Goal: Find specific page/section: Find specific page/section

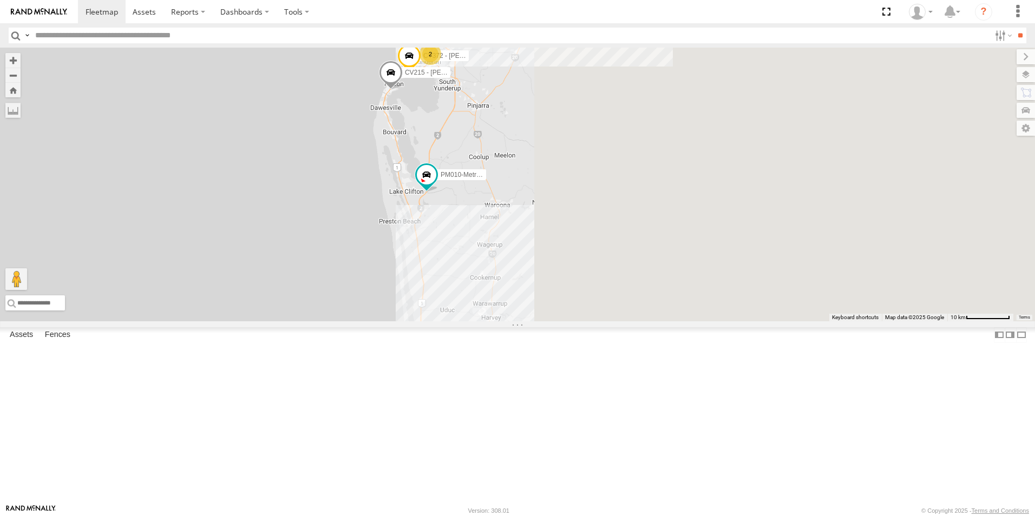
drag, startPoint x: 784, startPoint y: 343, endPoint x: 310, endPoint y: 189, distance: 498.5
click at [310, 189] on div "PM010-Metro Tipper CV372 - [PERSON_NAME] SST001 - [PERSON_NAME] CV215 - [PERSON…" at bounding box center [517, 185] width 1035 height 274
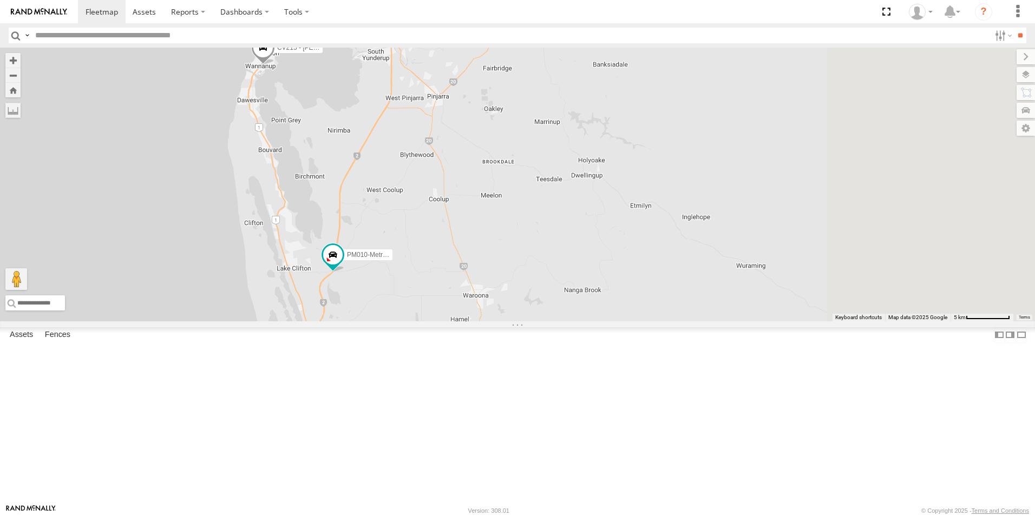
drag, startPoint x: 722, startPoint y: 232, endPoint x: 535, endPoint y: 228, distance: 187.4
click at [535, 228] on div "PM010-Metro Tipper CV372 - [PERSON_NAME] SST001 - [PERSON_NAME] CV215 - [PERSON…" at bounding box center [517, 185] width 1035 height 274
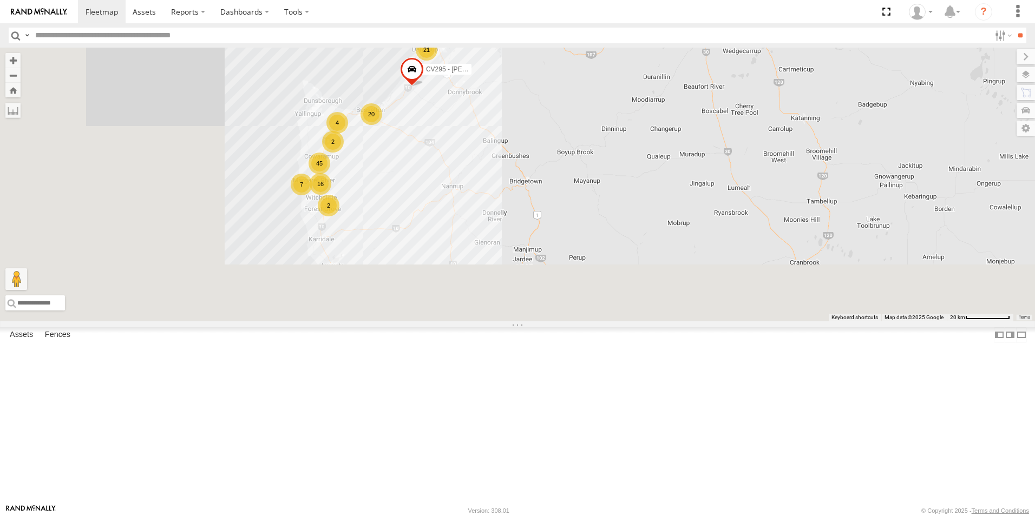
drag, startPoint x: 457, startPoint y: 382, endPoint x: 589, endPoint y: 171, distance: 249.2
click at [590, 173] on div "PM010-Metro Tipper SST001 - [PERSON_NAME] GD011 CV335 - [PERSON_NAME] CV220 - […" at bounding box center [517, 185] width 1035 height 274
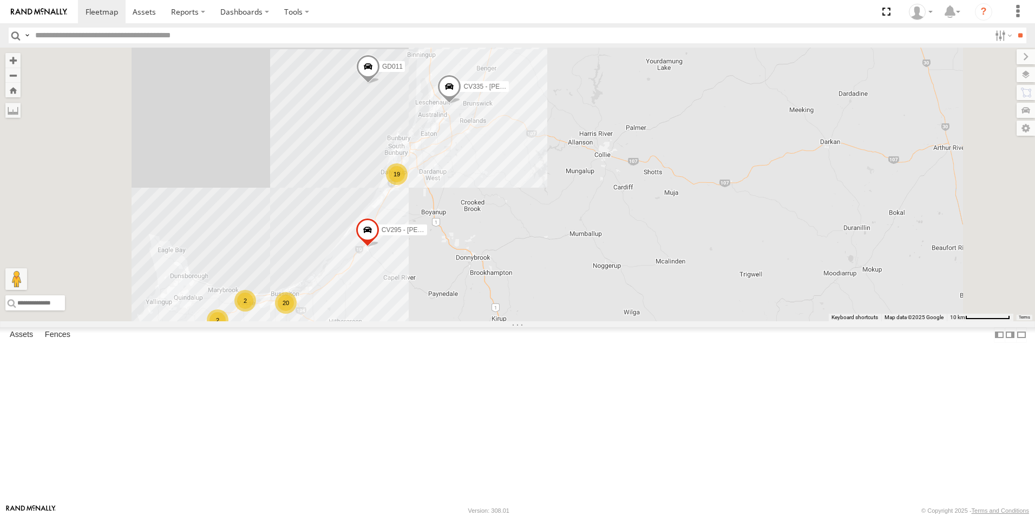
drag, startPoint x: 593, startPoint y: 350, endPoint x: 597, endPoint y: 367, distance: 16.7
click at [597, 322] on div "PM010-Metro Tipper SST001 - [PERSON_NAME] GD011 CV335 - [PERSON_NAME] CV220 - […" at bounding box center [517, 185] width 1035 height 274
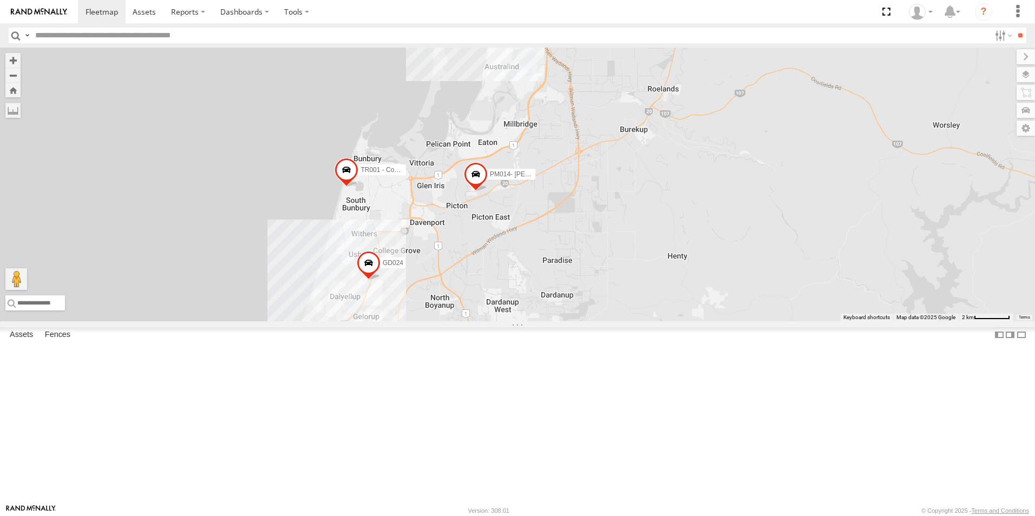
drag, startPoint x: 524, startPoint y: 241, endPoint x: 774, endPoint y: 291, distance: 255.0
click at [774, 291] on div "PM010-Metro Tipper SST001 - [PERSON_NAME] GD011 CV335 - [PERSON_NAME] CV220 - […" at bounding box center [517, 185] width 1035 height 274
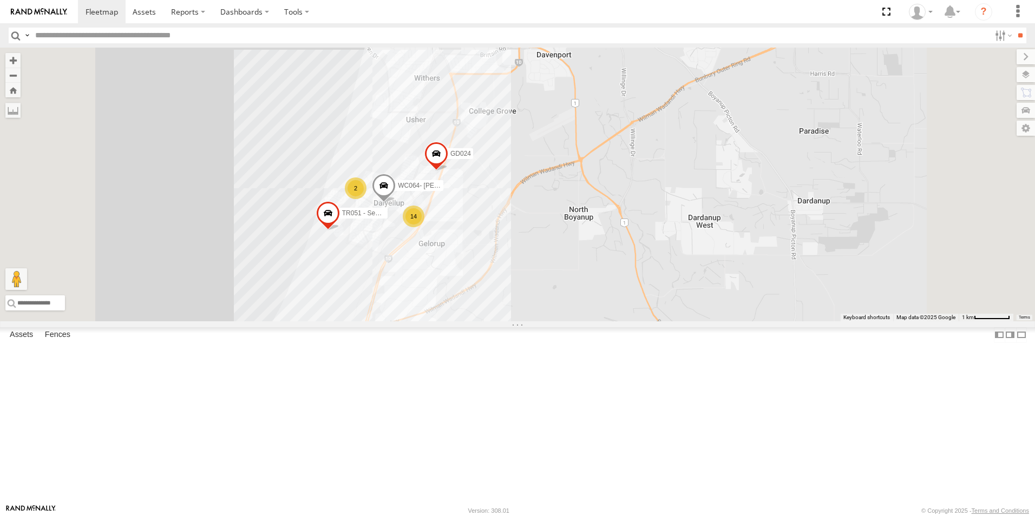
drag, startPoint x: 527, startPoint y: 344, endPoint x: 534, endPoint y: 265, distance: 78.8
click at [534, 265] on div "PM010-Metro Tipper SST001 - [PERSON_NAME] GD011 CV335 - [PERSON_NAME] CV220 - […" at bounding box center [517, 185] width 1035 height 274
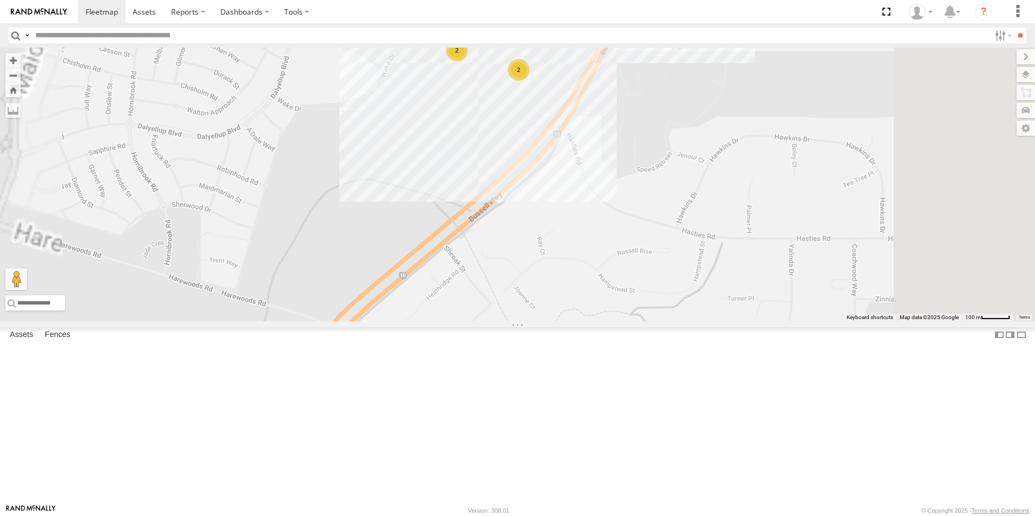
drag, startPoint x: 619, startPoint y: 244, endPoint x: 510, endPoint y: 336, distance: 142.9
click at [510, 322] on div "PM010-Metro Tipper SST001 - [PERSON_NAME] GD011 CV335 - [PERSON_NAME] CV220 - […" at bounding box center [517, 185] width 1035 height 274
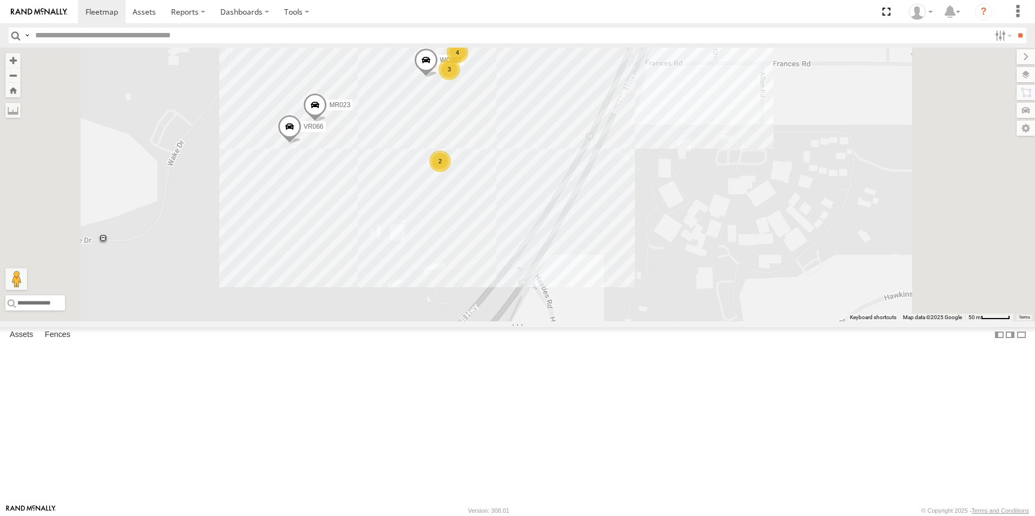
drag, startPoint x: 501, startPoint y: 240, endPoint x: 508, endPoint y: 333, distance: 93.9
click at [508, 322] on div "PM010-Metro Tipper SST001 - [PERSON_NAME] GD011 CV335 - [PERSON_NAME] CV220 - […" at bounding box center [517, 185] width 1035 height 274
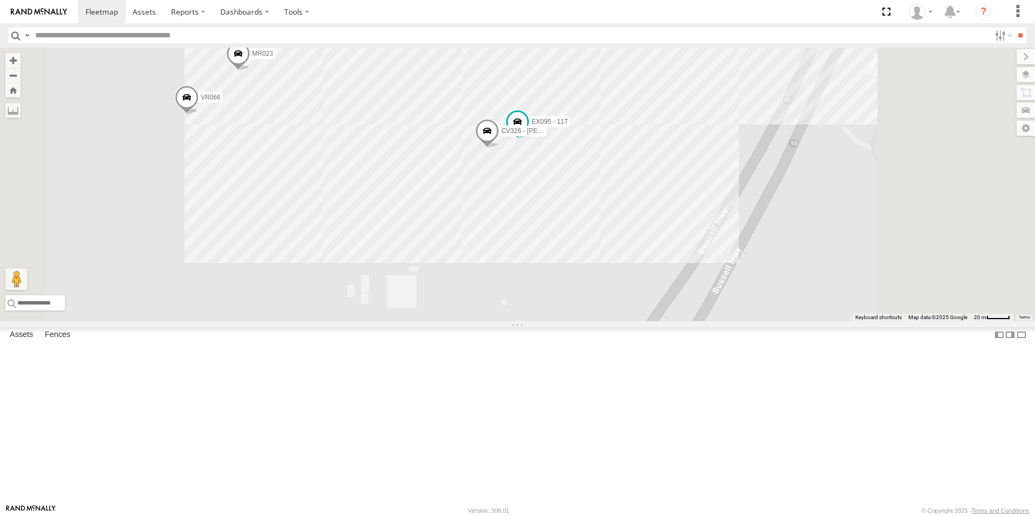
drag, startPoint x: 552, startPoint y: 261, endPoint x: 522, endPoint y: 299, distance: 48.6
click at [522, 299] on div "PM010-Metro Tipper SST001 - [PERSON_NAME] GD011 CV335 - [PERSON_NAME] CV220 - […" at bounding box center [517, 185] width 1035 height 274
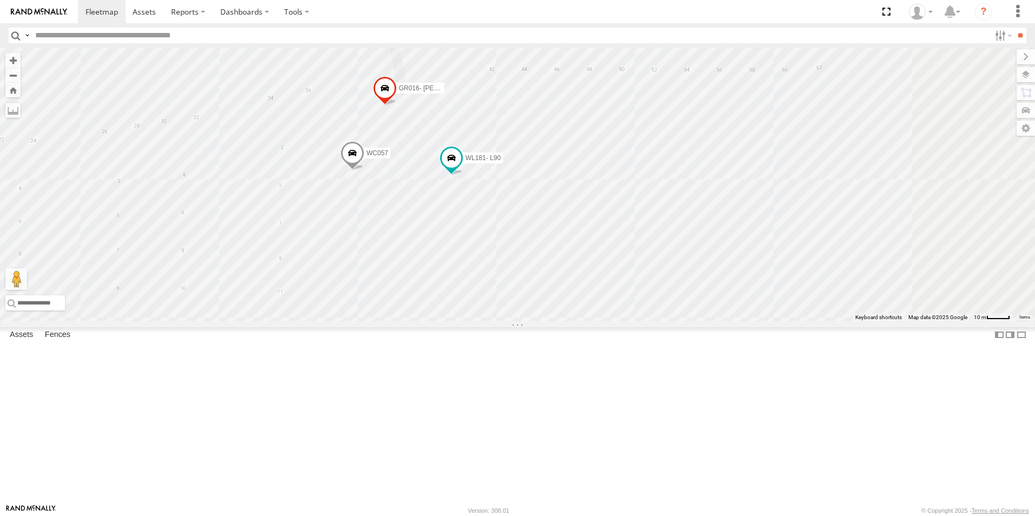
drag, startPoint x: 567, startPoint y: 180, endPoint x: 474, endPoint y: 429, distance: 266.1
click at [474, 322] on div "PM010-Metro Tipper SST001 - [PERSON_NAME] GD011 CV335 - [PERSON_NAME] CV220 - […" at bounding box center [517, 185] width 1035 height 274
click at [545, 39] on span "CV345 - [PERSON_NAME]" at bounding box center [505, 35] width 79 height 8
click at [732, 218] on div "SS029 CV198 - [PERSON_NAME] CV238 - [PERSON_NAME] WL181- L90 WC057 GD031 GR016-…" at bounding box center [517, 185] width 1035 height 274
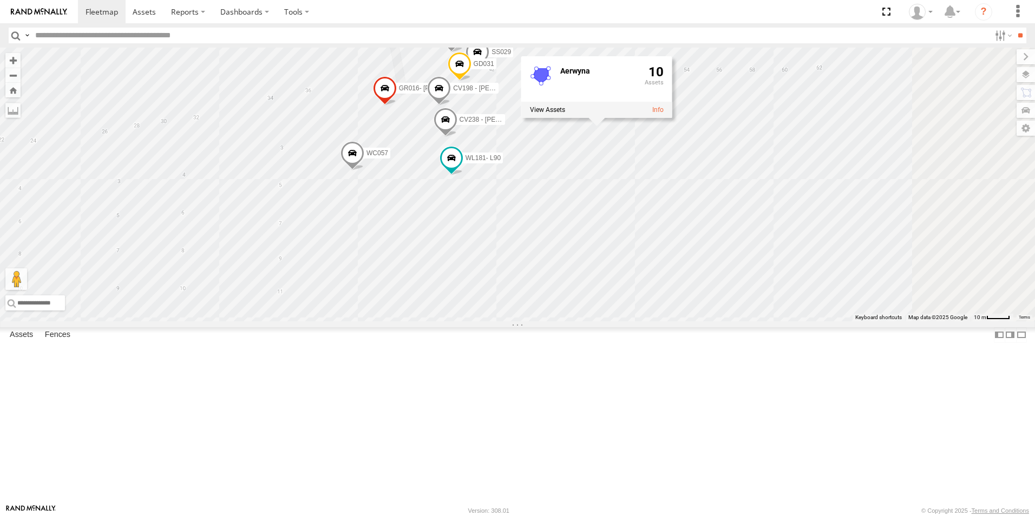
click at [732, 85] on div "SS029 CV198 - [PERSON_NAME] CV238 - [PERSON_NAME] WL181- L90 WC057 GD031 GR016-…" at bounding box center [517, 185] width 1035 height 274
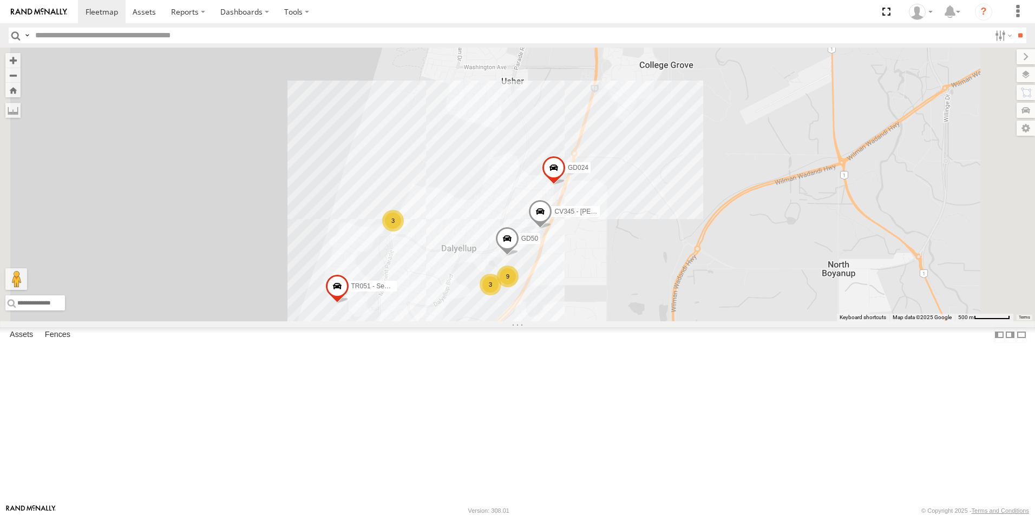
click at [633, 215] on span "CV345 - [PERSON_NAME]" at bounding box center [593, 212] width 79 height 8
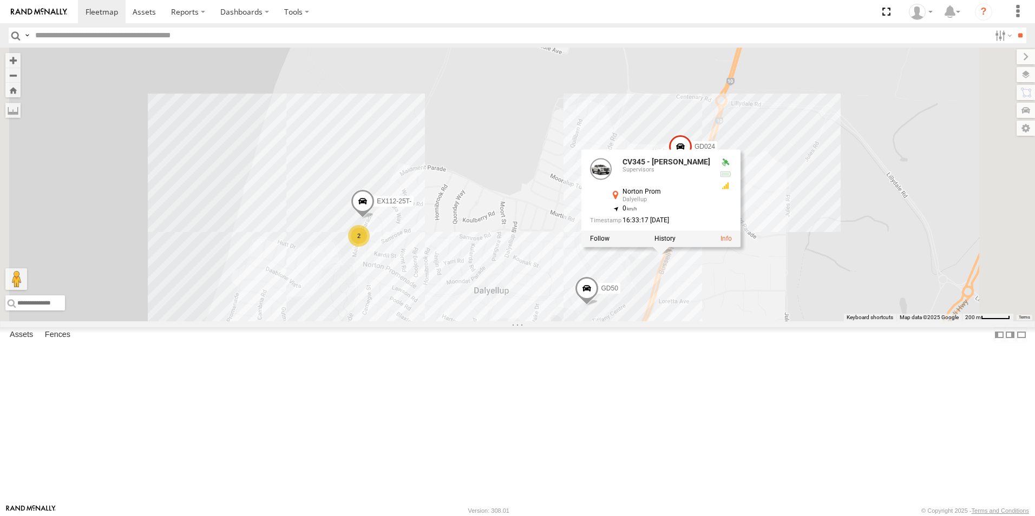
click at [573, 207] on div "GD50 GD024 TR051 - Sewer test trailer CV345 - [PERSON_NAME] CV345 - [PERSON_NAM…" at bounding box center [517, 185] width 1035 height 274
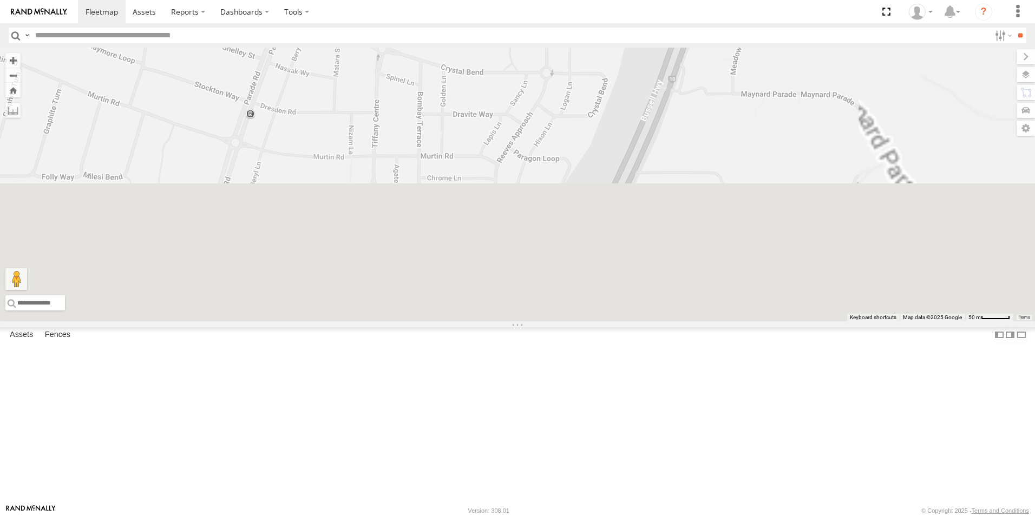
drag, startPoint x: 760, startPoint y: 337, endPoint x: 600, endPoint y: 23, distance: 351.6
click at [609, 35] on body at bounding box center [517, 258] width 1035 height 516
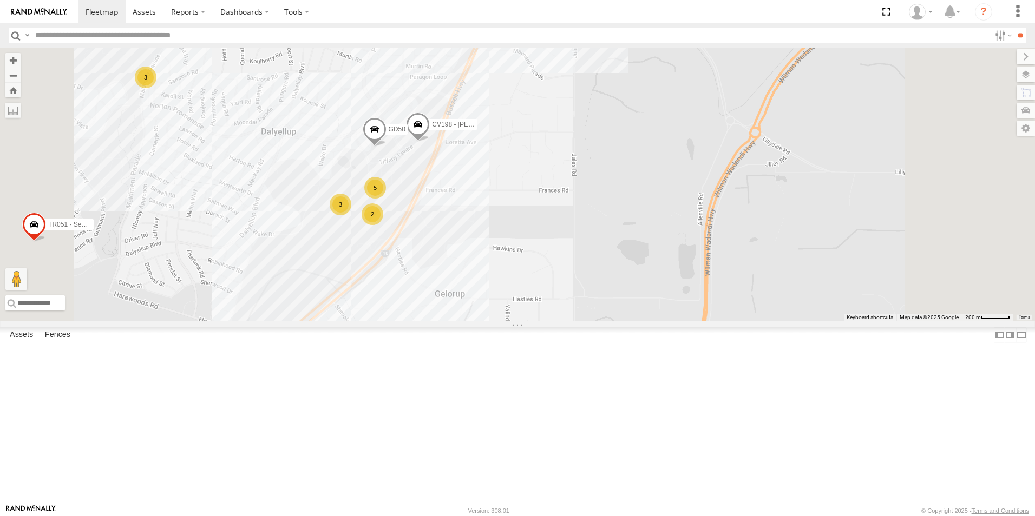
drag, startPoint x: 485, startPoint y: 298, endPoint x: 493, endPoint y: 230, distance: 68.7
click at [493, 230] on div "GD50 GD024 TR051 - Sewer test trailer CV238 - [PERSON_NAME] CV345 - [PERSON_NAM…" at bounding box center [517, 185] width 1035 height 274
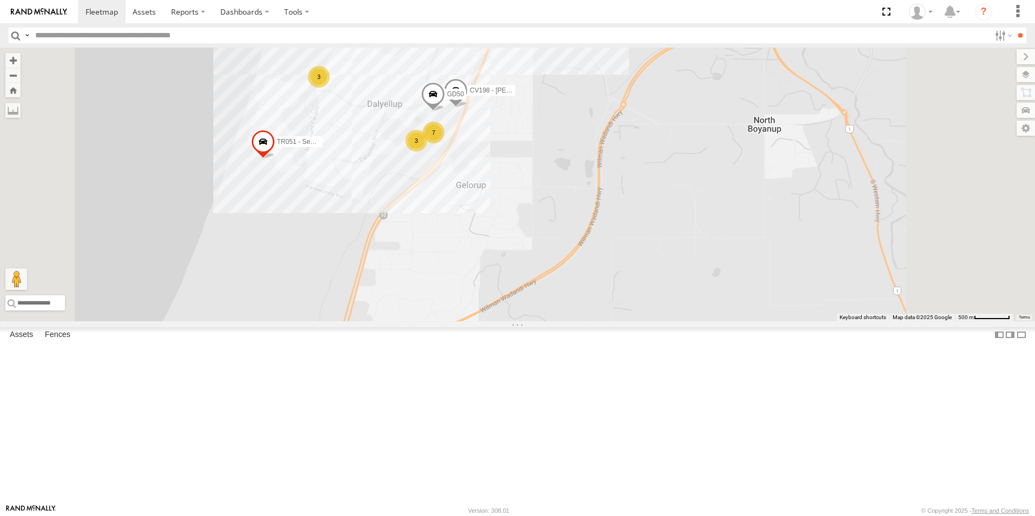
click at [739, 23] on span "CV231 -" at bounding box center [727, 19] width 24 height 8
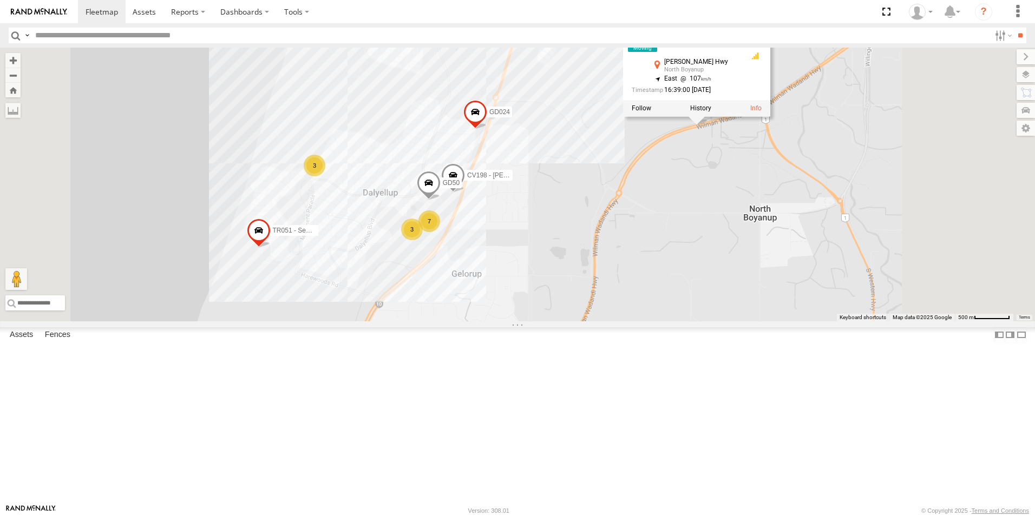
drag, startPoint x: 749, startPoint y: 169, endPoint x: 745, endPoint y: 259, distance: 90.5
click at [745, 259] on div "GD50 GD024 TR051 - Sewer test trailer CV238 - [PERSON_NAME] CV345 - [PERSON_NAM…" at bounding box center [517, 185] width 1035 height 274
click at [742, 256] on div "GD50 GD024 TR051 - Sewer test trailer CV238 - [PERSON_NAME] CV345 - [PERSON_NAM…" at bounding box center [517, 185] width 1035 height 274
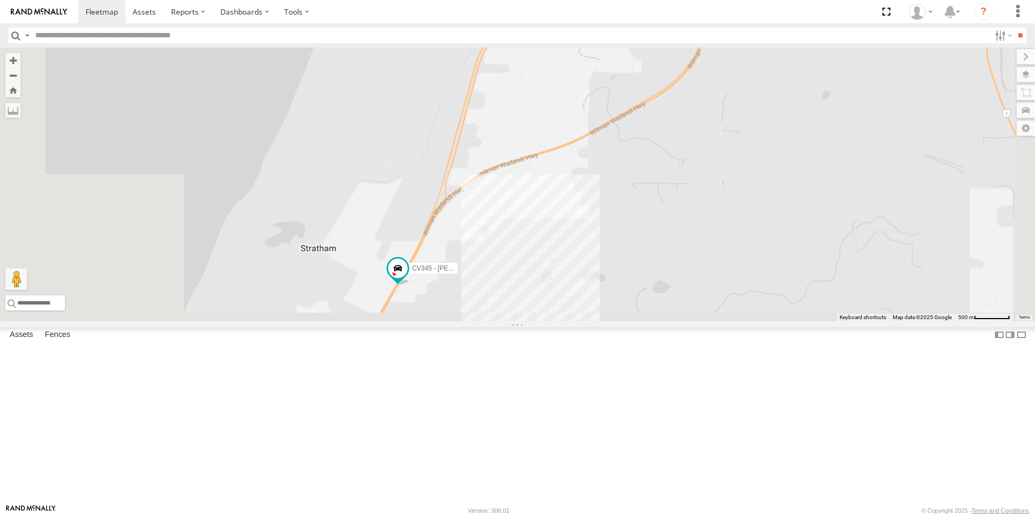
drag, startPoint x: 649, startPoint y: 361, endPoint x: 753, endPoint y: 103, distance: 277.6
click at [753, 103] on div "GD50 GD024 TR051 - Sewer test trailer CV238 - [PERSON_NAME] CV345 - [PERSON_NAM…" at bounding box center [517, 185] width 1035 height 274
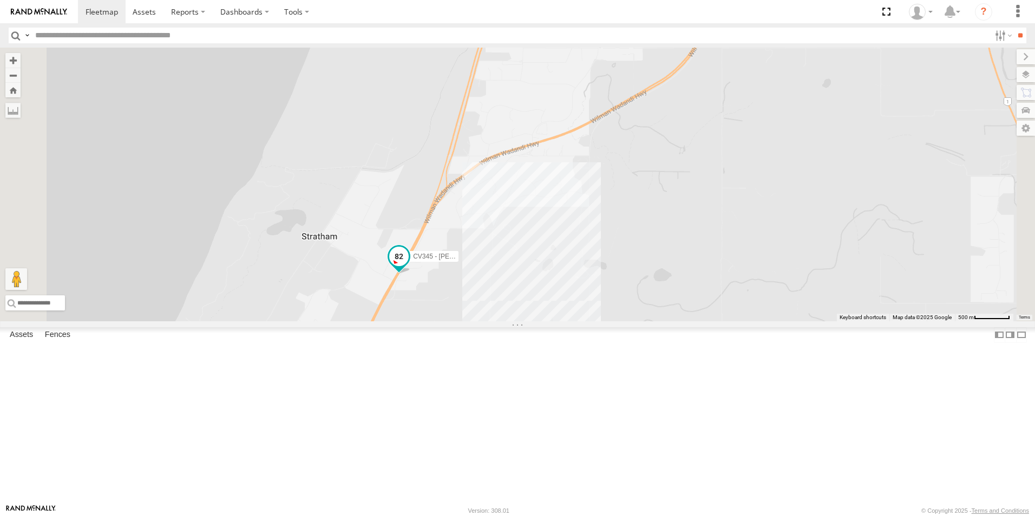
click at [492, 260] on span "CV345 - [PERSON_NAME]" at bounding box center [452, 257] width 79 height 8
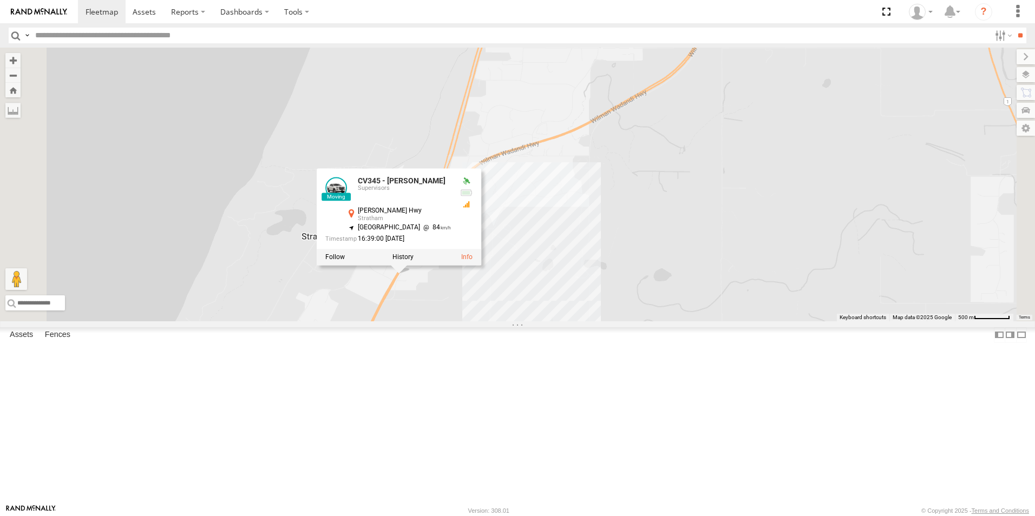
click at [710, 263] on div "GD50 GD024 TR051 - Sewer test trailer CV238 - [PERSON_NAME] CV345 - [PERSON_NAM…" at bounding box center [517, 185] width 1035 height 274
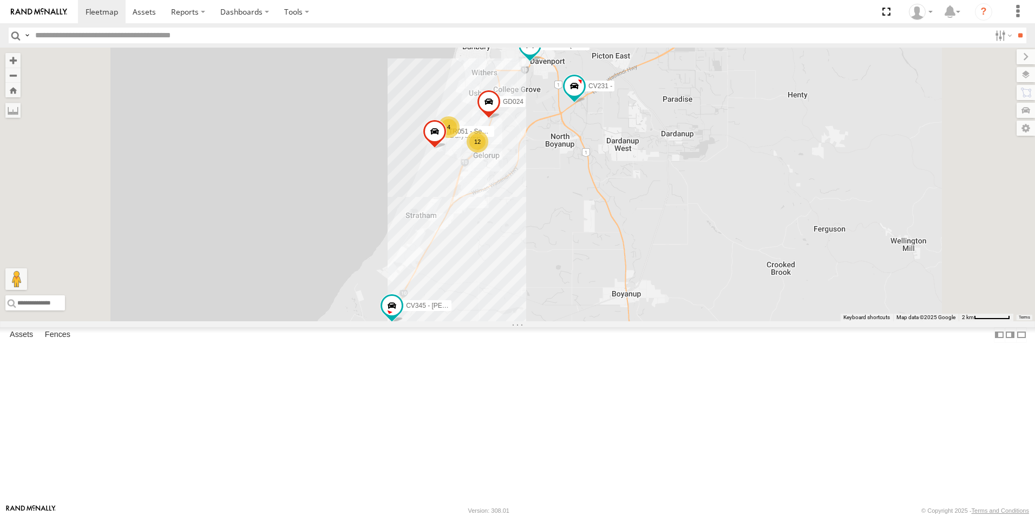
drag, startPoint x: 624, startPoint y: 372, endPoint x: 664, endPoint y: 265, distance: 114.2
click at [664, 265] on div "TR051 - Sewer test trailer CV345 - [PERSON_NAME] CV231 - GD024 CV238 - [PERSON_…" at bounding box center [517, 185] width 1035 height 274
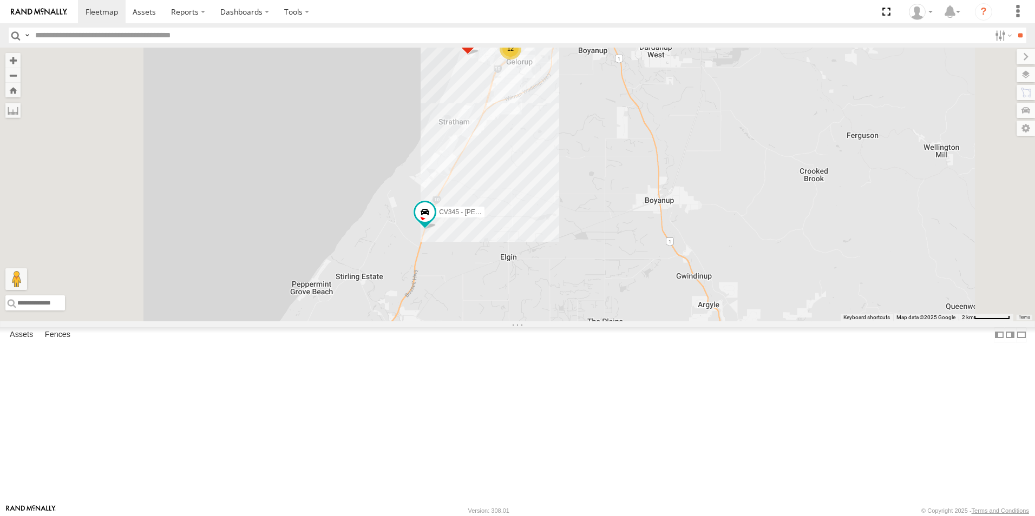
drag, startPoint x: 629, startPoint y: 392, endPoint x: 663, endPoint y: 298, distance: 100.2
click at [663, 298] on div "TR051 - Sewer test trailer CV345 - [PERSON_NAME] CV231 - GD024 CV238 - [PERSON_…" at bounding box center [517, 185] width 1035 height 274
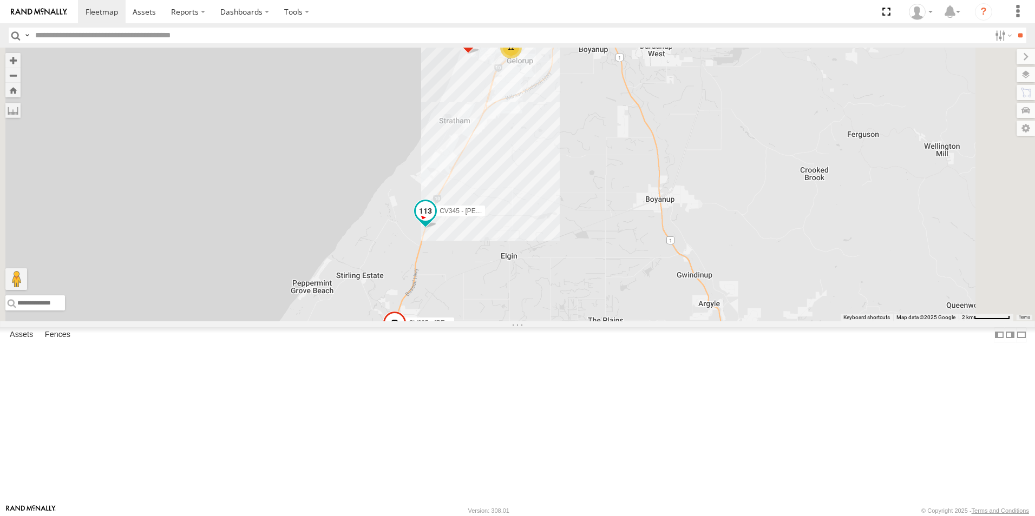
click at [519, 215] on span "CV345 - [PERSON_NAME]" at bounding box center [479, 211] width 79 height 8
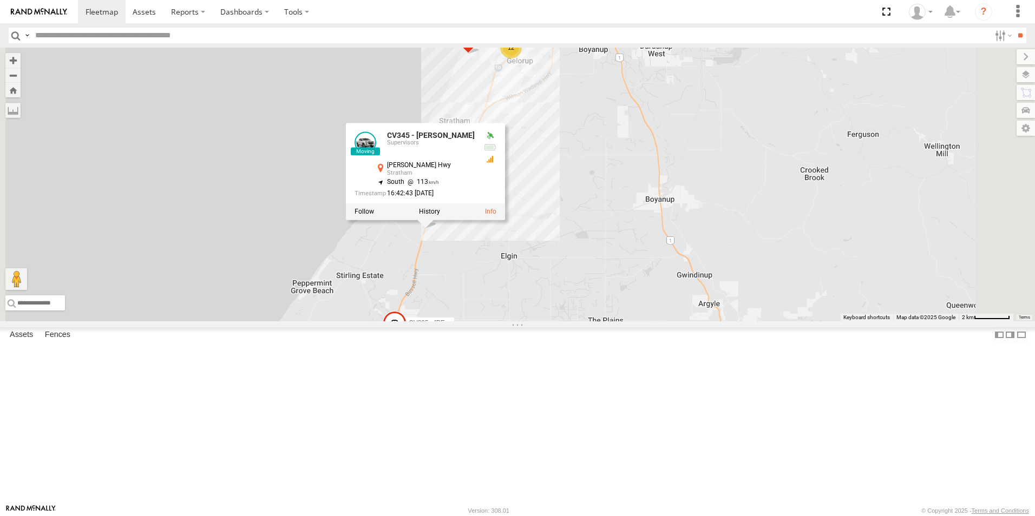
click at [613, 322] on div "TR051 - Sewer test trailer CV345 - [PERSON_NAME] CV231 - GD024 CV238 - [PERSON_…" at bounding box center [517, 185] width 1035 height 274
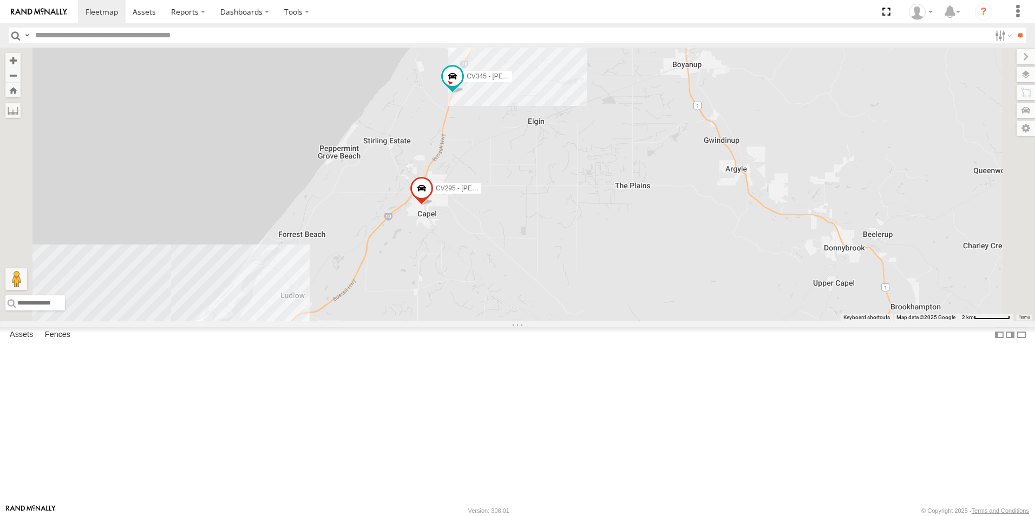
drag, startPoint x: 587, startPoint y: 371, endPoint x: 616, endPoint y: 204, distance: 169.8
click at [616, 204] on div "TR051 - Sewer test trailer CV345 - [PERSON_NAME] CV231 - GD024 CV238 - [PERSON_…" at bounding box center [517, 185] width 1035 height 274
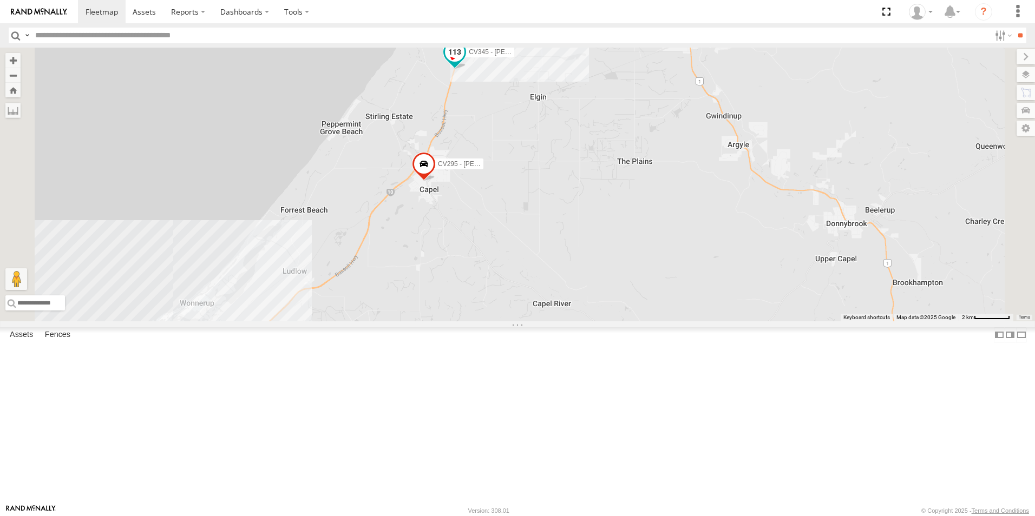
click at [548, 56] on span "CV345 - [PERSON_NAME]" at bounding box center [508, 52] width 79 height 8
click at [625, 195] on div "TR051 - Sewer test trailer CV345 - [PERSON_NAME] CV231 - GD024 CV238 - [PERSON_…" at bounding box center [517, 185] width 1035 height 274
click at [548, 56] on span "CV345 - [PERSON_NAME]" at bounding box center [508, 52] width 79 height 8
click at [617, 181] on div "TR051 - Sewer test trailer CV345 - [PERSON_NAME] CV231 - GD024 CV238 - [PERSON_…" at bounding box center [517, 185] width 1035 height 274
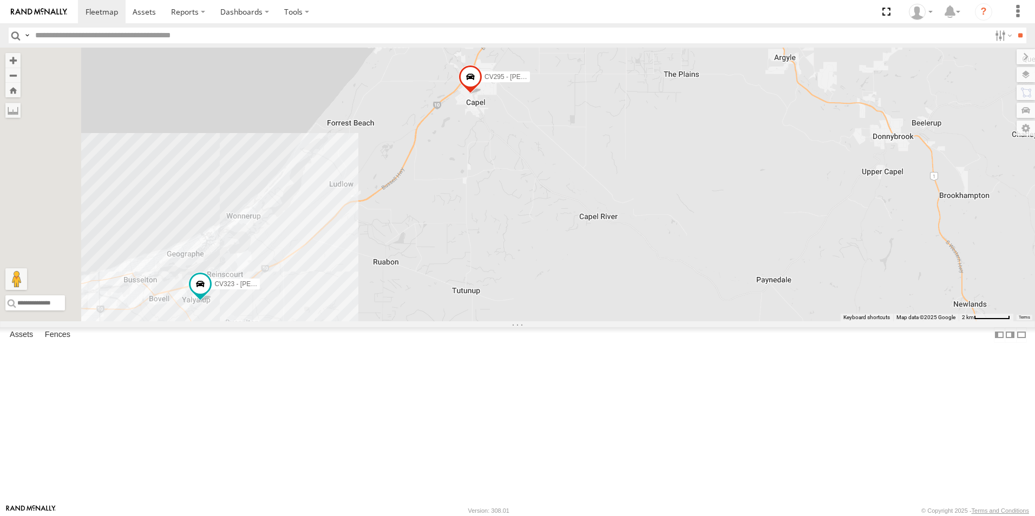
drag, startPoint x: 457, startPoint y: 413, endPoint x: 548, endPoint y: 234, distance: 200.7
click at [548, 234] on div "TR051 - Sewer test trailer CV345 - [PERSON_NAME] CV231 - GD024 CV238 - [PERSON_…" at bounding box center [517, 185] width 1035 height 274
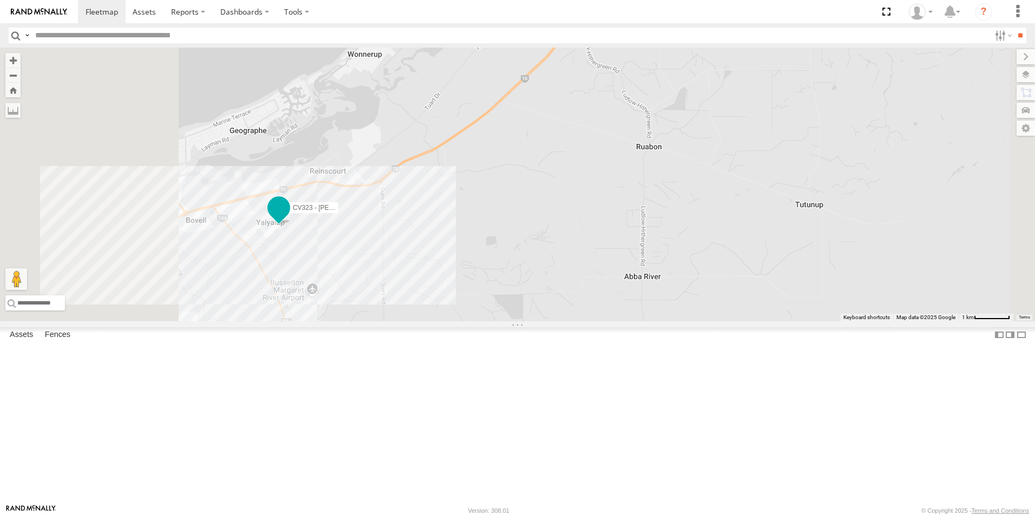
drag, startPoint x: 401, startPoint y: 303, endPoint x: 531, endPoint y: 277, distance: 132.6
click at [338, 214] on label "CV323 - [PERSON_NAME]" at bounding box center [311, 208] width 54 height 11
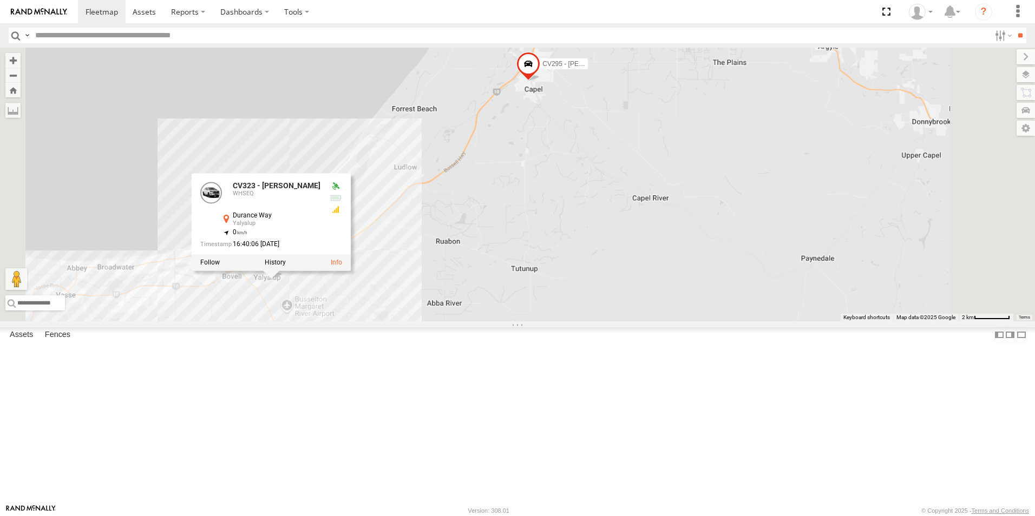
drag, startPoint x: 721, startPoint y: 300, endPoint x: 681, endPoint y: 322, distance: 45.3
click at [681, 322] on div "TR051 - Sewer test trailer CV345 - [PERSON_NAME] CV231 - GD024 CV238 - [PERSON_…" at bounding box center [517, 185] width 1035 height 274
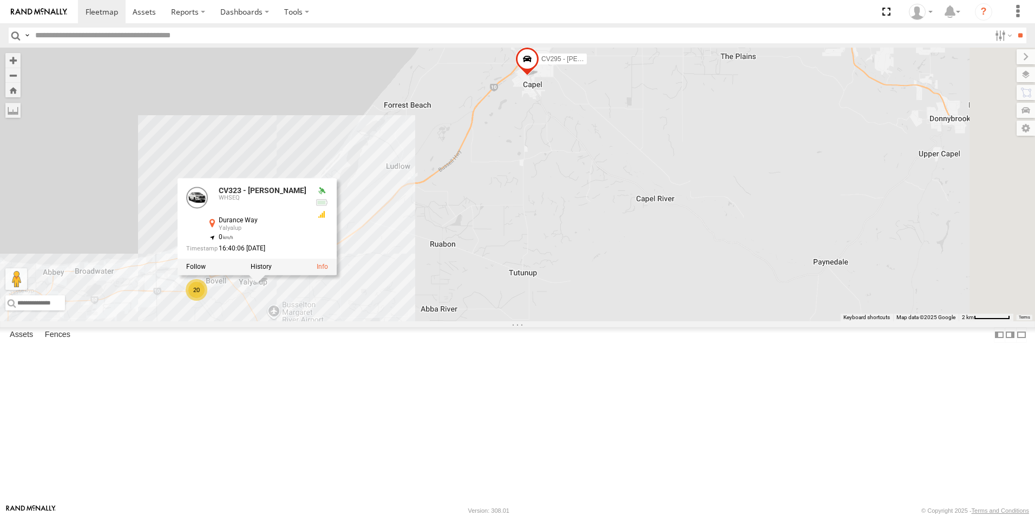
drag, startPoint x: 721, startPoint y: 169, endPoint x: 685, endPoint y: 269, distance: 106.0
click at [685, 269] on div "TR051 - Sewer test trailer CV345 - [PERSON_NAME] CV231 - GD024 CV238 - [PERSON_…" at bounding box center [517, 185] width 1035 height 274
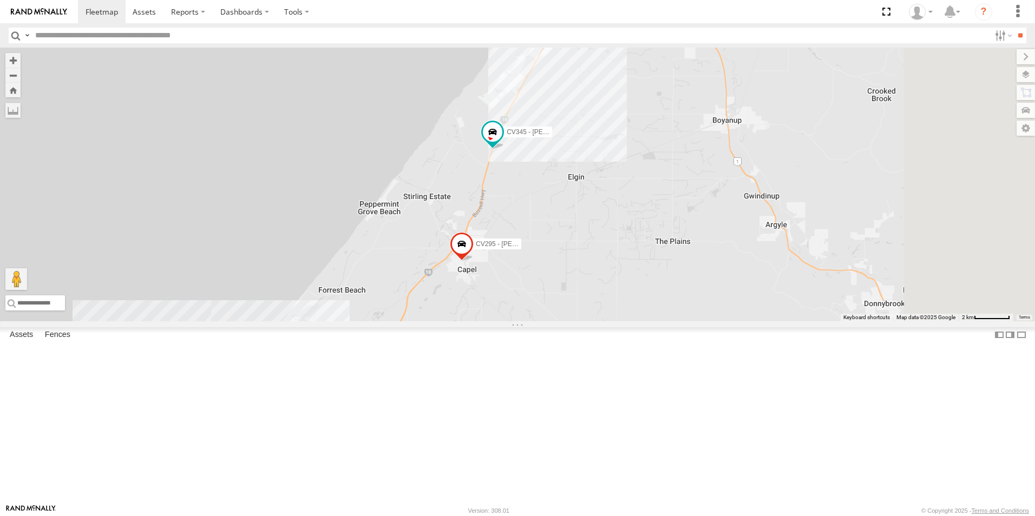
drag, startPoint x: 714, startPoint y: 172, endPoint x: 690, endPoint y: 233, distance: 66.2
click at [692, 236] on div "TR051 - Sewer test trailer CV345 - [PERSON_NAME] CV231 - GD024 CV238 - [PERSON_…" at bounding box center [517, 185] width 1035 height 274
click at [585, 136] on span "CV345 - [PERSON_NAME]" at bounding box center [545, 133] width 79 height 8
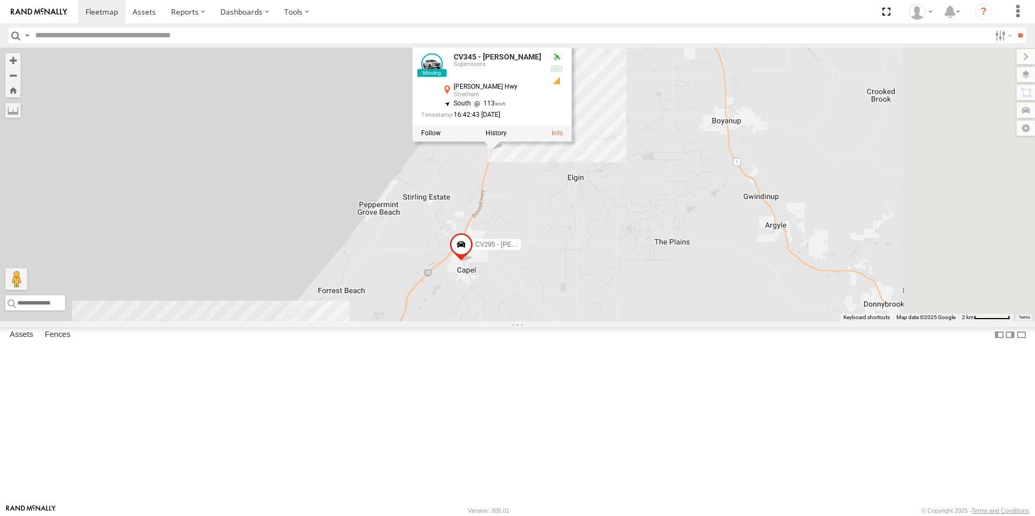
click at [663, 289] on div "TR051 - Sewer test trailer CV345 - [PERSON_NAME] CV231 - GD024 CV238 - [PERSON_…" at bounding box center [517, 185] width 1035 height 274
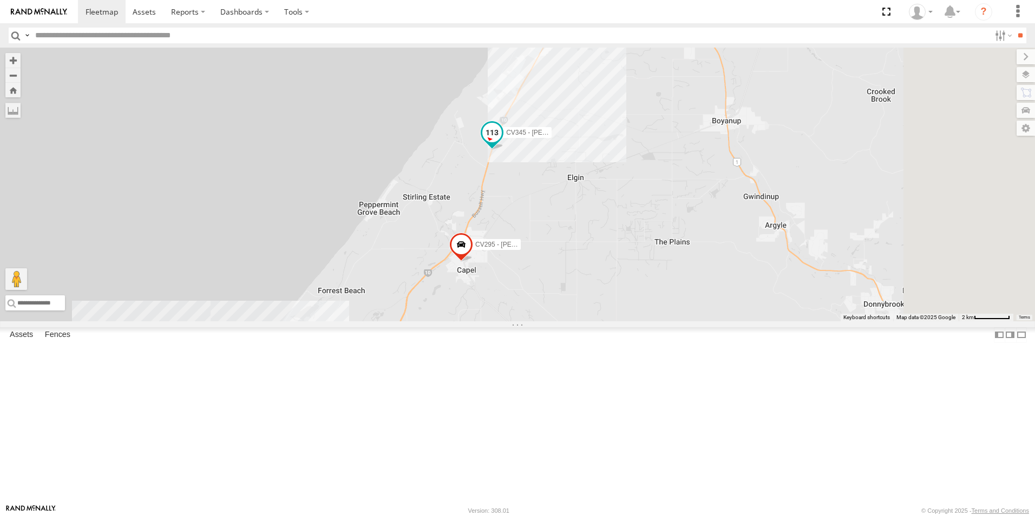
click at [585, 136] on span "CV345 - [PERSON_NAME]" at bounding box center [545, 133] width 79 height 8
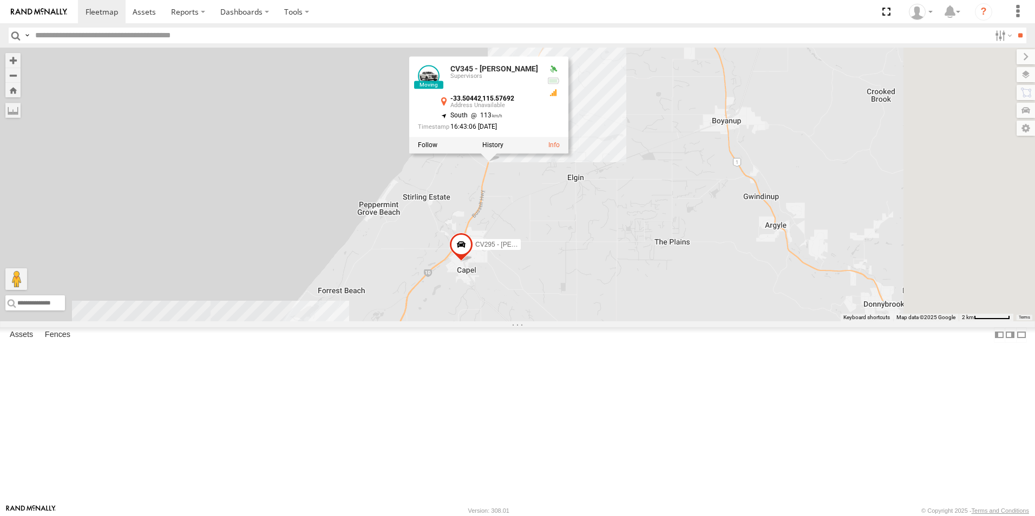
click at [637, 269] on div "TR051 - Sewer test trailer CV345 - [PERSON_NAME] CV231 - GD024 CV238 - [PERSON_…" at bounding box center [517, 185] width 1035 height 274
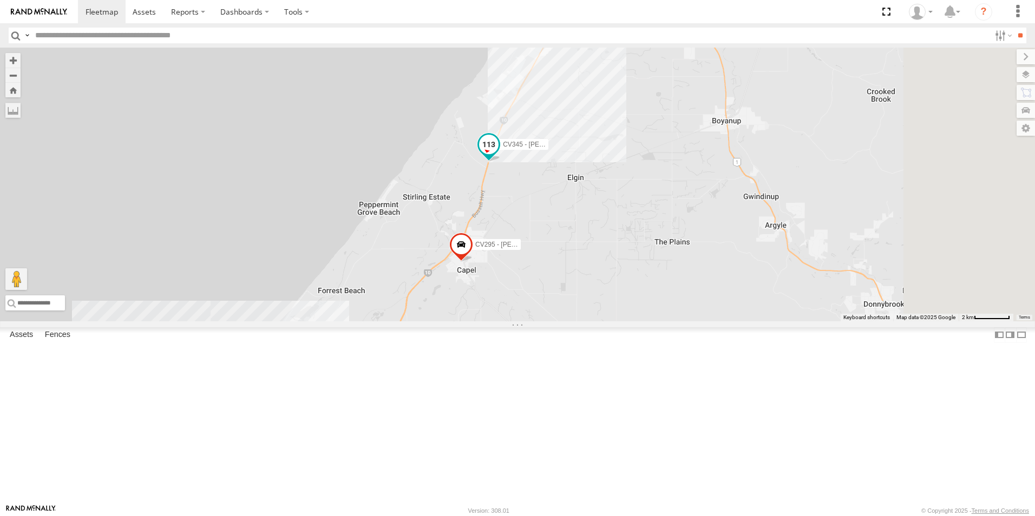
click at [548, 150] on label "CV345 - [PERSON_NAME]" at bounding box center [521, 144] width 54 height 11
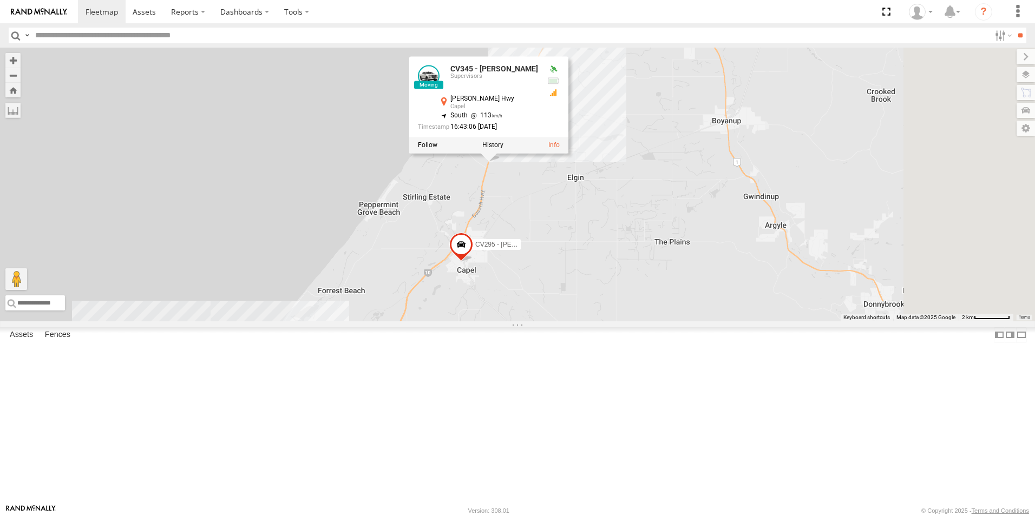
click at [663, 275] on div "TR051 - Sewer test trailer CV345 - [PERSON_NAME] CV231 - GD024 CV238 - [PERSON_…" at bounding box center [517, 185] width 1035 height 274
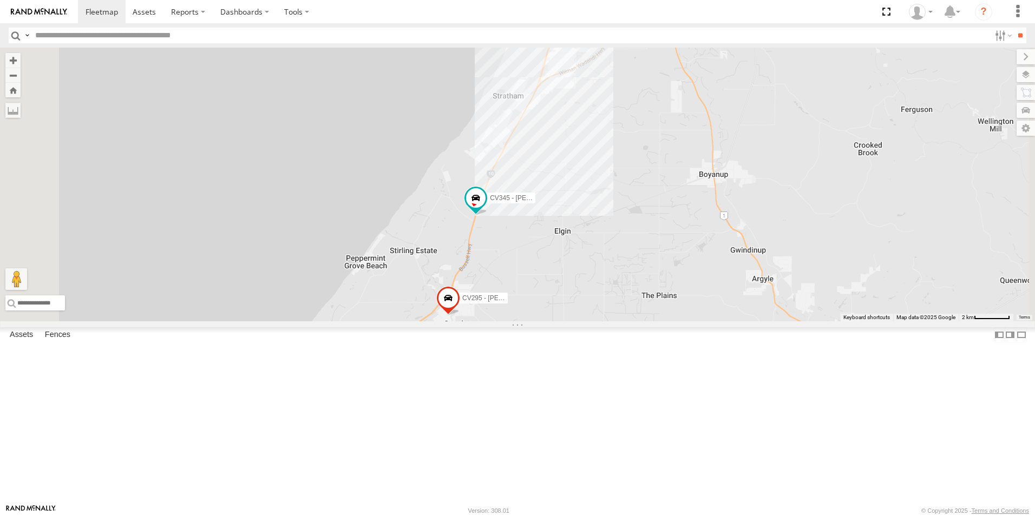
drag, startPoint x: 692, startPoint y: 296, endPoint x: 678, endPoint y: 337, distance: 42.8
click at [678, 322] on div "TR051 - Sewer test trailer CV345 - [PERSON_NAME] CV231 - GD024 CV238 - [PERSON_…" at bounding box center [517, 185] width 1035 height 274
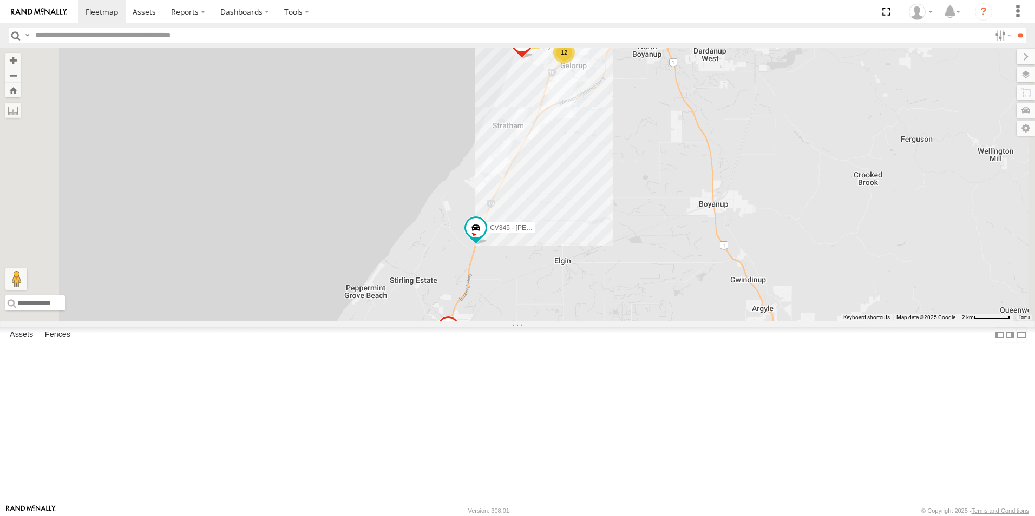
drag, startPoint x: 704, startPoint y: 286, endPoint x: 701, endPoint y: 305, distance: 19.3
click at [701, 305] on div "TR051 - Sewer test trailer CV345 - [PERSON_NAME] CV231 - GD024 CV238 - [PERSON_…" at bounding box center [517, 185] width 1035 height 274
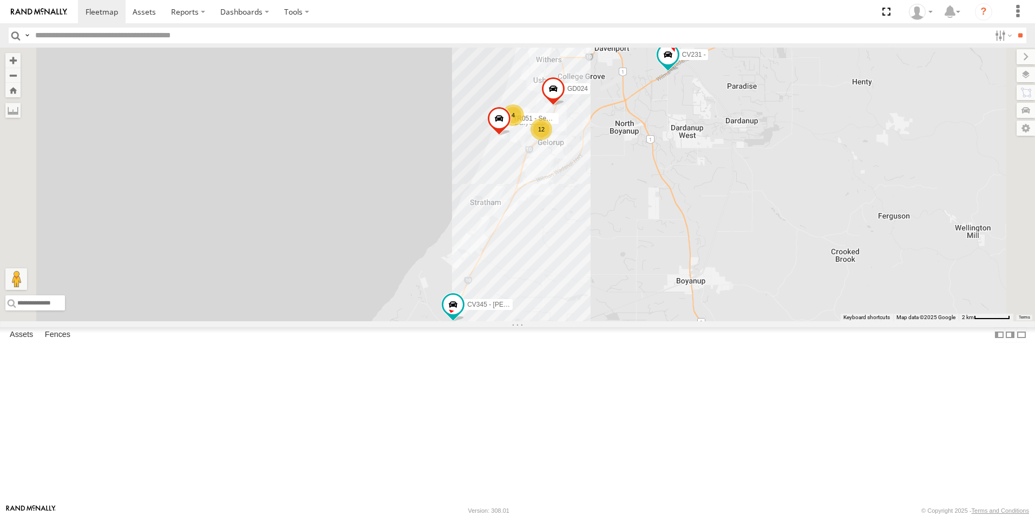
drag, startPoint x: 716, startPoint y: 314, endPoint x: 711, endPoint y: 320, distance: 7.4
click at [711, 322] on div "TR051 - Sewer test trailer CV345 - [PERSON_NAME] CV231 - GD024 CV238 - [PERSON_…" at bounding box center [517, 185] width 1035 height 274
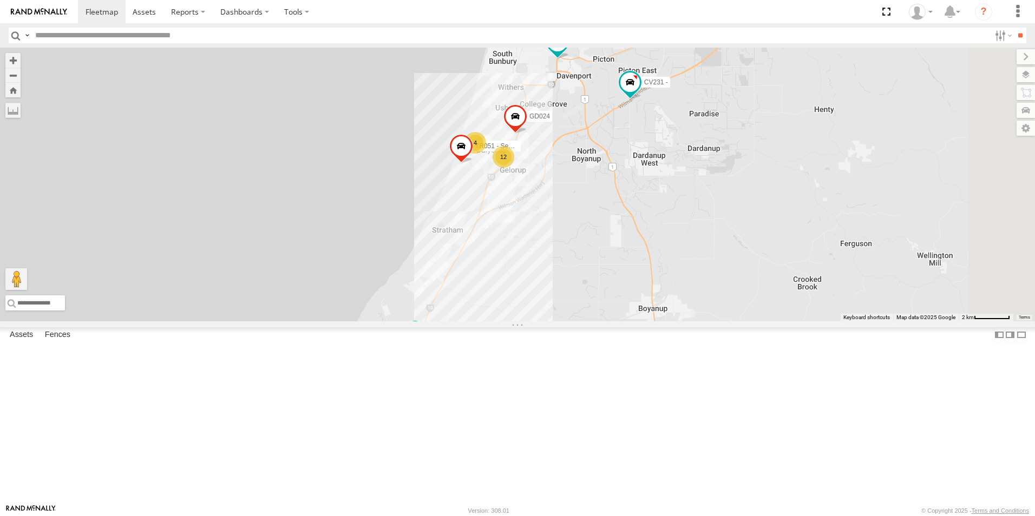
drag, startPoint x: 719, startPoint y: 296, endPoint x: 688, endPoint y: 312, distance: 35.4
click at [688, 312] on div "TR051 - Sewer test trailer CV345 - [PERSON_NAME] CV231 - GD024 CV238 - [PERSON_…" at bounding box center [517, 185] width 1035 height 274
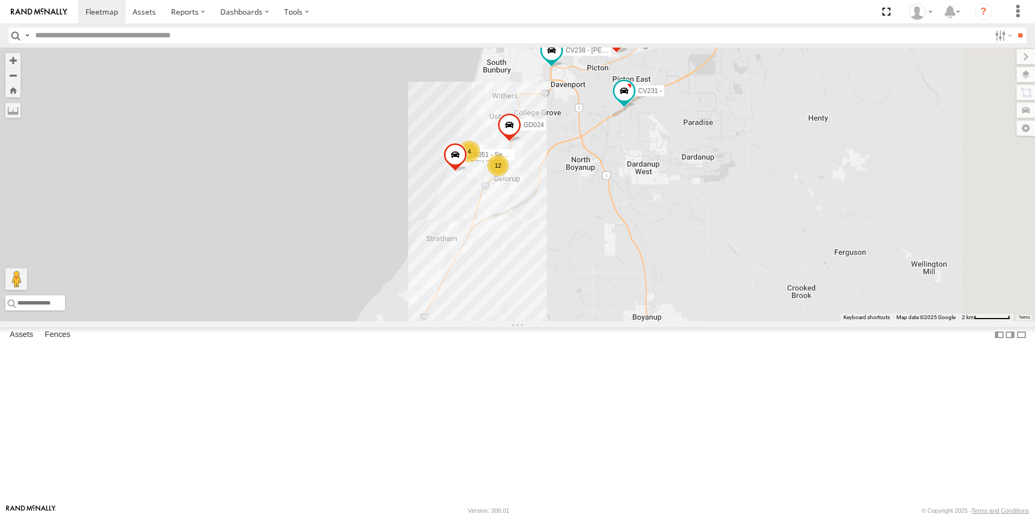
drag, startPoint x: 697, startPoint y: 315, endPoint x: 685, endPoint y: 332, distance: 20.6
click at [685, 322] on div "TR051 - Sewer test trailer CV345 - [PERSON_NAME] CV231 - GD024 CV238 - [PERSON_…" at bounding box center [517, 185] width 1035 height 274
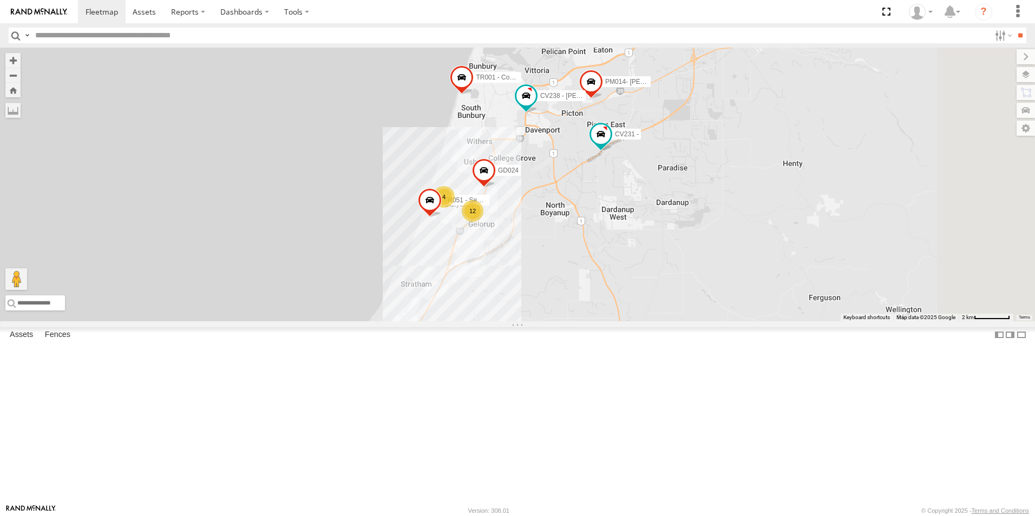
drag, startPoint x: 747, startPoint y: 277, endPoint x: 729, endPoint y: 309, distance: 36.8
click at [729, 316] on div "TR051 - Sewer test trailer CV345 - [PERSON_NAME] CV231 - GD024 CV238 - [PERSON_…" at bounding box center [517, 185] width 1035 height 274
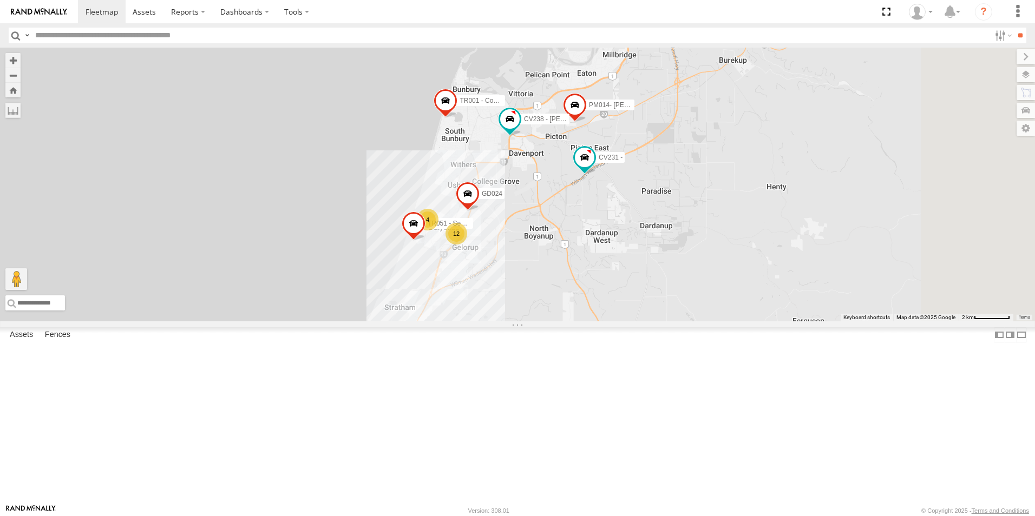
drag, startPoint x: 728, startPoint y: 317, endPoint x: 713, endPoint y: 331, distance: 20.3
click at [713, 322] on div "TR051 - Sewer test trailer CV345 - [PERSON_NAME] CV231 - GD024 CV238 - [PERSON_…" at bounding box center [517, 185] width 1035 height 274
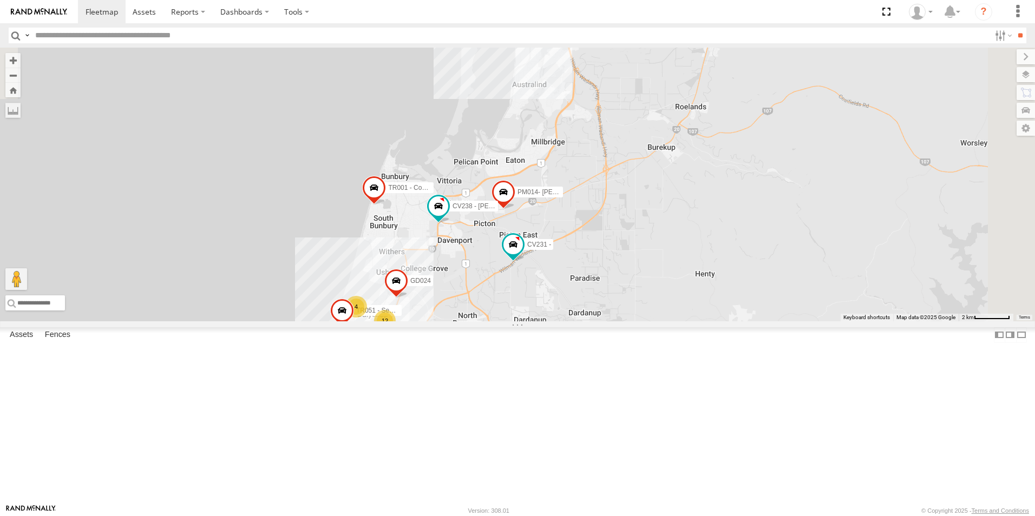
drag, startPoint x: 751, startPoint y: 318, endPoint x: 707, endPoint y: 342, distance: 49.9
click at [705, 322] on div "TR051 - Sewer test trailer CV345 - [PERSON_NAME] CV231 - GD024 CV238 - [PERSON_…" at bounding box center [517, 185] width 1035 height 274
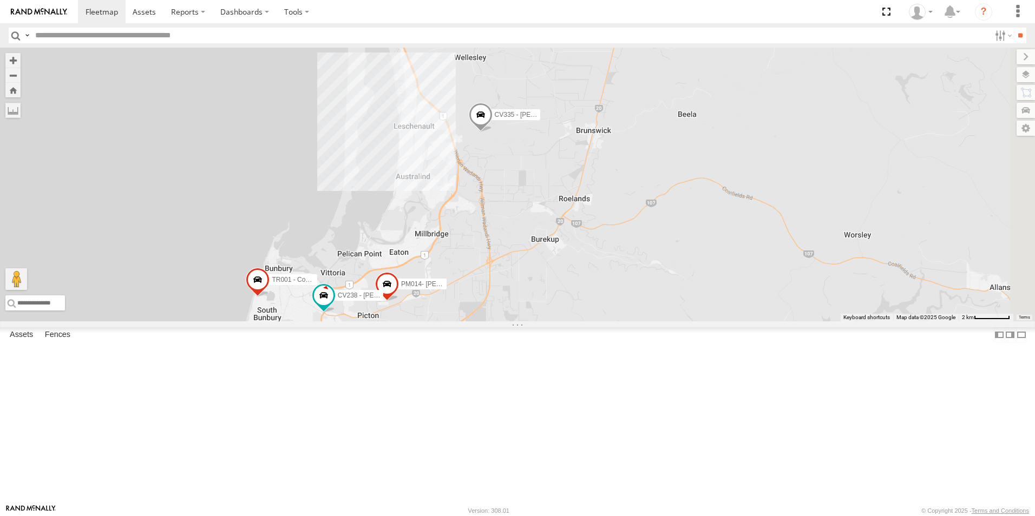
drag, startPoint x: 701, startPoint y: 365, endPoint x: 698, endPoint y: 373, distance: 8.0
click at [700, 322] on div "TR051 - Sewer test trailer CV345 - [PERSON_NAME] CV231 - GD024 CV238 - [PERSON_…" at bounding box center [517, 185] width 1035 height 274
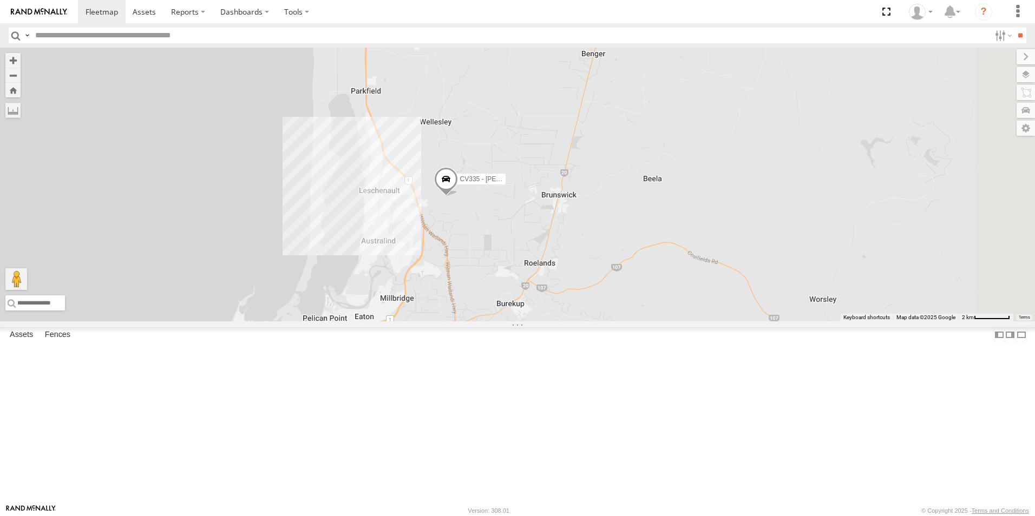
drag, startPoint x: 687, startPoint y: 315, endPoint x: 687, endPoint y: 346, distance: 31.4
click at [687, 322] on div "TR051 - Sewer test trailer CV345 - [PERSON_NAME] CV231 - GD024 CV238 - [PERSON_…" at bounding box center [517, 185] width 1035 height 274
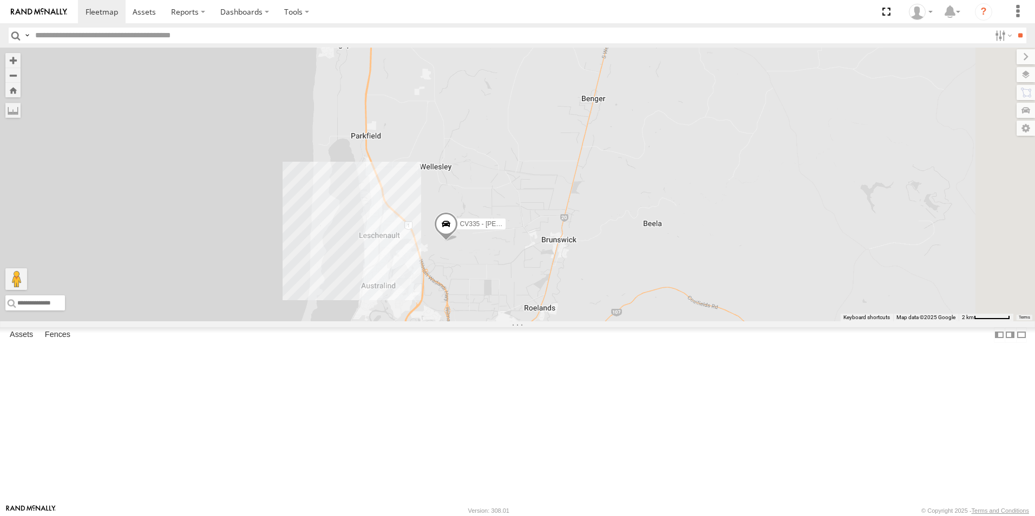
drag, startPoint x: 699, startPoint y: 324, endPoint x: 704, endPoint y: 364, distance: 40.9
click at [704, 322] on div "TR051 - Sewer test trailer CV345 - [PERSON_NAME] CV231 - GD024 CV238 - [PERSON_…" at bounding box center [517, 185] width 1035 height 274
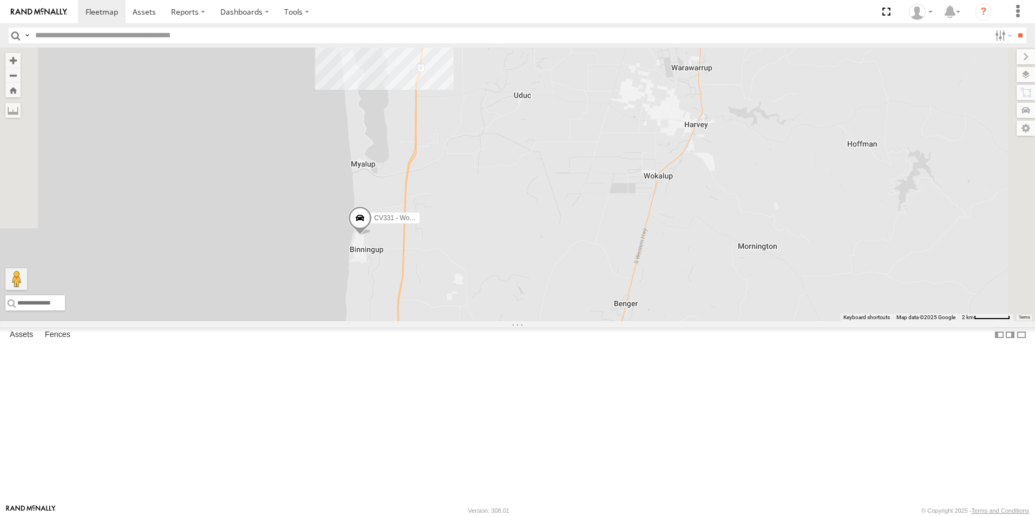
click at [716, 322] on div "TR051 - Sewer test trailer CV345 - [PERSON_NAME] CV231 - GD024 CV238 - [PERSON_…" at bounding box center [517, 185] width 1035 height 274
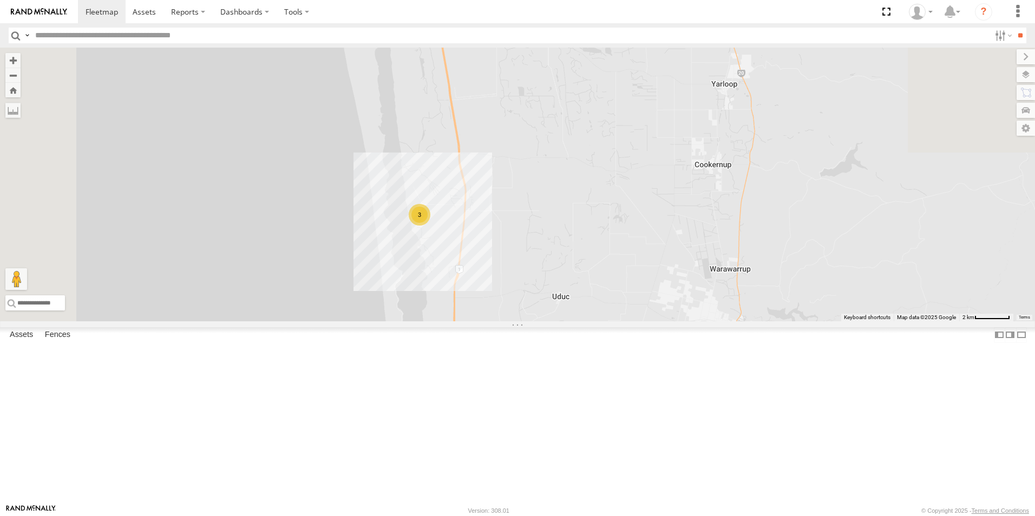
drag, startPoint x: 694, startPoint y: 362, endPoint x: 633, endPoint y: 189, distance: 182.7
click at [633, 193] on div "TR051 - Sewer test trailer CV345 - [PERSON_NAME] CV231 - GD024 CV238 - [PERSON_…" at bounding box center [517, 185] width 1035 height 274
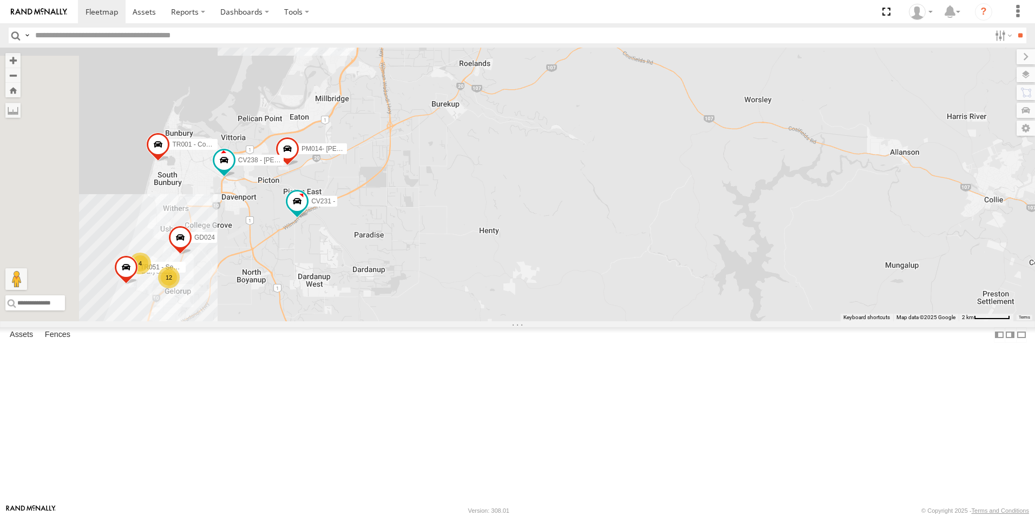
drag, startPoint x: 558, startPoint y: 303, endPoint x: 639, endPoint y: 315, distance: 81.5
click at [639, 315] on div "TR051 - Sewer test trailer CV345 - [PERSON_NAME] CV231 - GD024 CV238 - [PERSON_…" at bounding box center [517, 185] width 1035 height 274
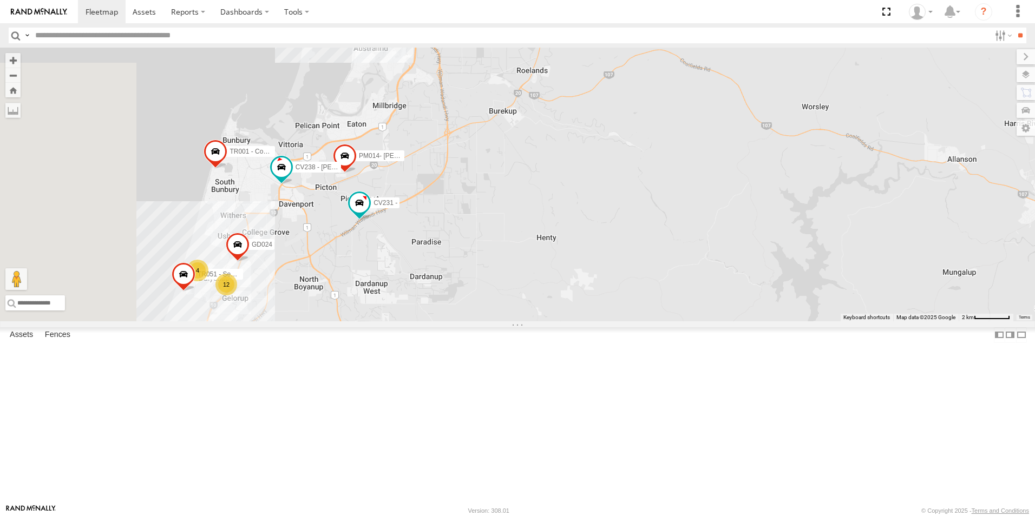
drag, startPoint x: 516, startPoint y: 362, endPoint x: 601, endPoint y: 324, distance: 93.6
click at [603, 322] on div "TR051 - Sewer test trailer CV345 - [PERSON_NAME] CV231 - GD024 CV238 - [PERSON_…" at bounding box center [517, 185] width 1035 height 274
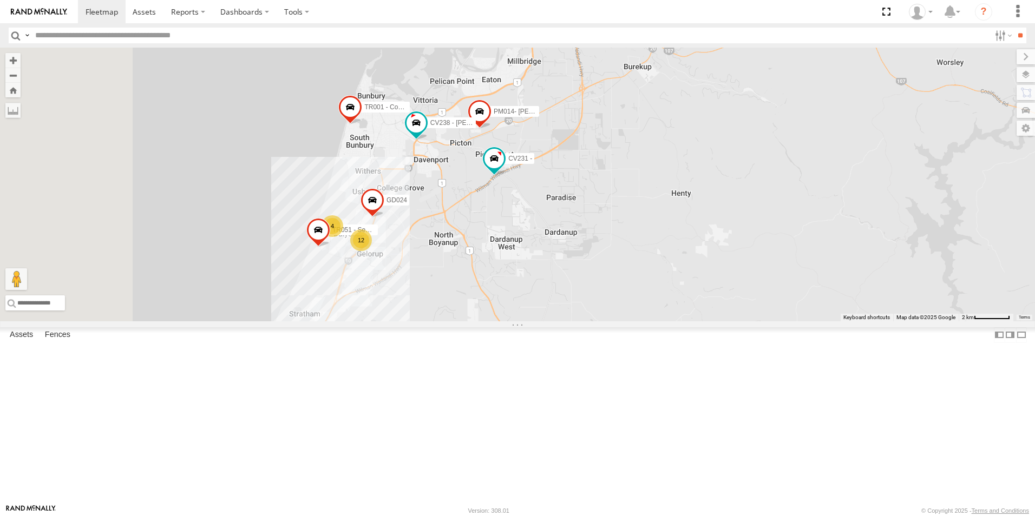
drag, startPoint x: 520, startPoint y: 342, endPoint x: 585, endPoint y: 333, distance: 66.2
click at [585, 322] on div "TR051 - Sewer test trailer CV345 - [PERSON_NAME] CV231 - GD024 CV238 - [PERSON_…" at bounding box center [517, 185] width 1035 height 274
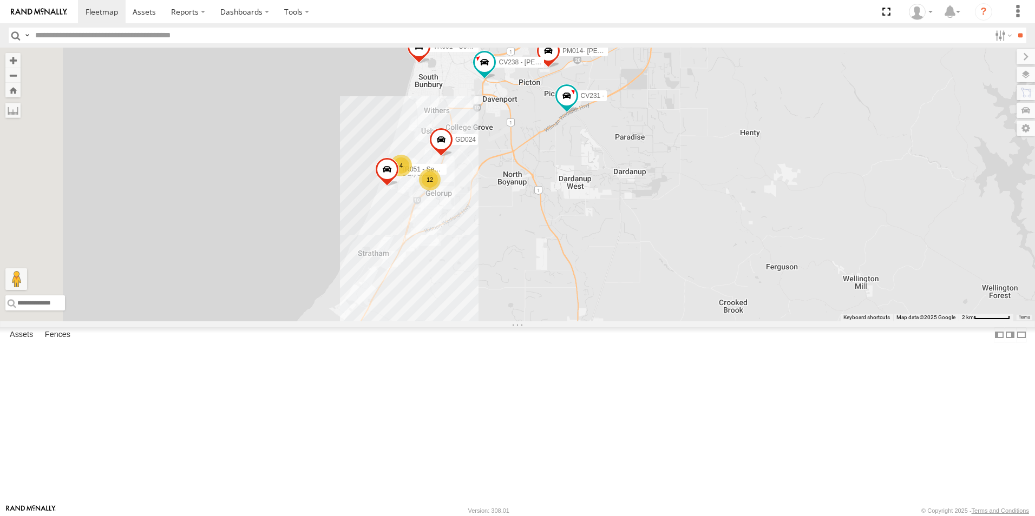
drag, startPoint x: 464, startPoint y: 370, endPoint x: 534, endPoint y: 310, distance: 92.1
click at [534, 310] on div "TR051 - Sewer test trailer CV345 - [PERSON_NAME] CV231 - GD024 CV238 - [PERSON_…" at bounding box center [517, 185] width 1035 height 274
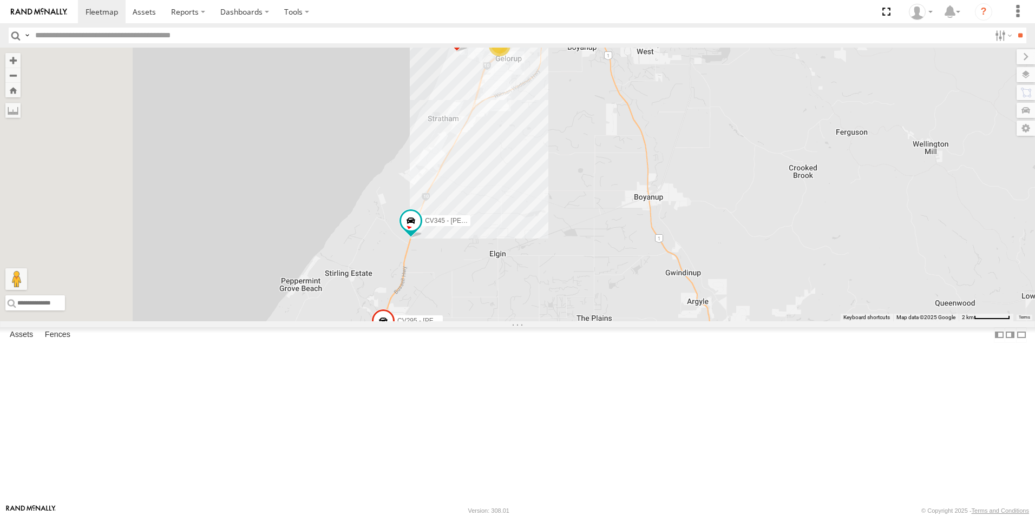
drag, startPoint x: 492, startPoint y: 400, endPoint x: 562, endPoint y: 259, distance: 157.6
click at [562, 259] on div "TR051 - Sewer test trailer CV345 - [PERSON_NAME] CV231 - GD024 CV238 - [PERSON_…" at bounding box center [517, 185] width 1035 height 274
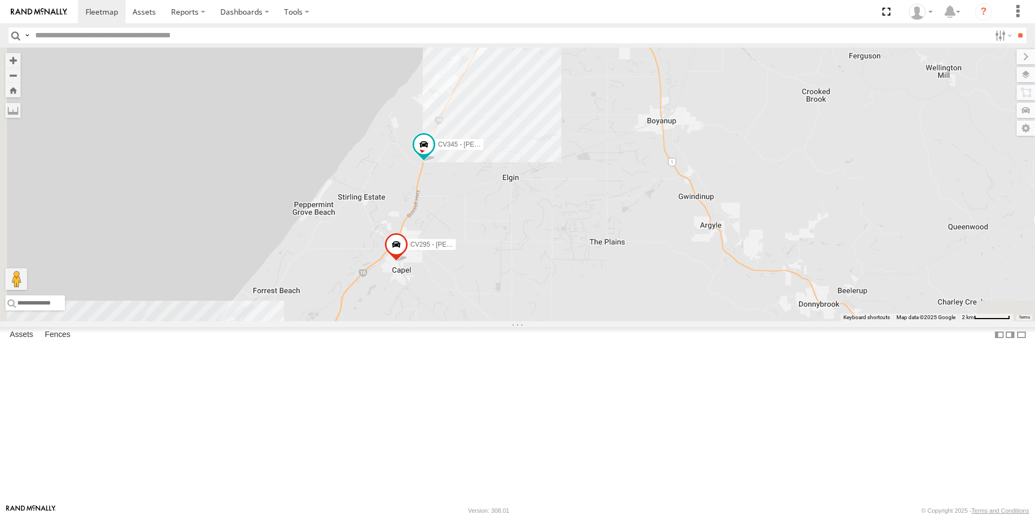
drag, startPoint x: 501, startPoint y: 347, endPoint x: 512, endPoint y: 277, distance: 71.1
click at [512, 277] on div "TR051 - Sewer test trailer CV345 - [PERSON_NAME] CV231 - GD024 CV238 - [PERSON_…" at bounding box center [517, 185] width 1035 height 274
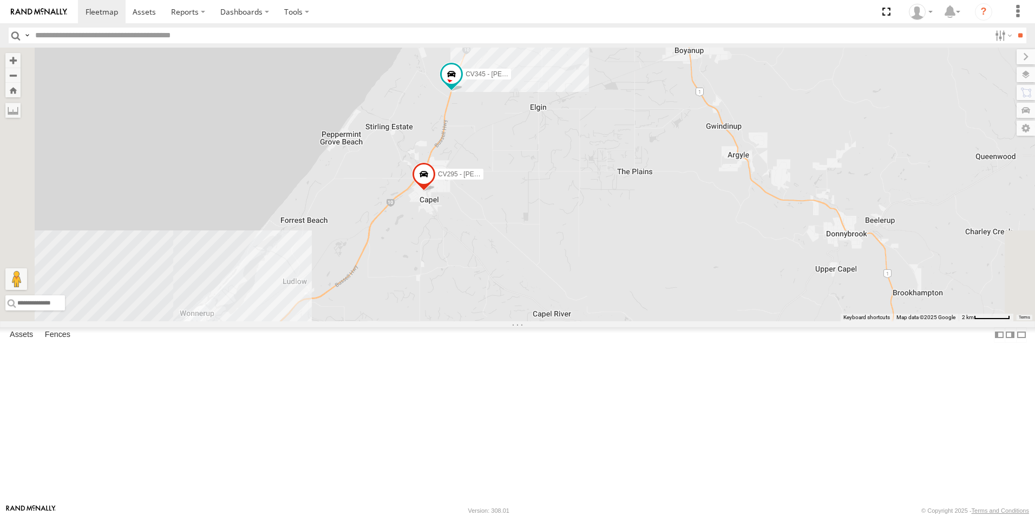
drag, startPoint x: 579, startPoint y: 316, endPoint x: 610, endPoint y: 230, distance: 91.1
click at [610, 230] on div "TR051 - Sewer test trailer CV345 - [PERSON_NAME] CV231 - GD024 CV238 - [PERSON_…" at bounding box center [517, 185] width 1035 height 274
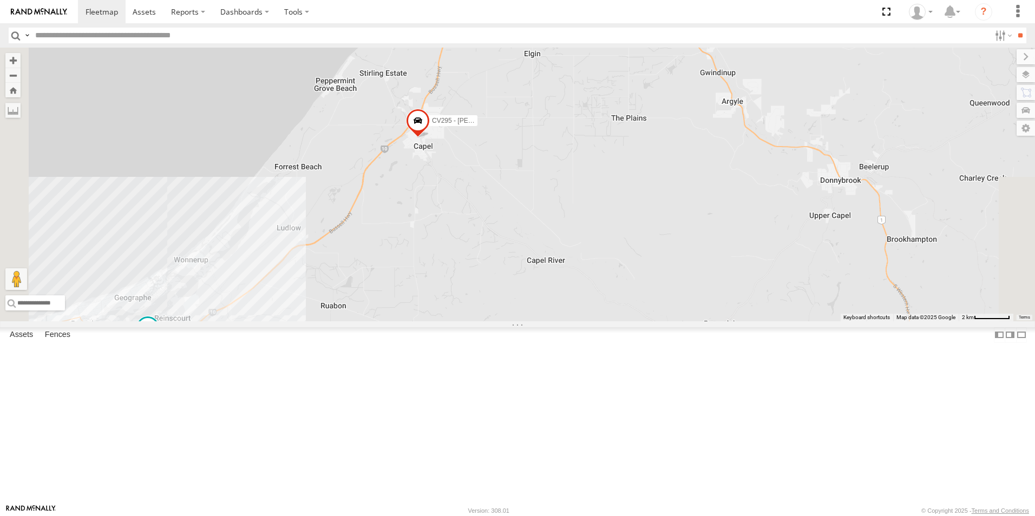
drag, startPoint x: 481, startPoint y: 331, endPoint x: 474, endPoint y: 267, distance: 63.7
click at [474, 267] on div "TR051 - Sewer test trailer CV345 - [PERSON_NAME] CV231 - GD024 CV238 - [PERSON_…" at bounding box center [517, 185] width 1035 height 274
drag, startPoint x: 540, startPoint y: 291, endPoint x: 622, endPoint y: 287, distance: 81.3
click at [622, 288] on div "TR051 - Sewer test trailer CV345 - [PERSON_NAME] CV231 - GD024 CV238 - [PERSON_…" at bounding box center [517, 185] width 1035 height 274
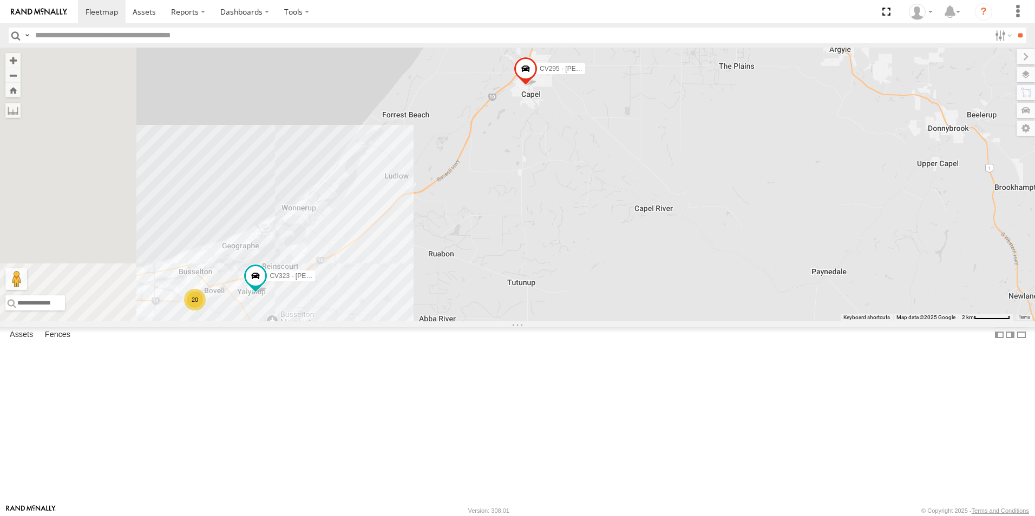
drag, startPoint x: 492, startPoint y: 304, endPoint x: 524, endPoint y: 246, distance: 65.7
click at [524, 246] on div "TR051 - Sewer test trailer CV345 - [PERSON_NAME] CV231 - GD024 CV238 - [PERSON_…" at bounding box center [517, 185] width 1035 height 274
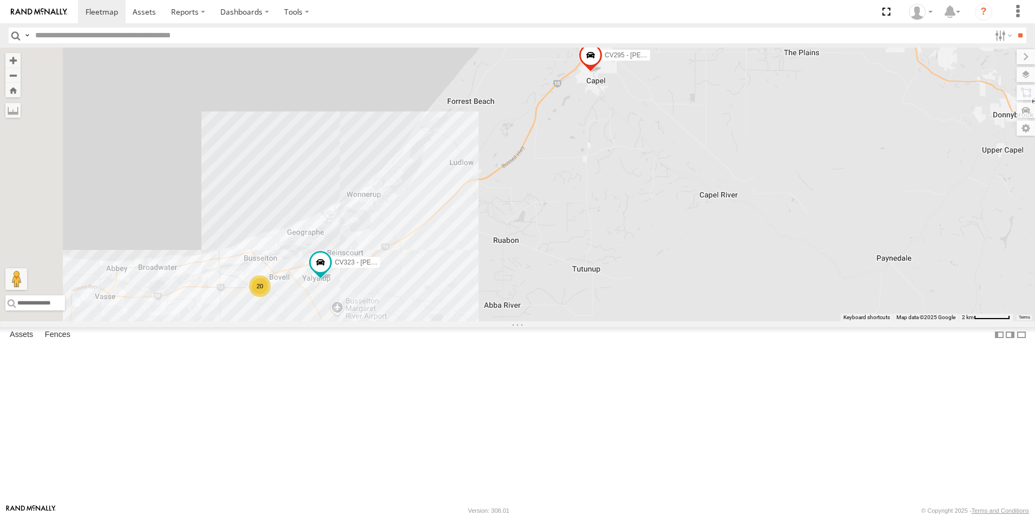
drag
click at [590, 322] on div "TR051 - Sewer test trailer CV345 - [PERSON_NAME] CV231 - GD024 CV238 - [PERSON_…" at bounding box center [517, 185] width 1035 height 274
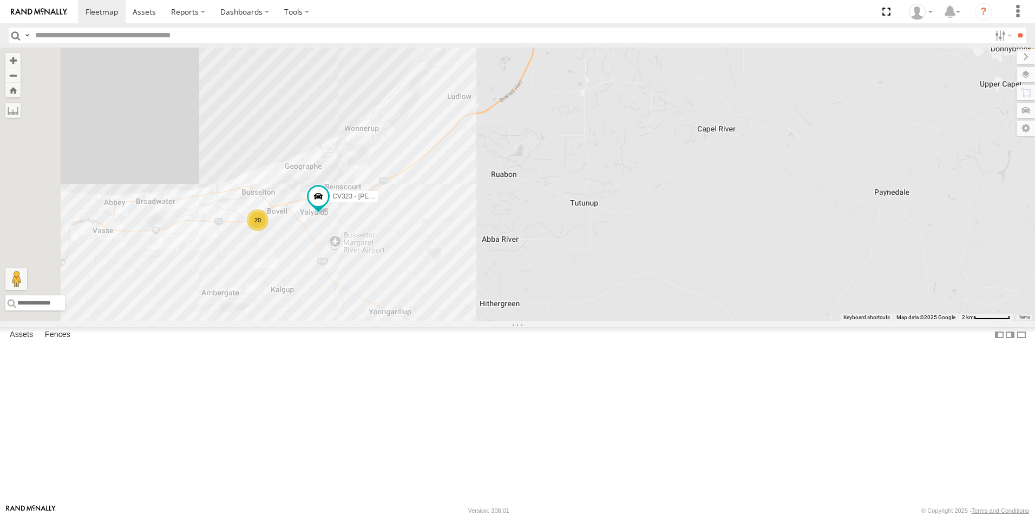
click at [519, 227] on div "TR051 - Sewer test trailer CV345 - [PERSON_NAME] CV231 - GD024 CV238 - [PERSON_…" at bounding box center [517, 185] width 1035 height 274
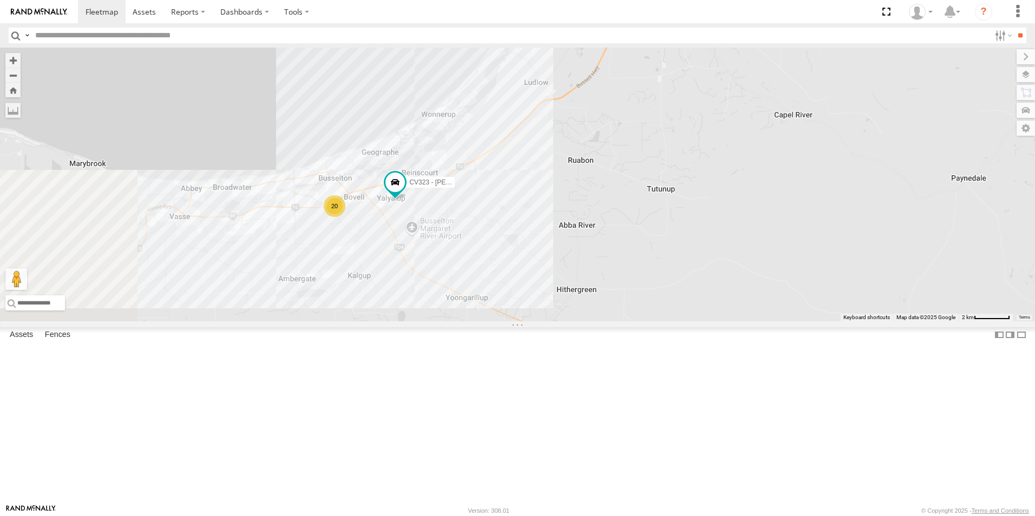
click at [615, 283] on div "TR051 - Sewer test trailer CV345 - [PERSON_NAME] CV231 - GD024 CV238 - [PERSON_…" at bounding box center [517, 185] width 1035 height 274
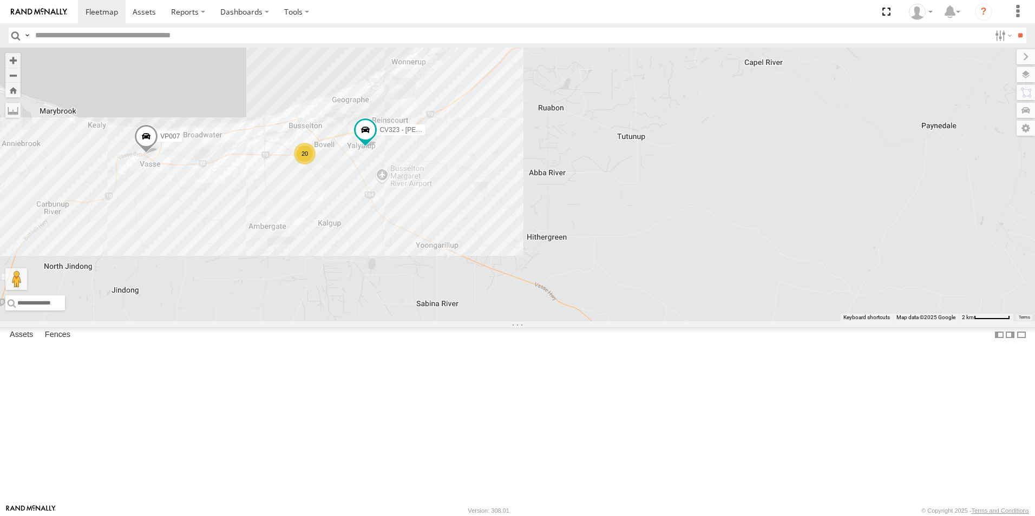
click at [458, 220] on div "TR051 - Sewer test trailer CV345 - [PERSON_NAME] CV231 - GD024 CV238 - [PERSON_…" at bounding box center [517, 185] width 1035 height 274
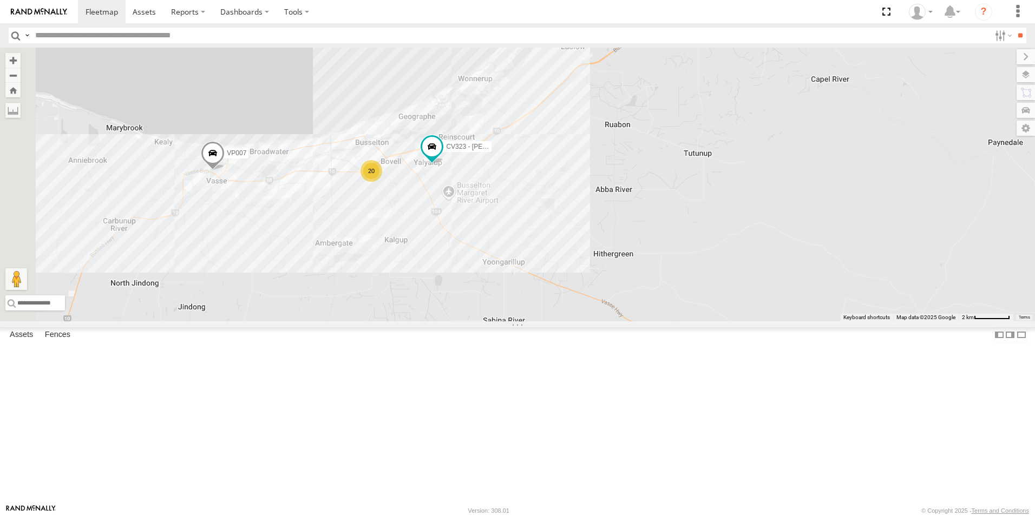
click at [610, 277] on div "TR051 - Sewer test trailer CV345 - [PERSON_NAME] CV231 - GD024 CV238 - [PERSON_…" at bounding box center [517, 185] width 1035 height 274
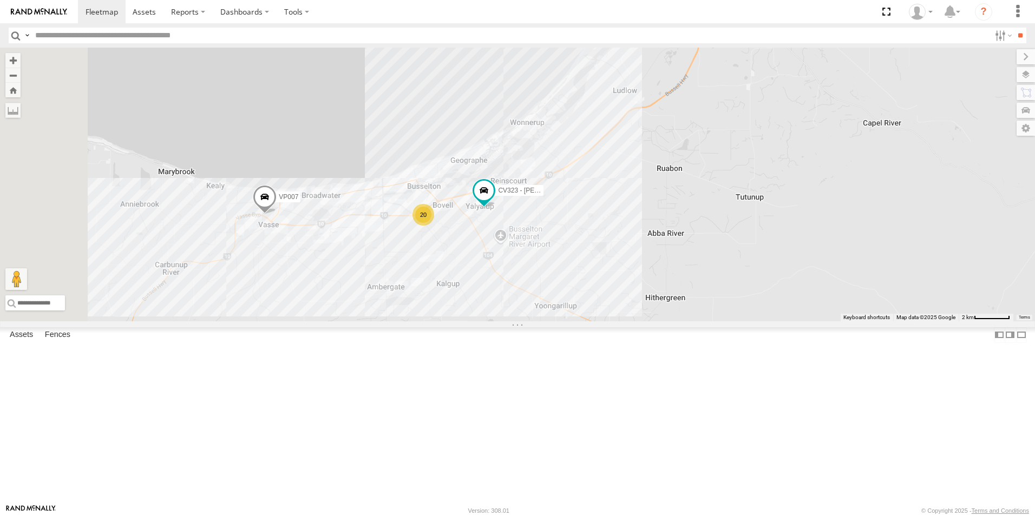
click at [586, 322] on div "TR051 - Sewer test trailer CV345 - [PERSON_NAME] CV231 - GD024 CV238 - [PERSON_…" at bounding box center [517, 185] width 1035 height 274
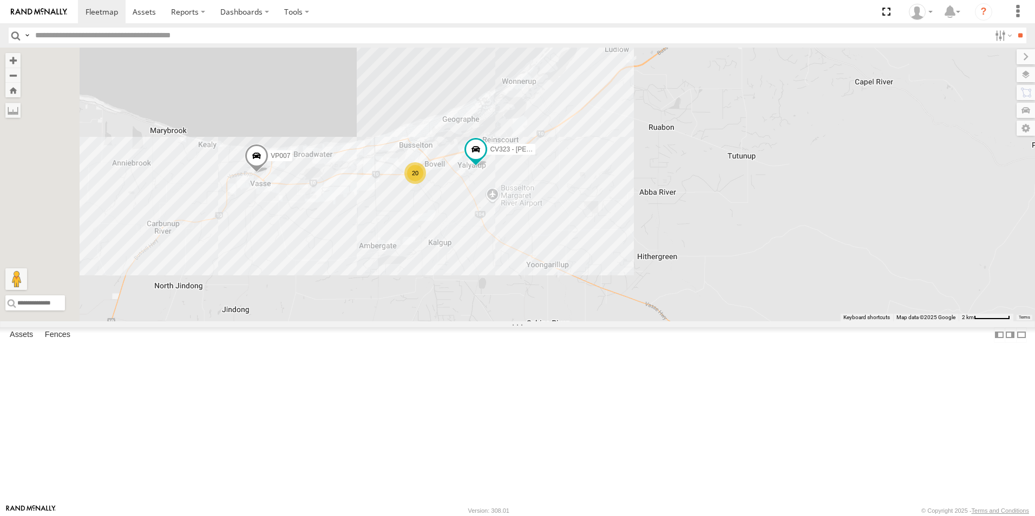
click at [459, 244] on div "TR051 - Sewer test trailer CV345 - [PERSON_NAME] CV231 - GD024 CV238 - [PERSON_…" at bounding box center [517, 185] width 1035 height 274
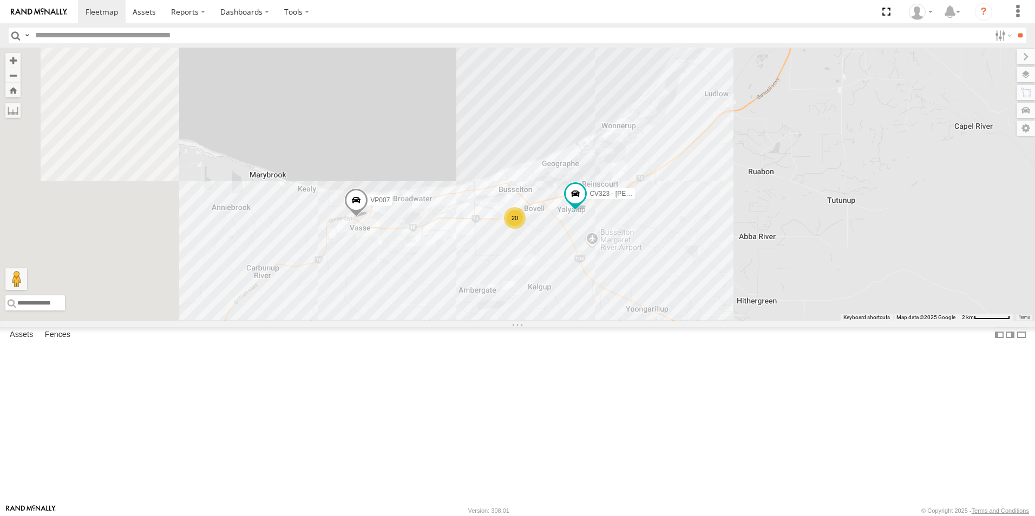
click at [566, 322] on div "TR051 - Sewer test trailer CV345 - [PERSON_NAME] CV231 - GD024 CV238 - [PERSON_…" at bounding box center [517, 185] width 1035 height 274
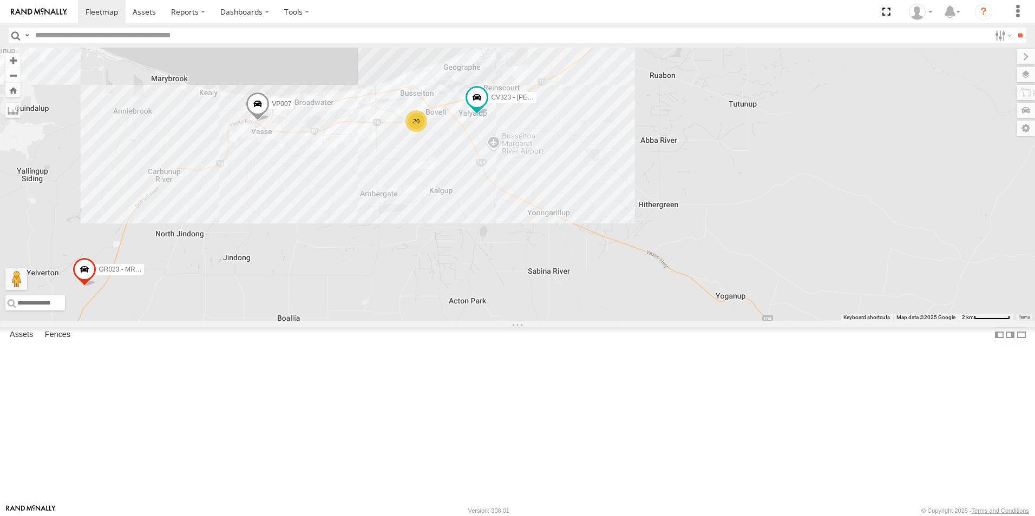
click at [347, 229] on div "TR051 - Sewer test trailer CV345 - [PERSON_NAME] CV231 - GD024 CV238 - [PERSON_…" at bounding box center [517, 185] width 1035 height 274
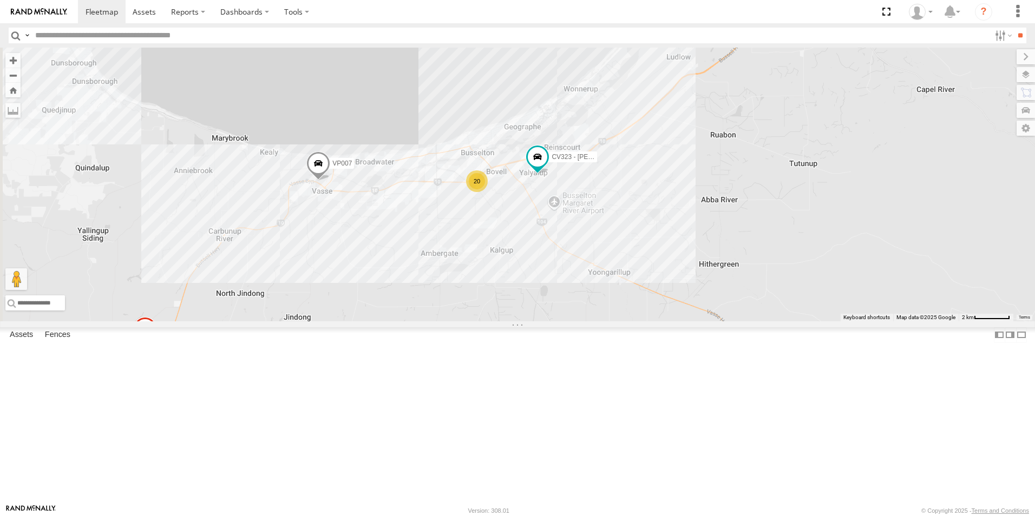
click at [409, 292] on div "TR051 - Sewer test trailer CV345 - [PERSON_NAME] CV231 - GD024 CV238 - [PERSON_…" at bounding box center [517, 185] width 1035 height 274
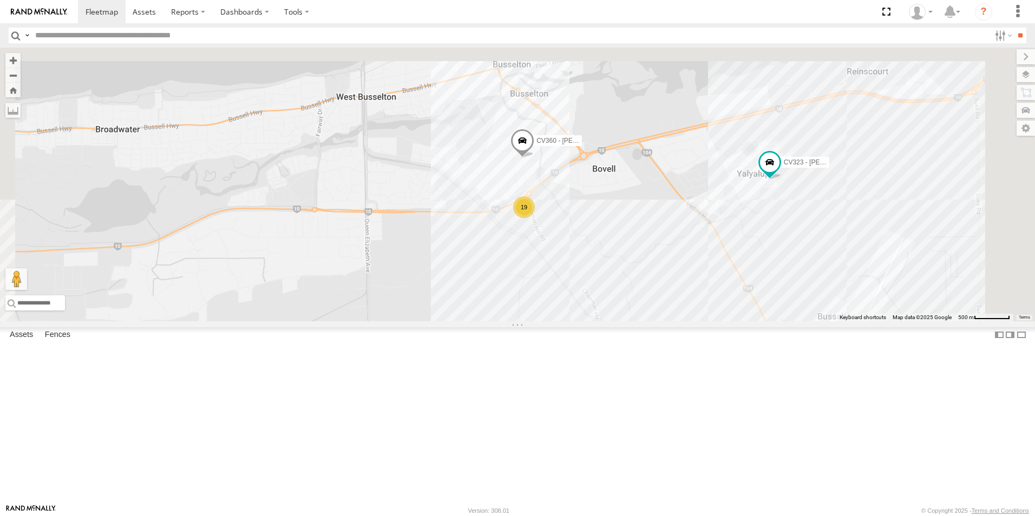
click at [629, 322] on div "TR051 - Sewer test trailer CV345 - [PERSON_NAME] CV231 - GD024 CV238 - [PERSON_…" at bounding box center [517, 185] width 1035 height 274
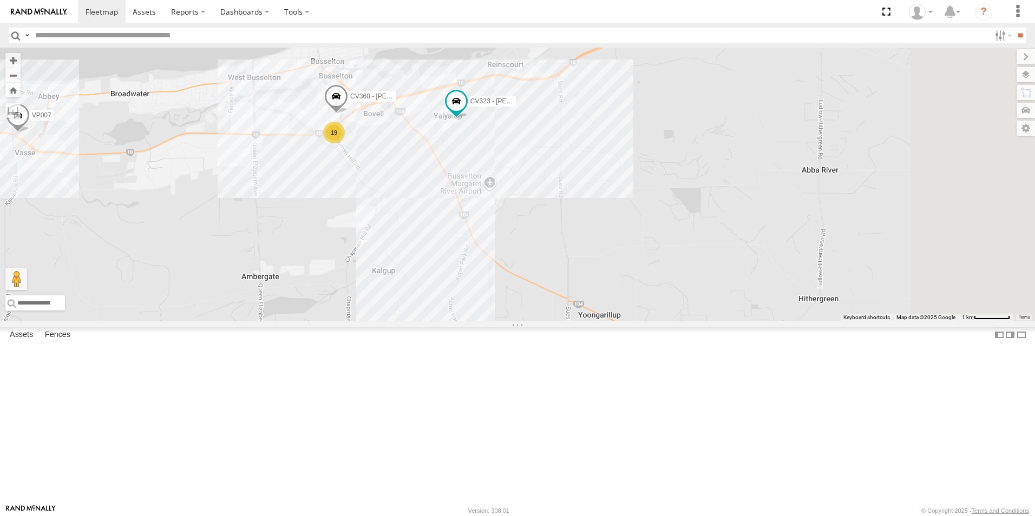
drag, startPoint x: 673, startPoint y: 294, endPoint x: 572, endPoint y: 250, distance: 111.0
click at [572, 250] on div "TR051 - Sewer test trailer CV345 - [PERSON_NAME] CV231 - GD024 CV238 - [PERSON_…" at bounding box center [517, 185] width 1035 height 274
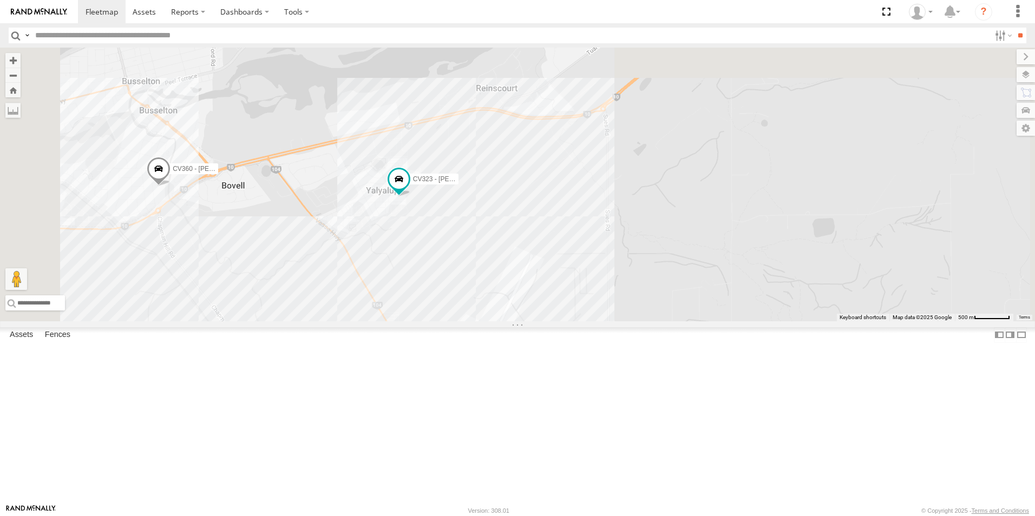
drag, startPoint x: 751, startPoint y: 263, endPoint x: 815, endPoint y: 330, distance: 93.1
click at [830, 322] on div "TR051 - Sewer test trailer CV345 - [PERSON_NAME] CV231 - GD024 CV238 - [PERSON_…" at bounding box center [517, 185] width 1035 height 274
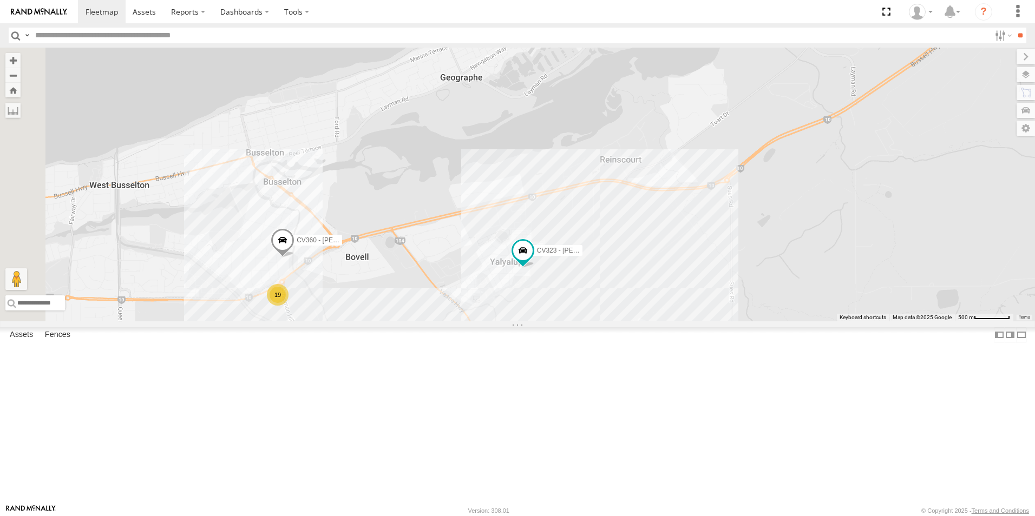
drag, startPoint x: 516, startPoint y: 217, endPoint x: 643, endPoint y: 289, distance: 146.5
click at [643, 289] on div "TR051 - Sewer test trailer CV345 - [PERSON_NAME] CV231 - GD024 CV238 - [PERSON_…" at bounding box center [517, 185] width 1035 height 274
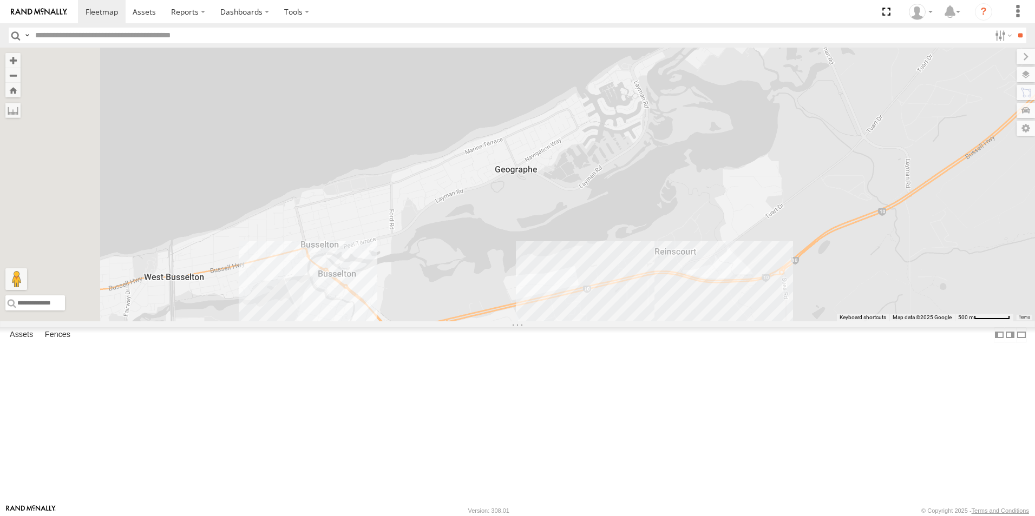
drag, startPoint x: 583, startPoint y: 256, endPoint x: 639, endPoint y: 354, distance: 112.8
click at [639, 322] on div "TR051 - Sewer test trailer CV345 - [PERSON_NAME] CV231 - GD024 CV238 - [PERSON_…" at bounding box center [517, 185] width 1035 height 274
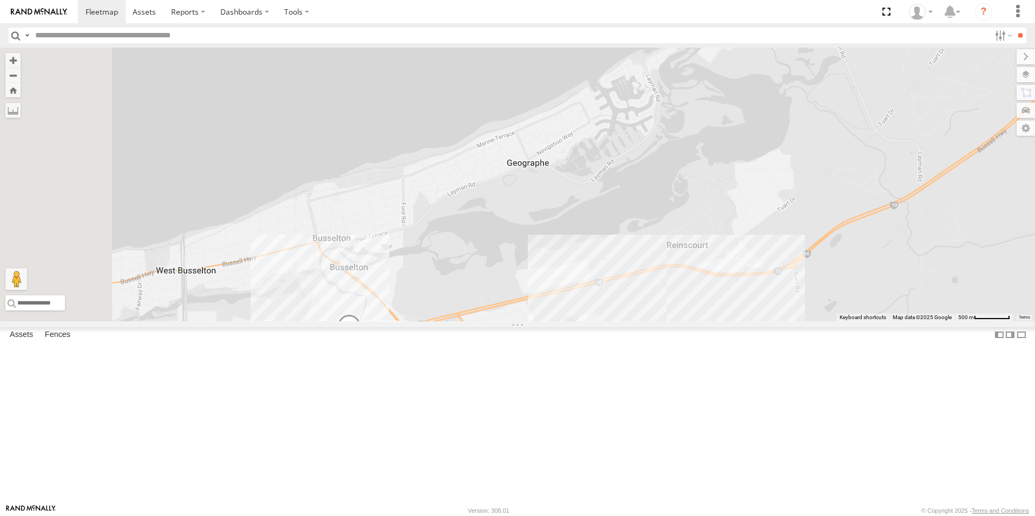
drag, startPoint x: 474, startPoint y: 360, endPoint x: 737, endPoint y: 168, distance: 326.3
click at [737, 168] on div "TR051 - Sewer test trailer CV345 - [PERSON_NAME] CV231 - GD024 CV238 - [PERSON_…" at bounding box center [517, 185] width 1035 height 274
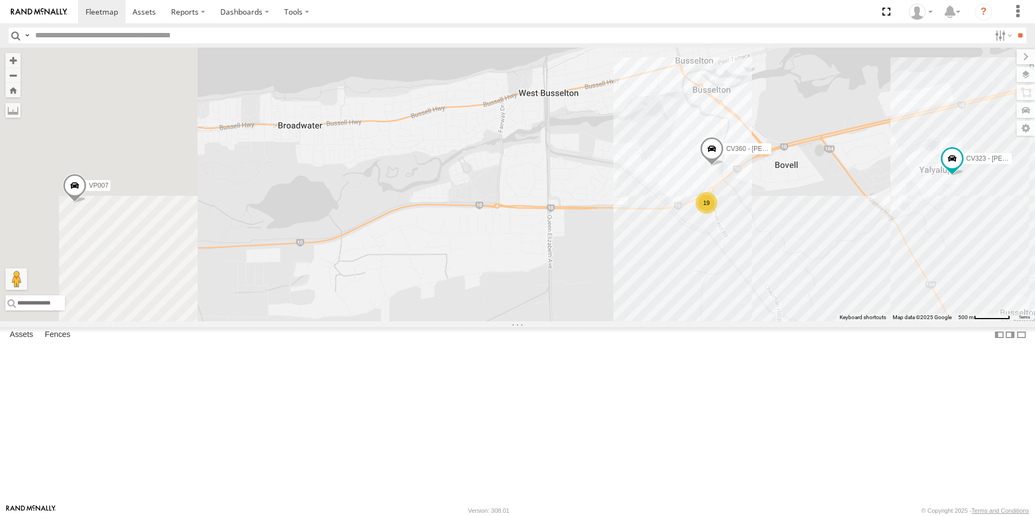
drag, startPoint x: 701, startPoint y: 248, endPoint x: 717, endPoint y: 245, distance: 17.1
click at [717, 245] on div "TR051 - Sewer test trailer CV345 - [PERSON_NAME] CV231 - GD024 CV238 - [PERSON_…" at bounding box center [517, 185] width 1035 height 274
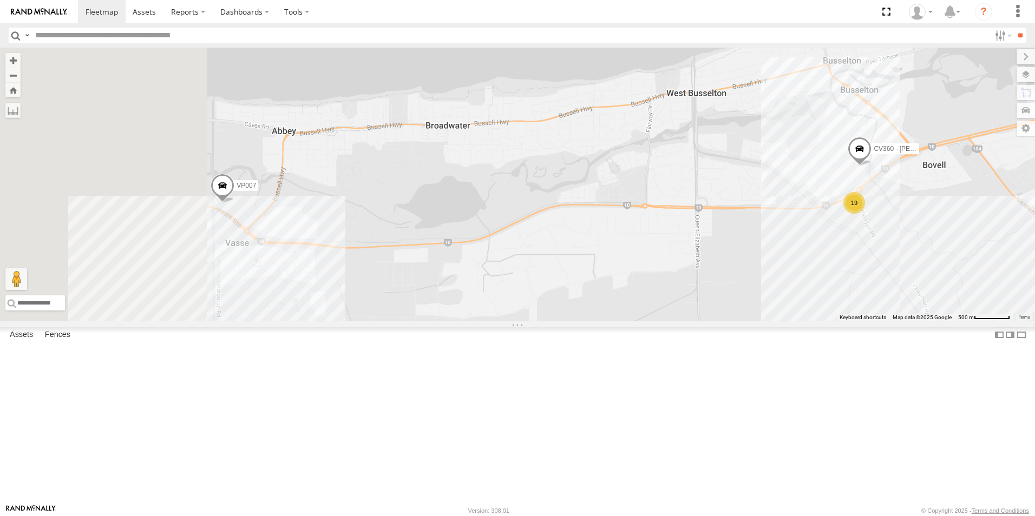
drag, startPoint x: 644, startPoint y: 289, endPoint x: 686, endPoint y: 278, distance: 43.1
click at [686, 278] on div "TR051 - Sewer test trailer CV345 - [PERSON_NAME] CV231 - GD024 CV238 - [PERSON_…" at bounding box center [517, 185] width 1035 height 274
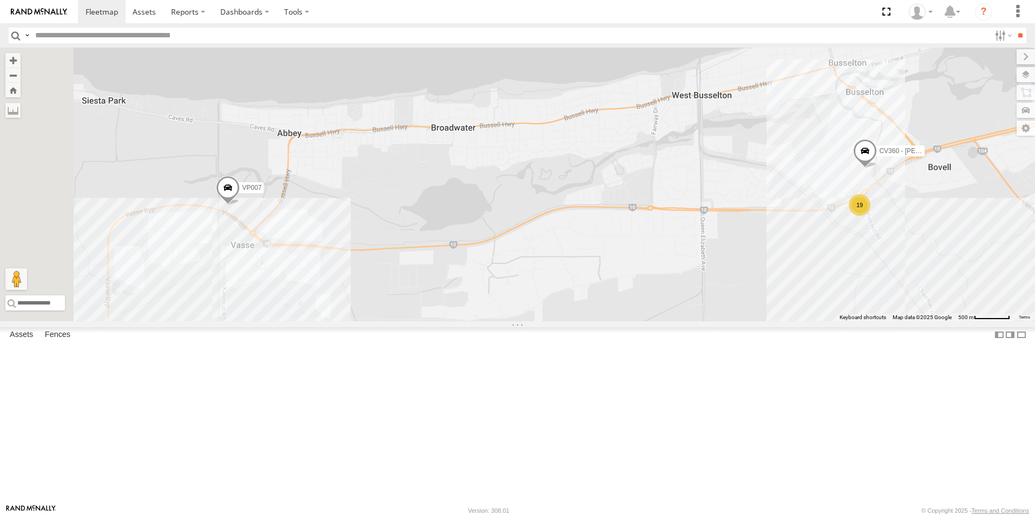
drag, startPoint x: 467, startPoint y: 264, endPoint x: 635, endPoint y: 230, distance: 171.3
click at [635, 230] on div "TR051 - Sewer test trailer CV345 - [PERSON_NAME] CV231 - GD024 CV238 - [PERSON_…" at bounding box center [517, 185] width 1035 height 274
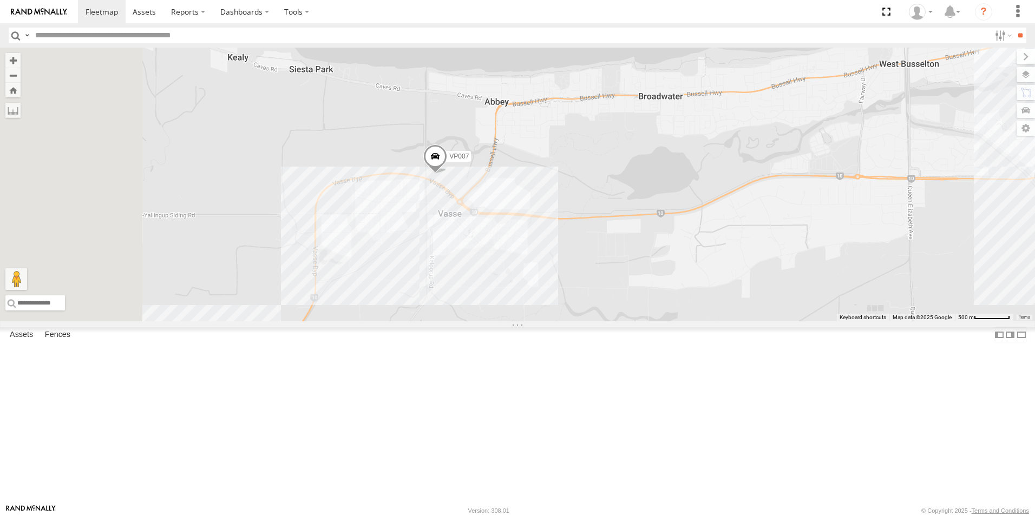
drag, startPoint x: 548, startPoint y: 214, endPoint x: 617, endPoint y: 208, distance: 69.6
click at [617, 208] on div "TR051 - Sewer test trailer CV345 - [PERSON_NAME] CV231 - GD024 CV238 - [PERSON_…" at bounding box center [517, 185] width 1035 height 274
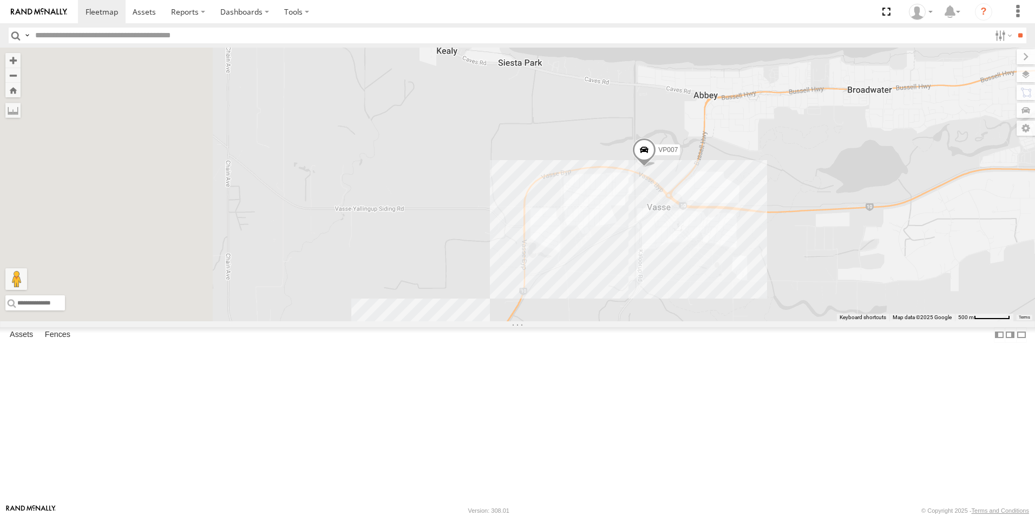
drag, startPoint x: 583, startPoint y: 234, endPoint x: 616, endPoint y: 224, distance: 34.4
click at [616, 224] on div "TR051 - Sewer test trailer CV345 - [PERSON_NAME] CV231 - GD024 CV238 - [PERSON_…" at bounding box center [517, 185] width 1035 height 274
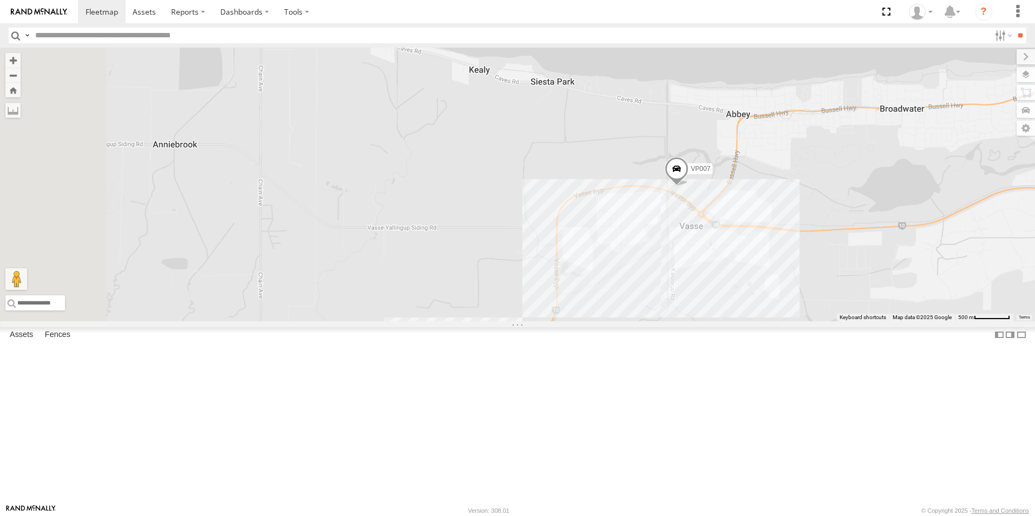
drag, startPoint x: 474, startPoint y: 235, endPoint x: 621, endPoint y: 253, distance: 148.3
click at [625, 256] on div "TR051 - Sewer test trailer CV345 - [PERSON_NAME] CV231 - GD024 CV238 - [PERSON_…" at bounding box center [517, 185] width 1035 height 274
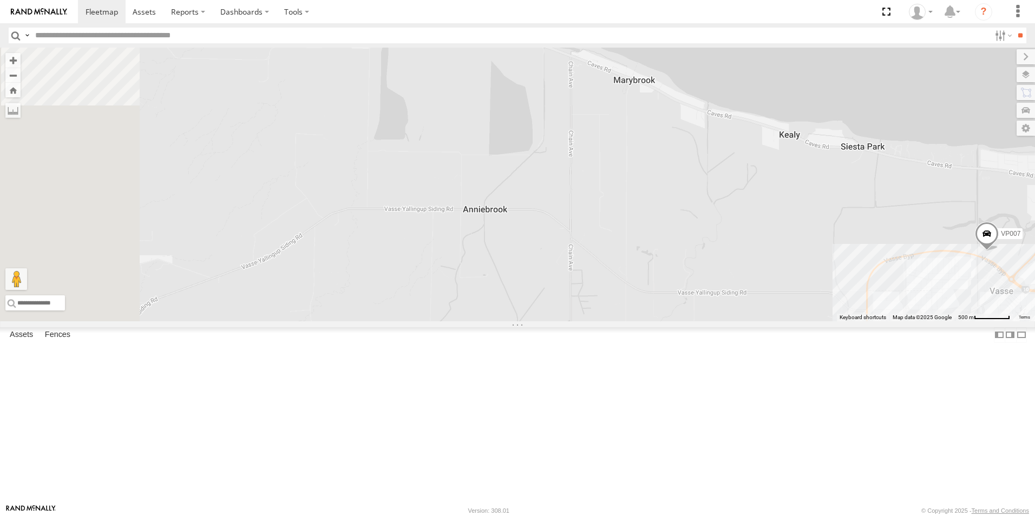
drag, startPoint x: 499, startPoint y: 219, endPoint x: 653, endPoint y: 289, distance: 169.4
click at [653, 289] on div "TR051 - Sewer test trailer CV345 - [PERSON_NAME] CV231 - GD024 CV238 - [PERSON_…" at bounding box center [517, 185] width 1035 height 274
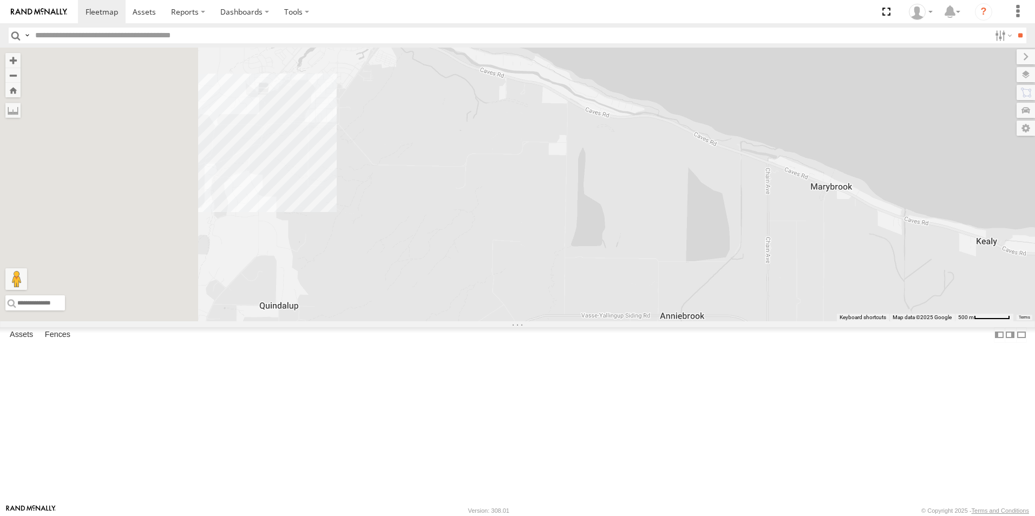
drag, startPoint x: 620, startPoint y: 277, endPoint x: 649, endPoint y: 280, distance: 28.8
click at [649, 280] on div "TR051 - Sewer test trailer CV345 - [PERSON_NAME] CV231 - GD024 CV238 - [PERSON_…" at bounding box center [517, 185] width 1035 height 274
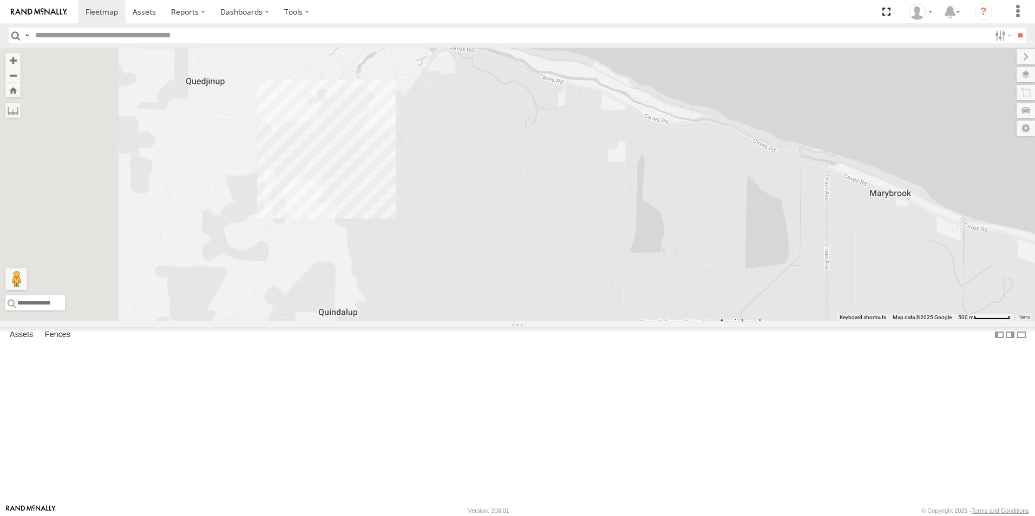
drag, startPoint x: 479, startPoint y: 193, endPoint x: 643, endPoint y: 294, distance: 192.9
click at [643, 294] on div "TR051 - Sewer test trailer CV345 - [PERSON_NAME] CV231 - GD024 CV238 - [PERSON_…" at bounding box center [517, 185] width 1035 height 274
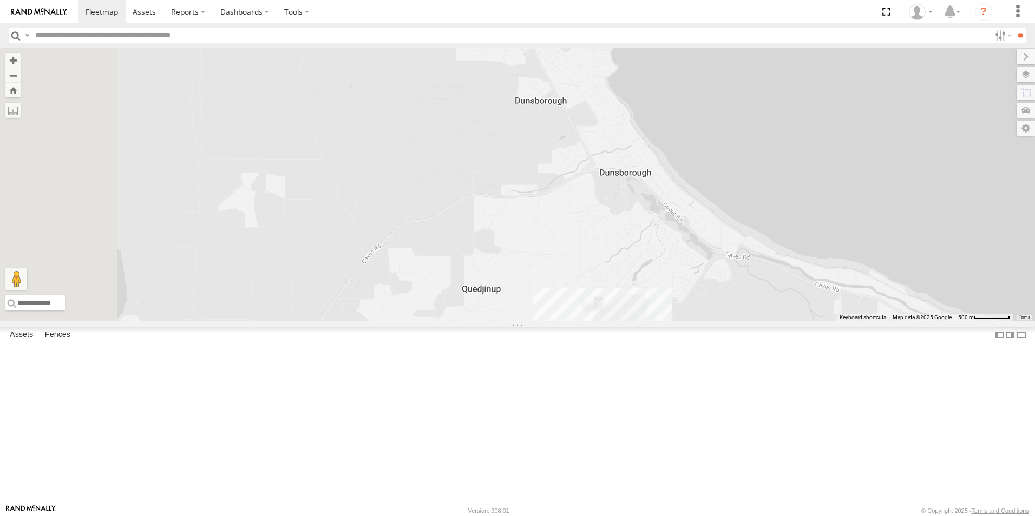
click at [666, 322] on div "TR051 - Sewer test trailer CV345 - [PERSON_NAME] CV231 - GD024 CV238 - [PERSON_…" at bounding box center [517, 185] width 1035 height 274
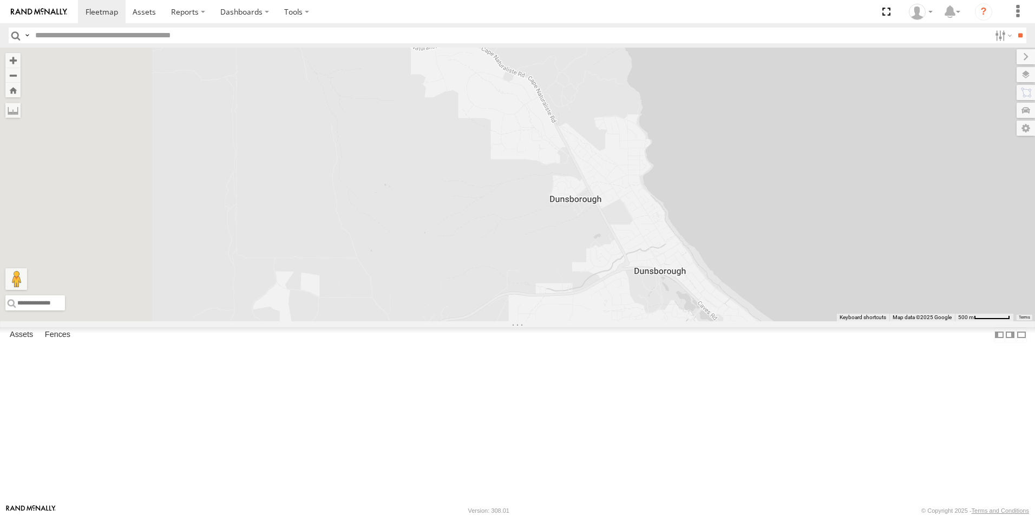
drag, startPoint x: 626, startPoint y: 346, endPoint x: 650, endPoint y: 411, distance: 69.7
click at [650, 322] on div "TR051 - Sewer test trailer CV345 - [PERSON_NAME] CV231 - GD024 CV238 - [PERSON_…" at bounding box center [517, 185] width 1035 height 274
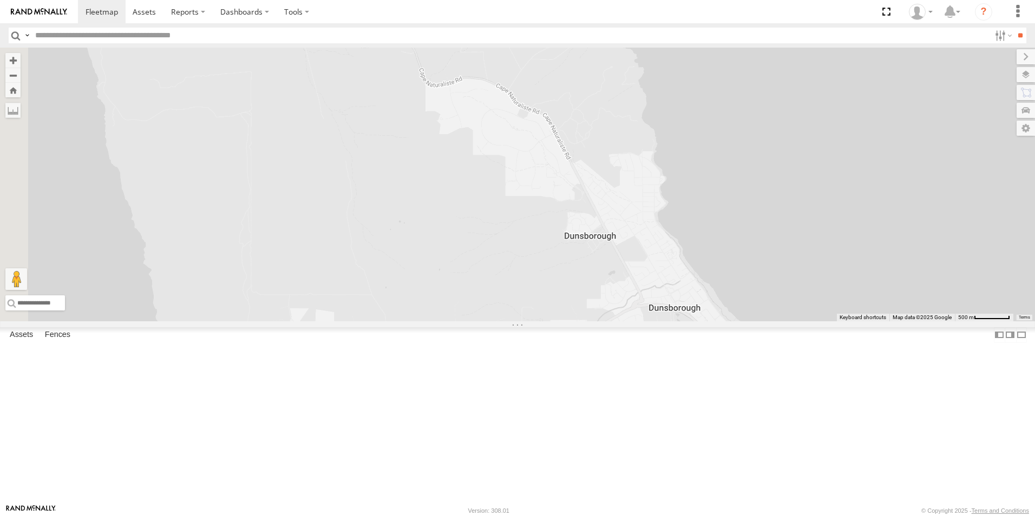
drag, startPoint x: 593, startPoint y: 242, endPoint x: 665, endPoint y: 375, distance: 150.9
click at [667, 322] on div "TR051 - Sewer test trailer CV345 - [PERSON_NAME] CV231 - GD024 CV238 - [PERSON_…" at bounding box center [517, 185] width 1035 height 274
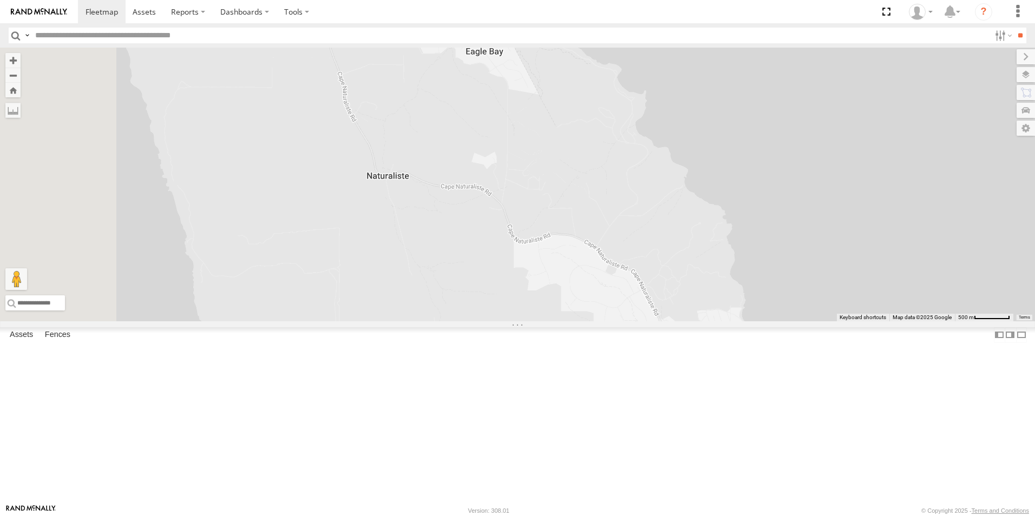
drag, startPoint x: 528, startPoint y: 224, endPoint x: 717, endPoint y: 378, distance: 243.5
click at [717, 322] on div "TR051 - Sewer test trailer CV345 - [PERSON_NAME] CV231 - GD024 CV238 - [PERSON_…" at bounding box center [517, 185] width 1035 height 274
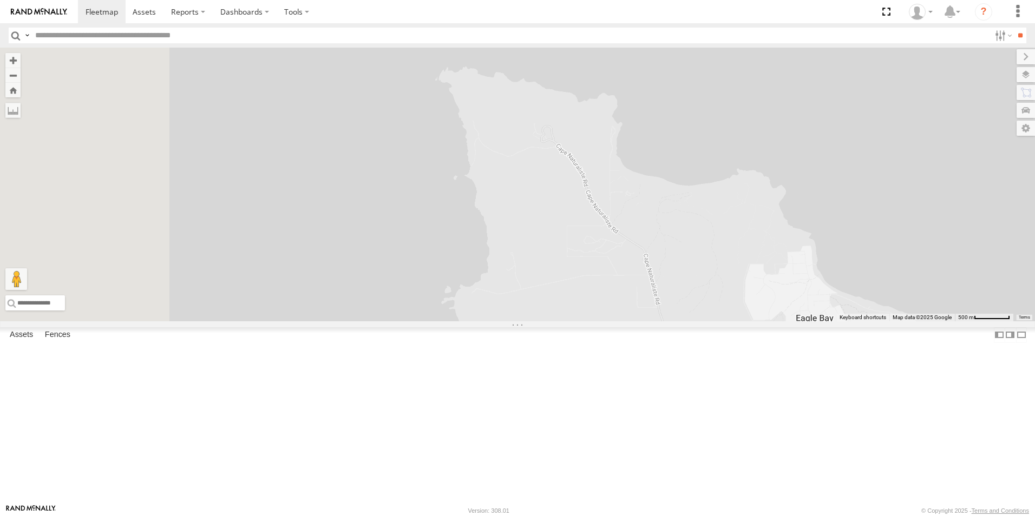
click at [808, 322] on div "TR051 - Sewer test trailer CV345 - [PERSON_NAME] CV231 - GD024 CV238 - [PERSON_…" at bounding box center [517, 185] width 1035 height 274
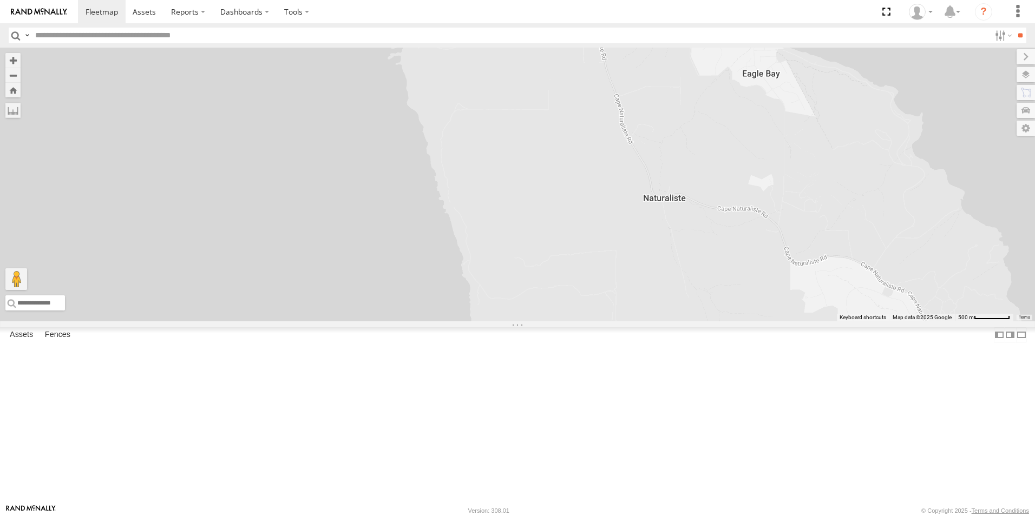
drag, startPoint x: 795, startPoint y: 448, endPoint x: 737, endPoint y: 191, distance: 263.6
click at [738, 192] on div "TR051 - Sewer test trailer CV345 - [PERSON_NAME] CV231 - GD024 CV238 - [PERSON_…" at bounding box center [517, 185] width 1035 height 274
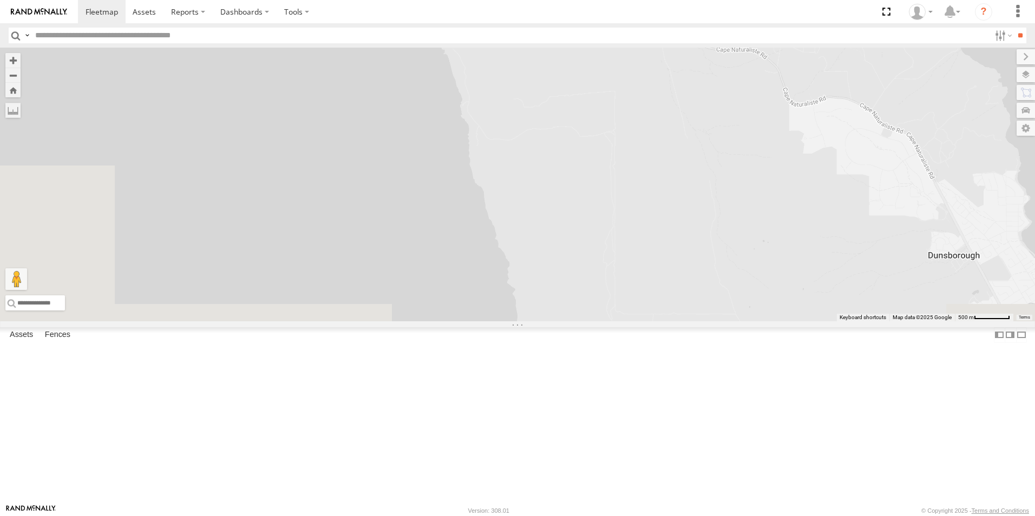
click at [703, 93] on div "TR051 - Sewer test trailer CV345 - [PERSON_NAME] CV231 - GD024 CV238 - [PERSON_…" at bounding box center [517, 185] width 1035 height 274
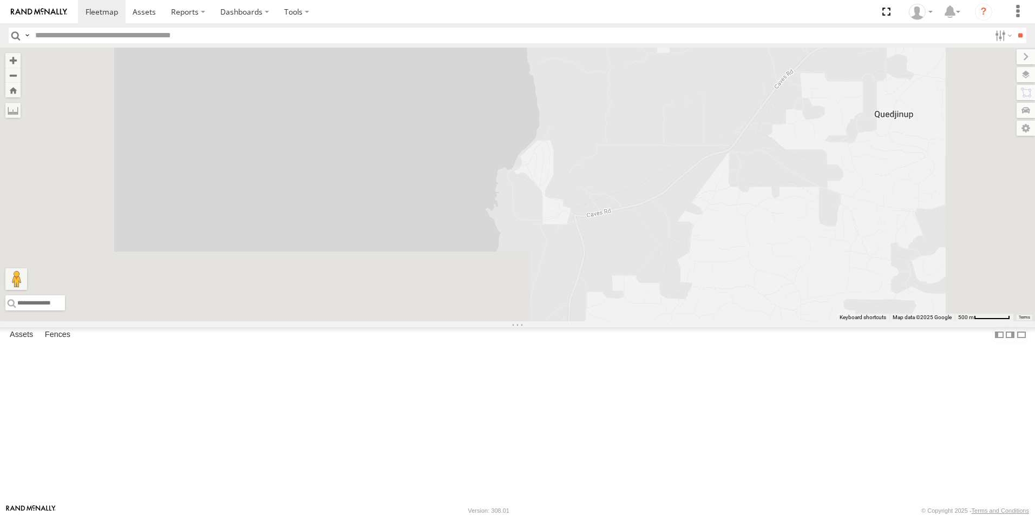
drag, startPoint x: 708, startPoint y: 295, endPoint x: 714, endPoint y: 60, distance: 235.6
click at [714, 60] on div "TR051 - Sewer test trailer CV345 - [PERSON_NAME] CV231 - GD024 CV238 - [PERSON_…" at bounding box center [517, 185] width 1035 height 274
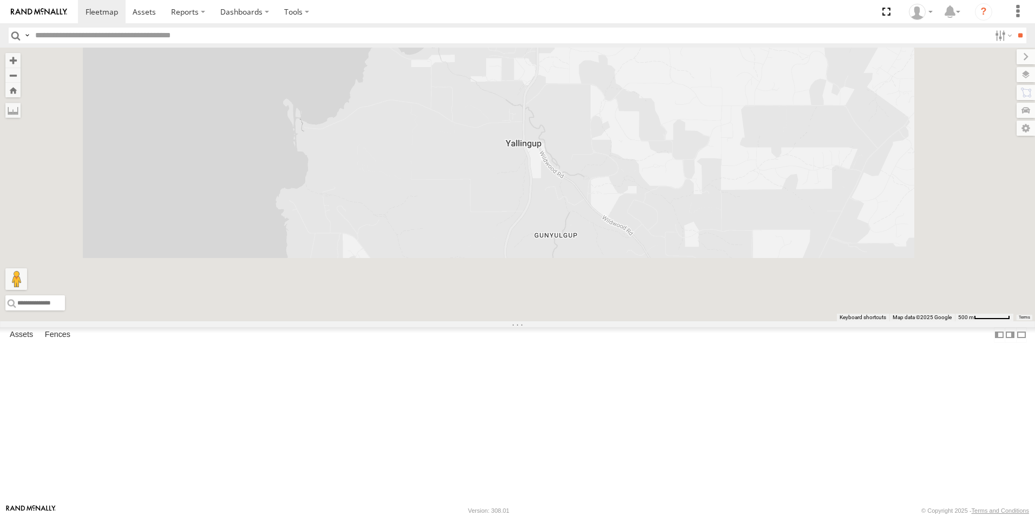
click at [721, 109] on div "TR051 - Sewer test trailer CV345 - [PERSON_NAME] CV231 - GD024 CV238 - [PERSON_…" at bounding box center [517, 185] width 1035 height 274
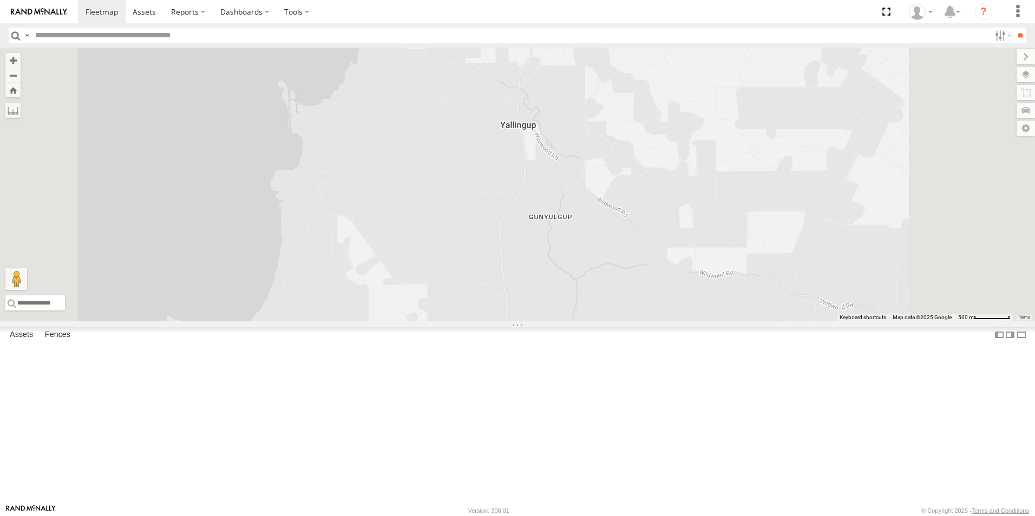
click at [668, 119] on div "TR051 - Sewer test trailer CV345 - [PERSON_NAME] CV231 - GD024 CV238 - [PERSON_…" at bounding box center [517, 185] width 1035 height 274
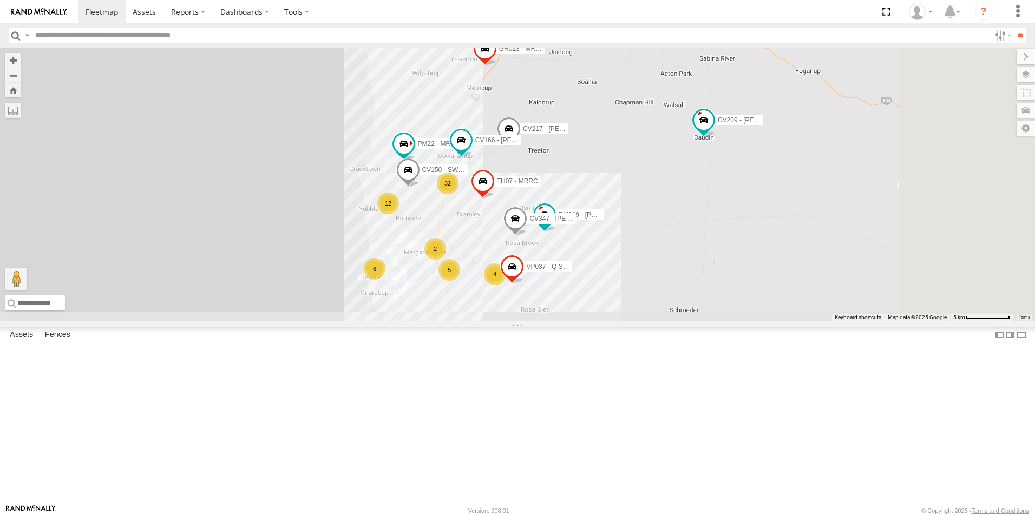
drag, startPoint x: 651, startPoint y: 333, endPoint x: 578, endPoint y: 205, distance: 147.5
click at [578, 205] on div "TR051 - Sewer test trailer CV345 - [PERSON_NAME] CV231 - GD024 CV238 - [PERSON_…" at bounding box center [517, 185] width 1035 height 274
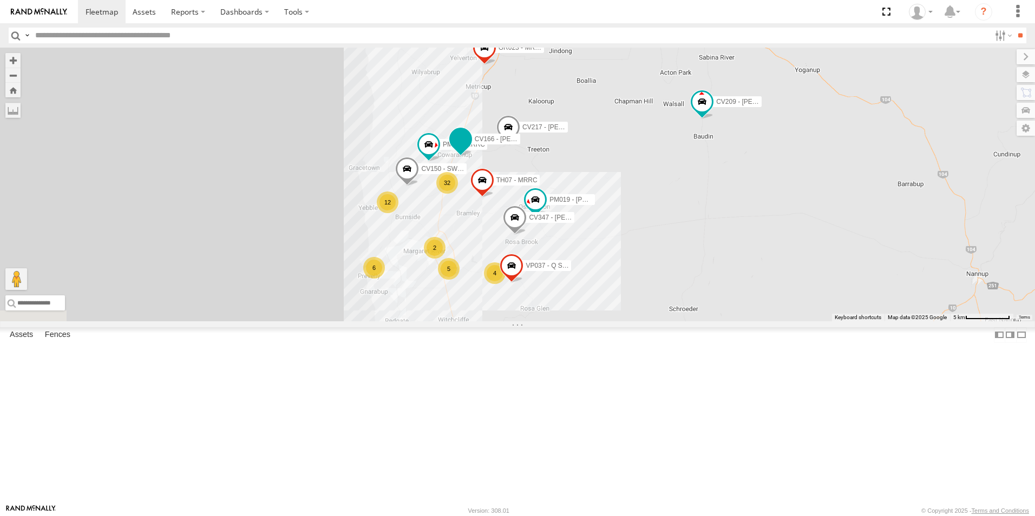
click at [554, 143] on span "CV166 - [PERSON_NAME]" at bounding box center [514, 139] width 79 height 8
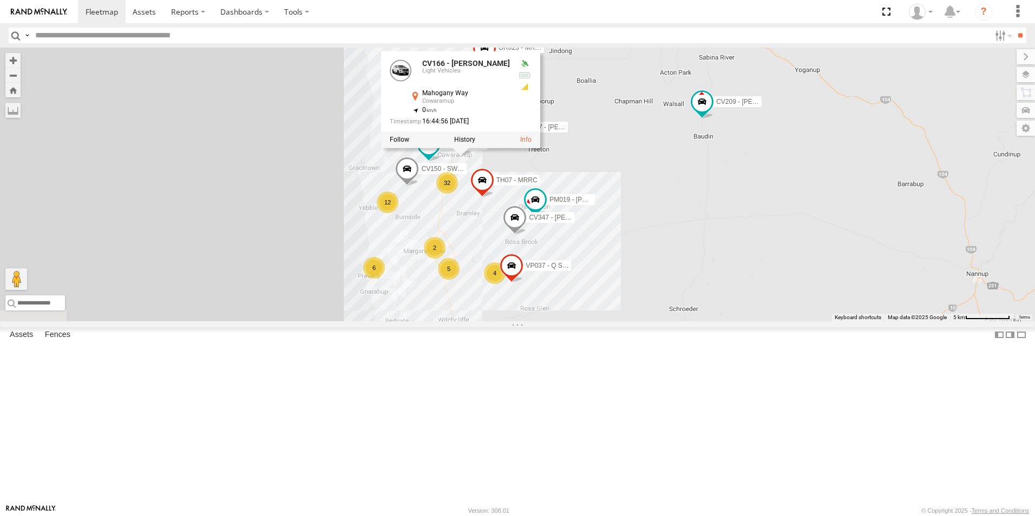
click at [735, 197] on div "CV209 - [PERSON_NAME] VP007 CV217 - [PERSON_NAME] PM22 - MRRC CV323 - [PERSON_N…" at bounding box center [517, 185] width 1035 height 274
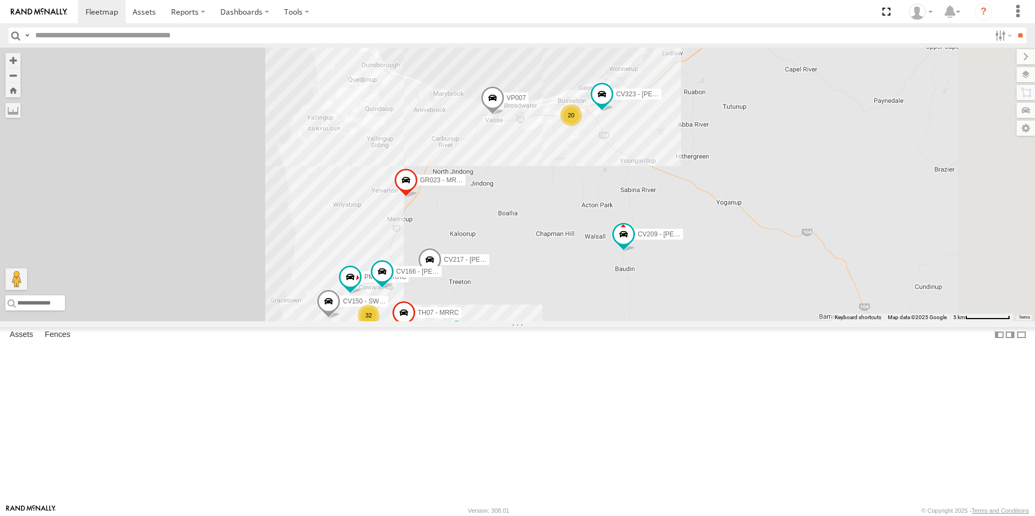
drag, startPoint x: 726, startPoint y: 169, endPoint x: 646, endPoint y: 305, distance: 157.7
click at [646, 305] on div "CV209 - [PERSON_NAME] VP007 CV217 - [PERSON_NAME] PM22 - MRRC CV323 - [PERSON_N…" at bounding box center [517, 185] width 1035 height 274
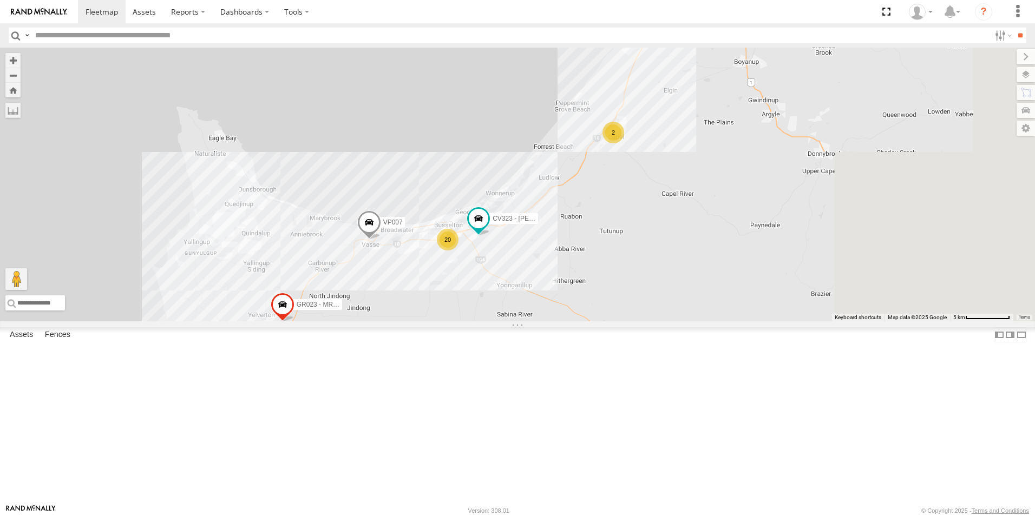
drag, startPoint x: 804, startPoint y: 244, endPoint x: 725, endPoint y: 324, distance: 112.9
click at [725, 322] on div "CV209 - [PERSON_NAME] VP007 CV217 - [PERSON_NAME] PM22 - MRRC CV323 - [PERSON_N…" at bounding box center [517, 185] width 1035 height 274
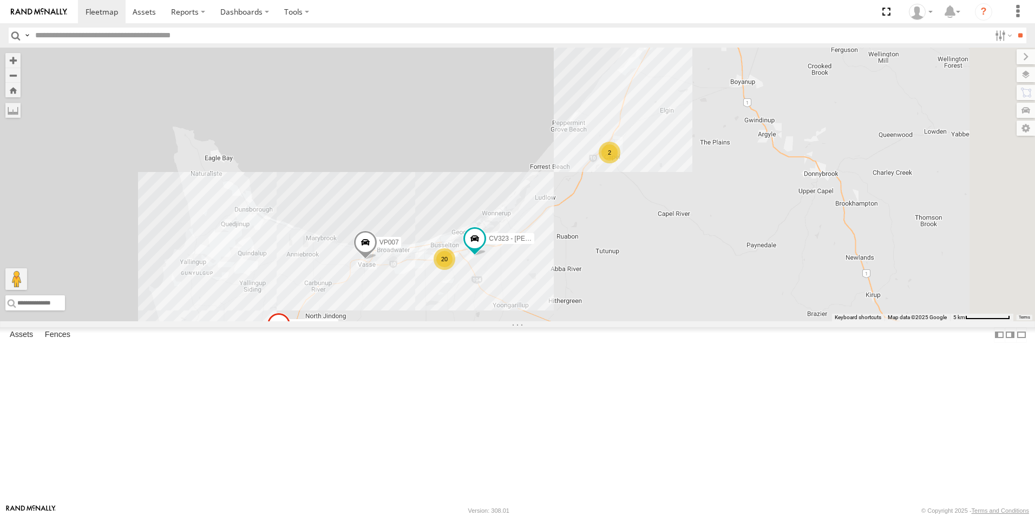
drag, startPoint x: 790, startPoint y: 177, endPoint x: 786, endPoint y: 201, distance: 24.2
click at [786, 201] on div "CV209 - [PERSON_NAME] VP007 CV217 - [PERSON_NAME] PM22 - MRRC CV323 - [PERSON_N…" at bounding box center [517, 185] width 1035 height 274
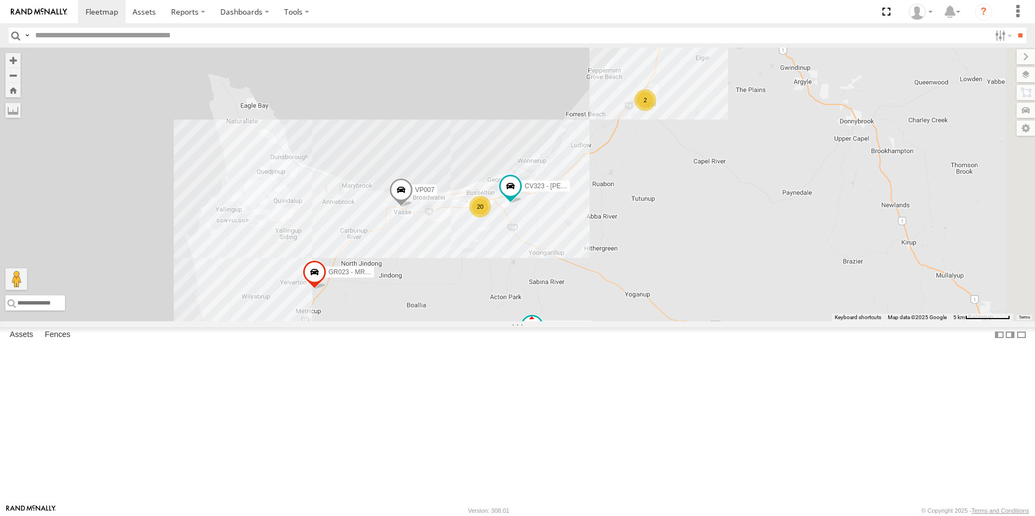
drag, startPoint x: 711, startPoint y: 242, endPoint x: 780, endPoint y: 122, distance: 138.5
click at [780, 122] on div "CV209 - [PERSON_NAME] VP007 CV217 - [PERSON_NAME] PM22 - MRRC CV323 - [PERSON_N…" at bounding box center [517, 185] width 1035 height 274
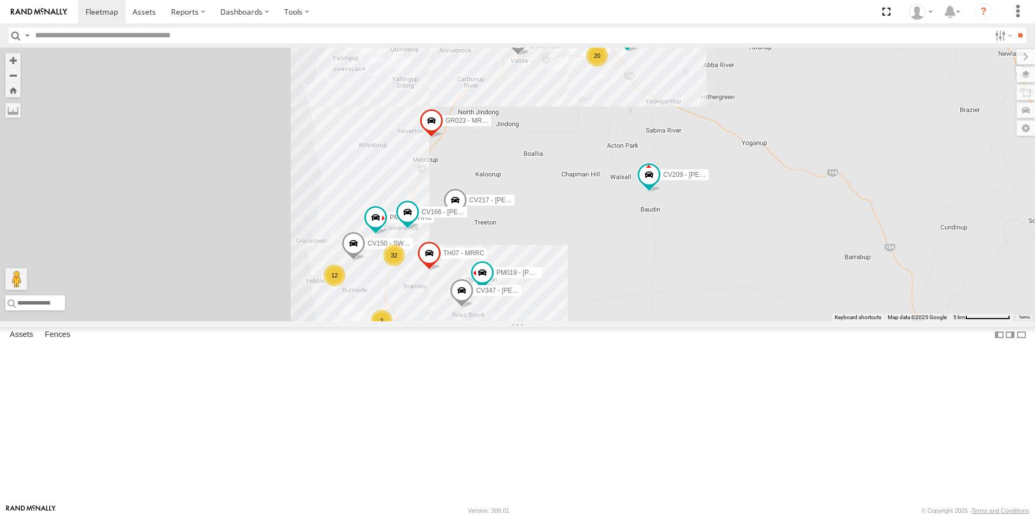
drag, startPoint x: 571, startPoint y: 270, endPoint x: 657, endPoint y: 189, distance: 118.4
click at [657, 189] on div "CV209 - [PERSON_NAME] VP007 CV217 - [PERSON_NAME] PM22 - MRRC CV323 - [PERSON_N…" at bounding box center [517, 185] width 1035 height 274
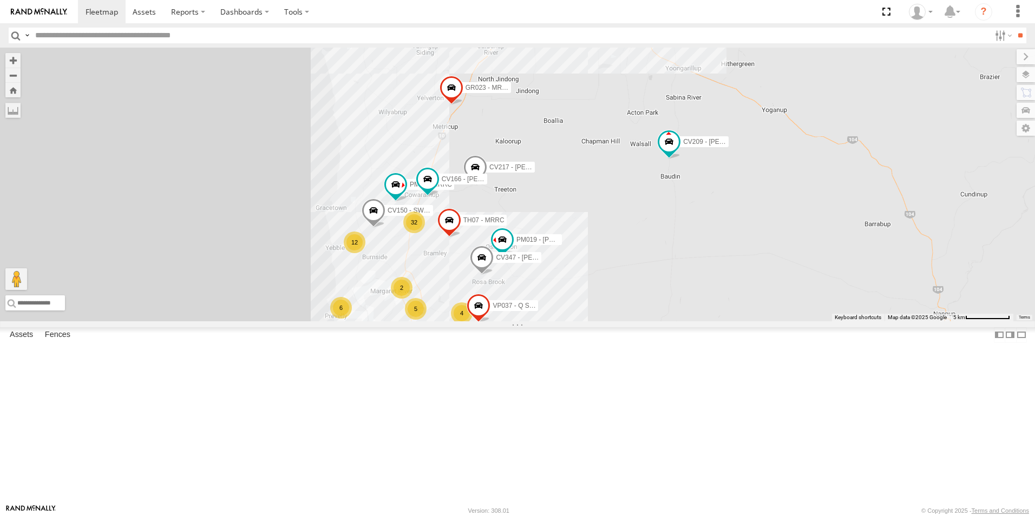
drag, startPoint x: 593, startPoint y: 236, endPoint x: 603, endPoint y: 204, distance: 33.2
click at [603, 204] on div "CV209 - [PERSON_NAME] VP007 CV217 - [PERSON_NAME] PM22 - MRRC CV323 - [PERSON_N…" at bounding box center [517, 185] width 1035 height 274
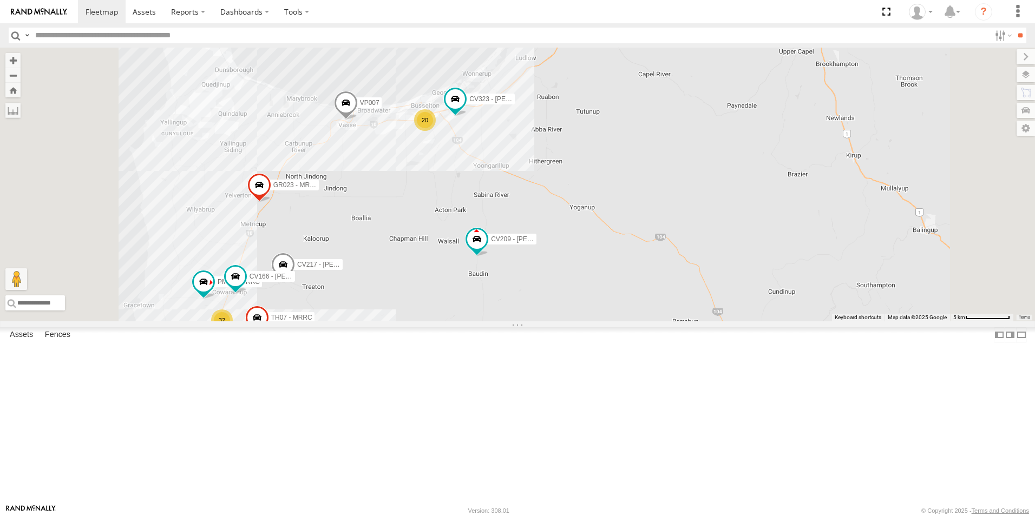
drag, startPoint x: 673, startPoint y: 250, endPoint x: 681, endPoint y: 314, distance: 64.9
click at [681, 314] on div "CV209 - [PERSON_NAME] VP007 TH06 - MRRC Fencing Tractor GR023 - MRRC CV381 - MR…" at bounding box center [517, 185] width 1035 height 274
click at [376, 270] on span "CV217 - [PERSON_NAME]" at bounding box center [336, 266] width 79 height 8
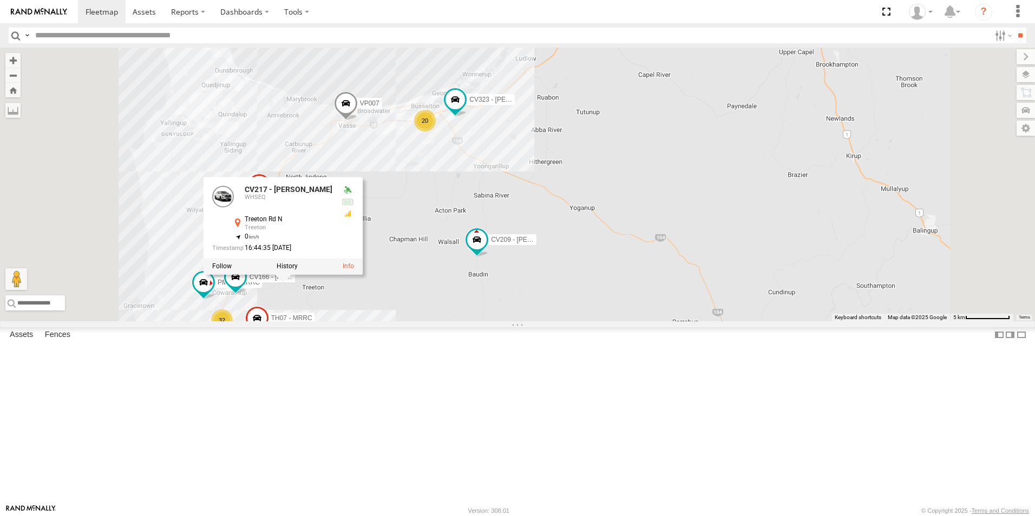
click at [546, 305] on div "CV209 - [PERSON_NAME] VP007 TH06 - MRRC Fencing Tractor GR023 - MRRC CV381 - MR…" at bounding box center [517, 185] width 1035 height 274
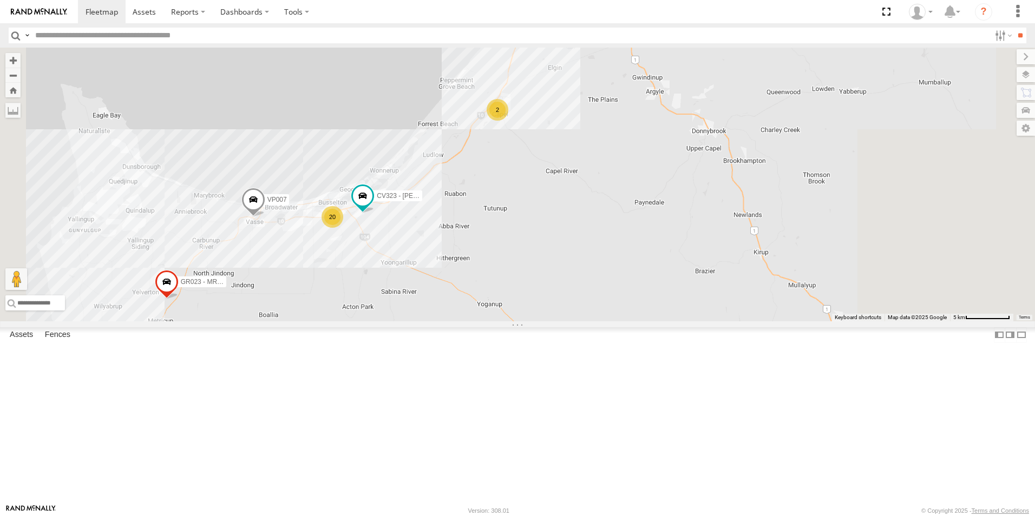
drag, startPoint x: 596, startPoint y: 263, endPoint x: 505, endPoint y: 357, distance: 131.0
click at [505, 322] on div "CV209 - [PERSON_NAME] VP007 TH06 - MRRC Fencing Tractor GR023 - MRRC CV381 - MR…" at bounding box center [517, 185] width 1035 height 274
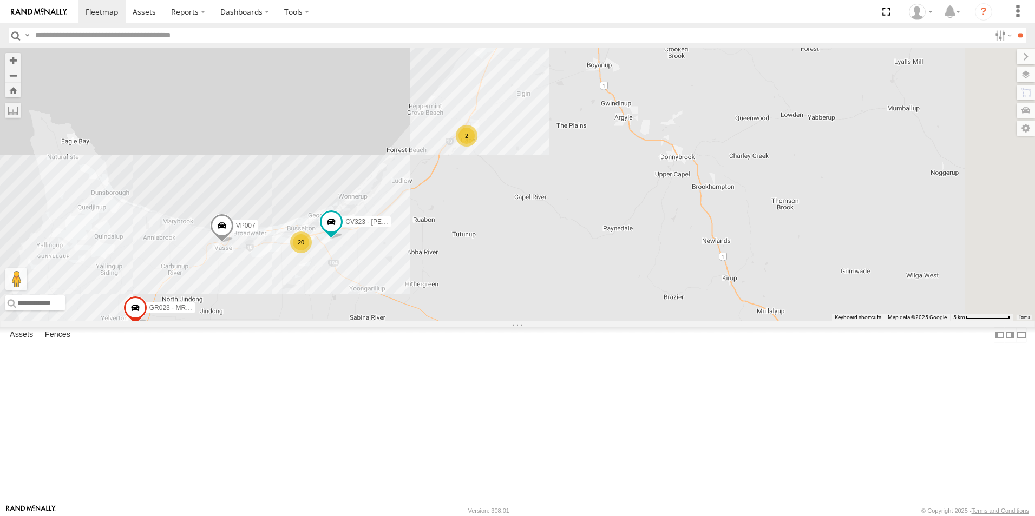
click at [537, 322] on div "CV209 - [PERSON_NAME] VP007 TH06 - MRRC Fencing Tractor GR023 - MRRC CV381 - MR…" at bounding box center [517, 185] width 1035 height 274
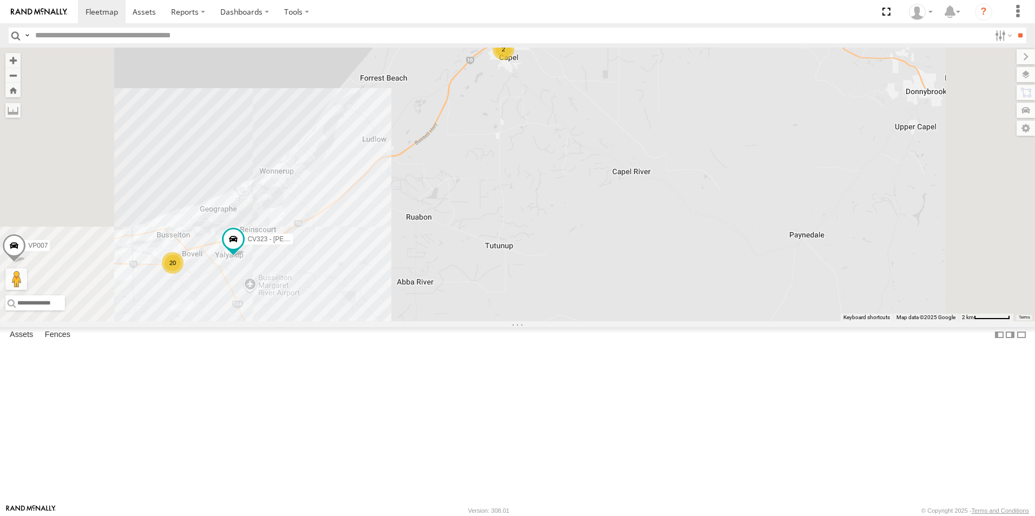
click at [607, 318] on div "CV209 - [PERSON_NAME] VP007 TH06 - MRRC Fencing Tractor GR023 - MRRC CV381 - MR…" at bounding box center [517, 185] width 1035 height 274
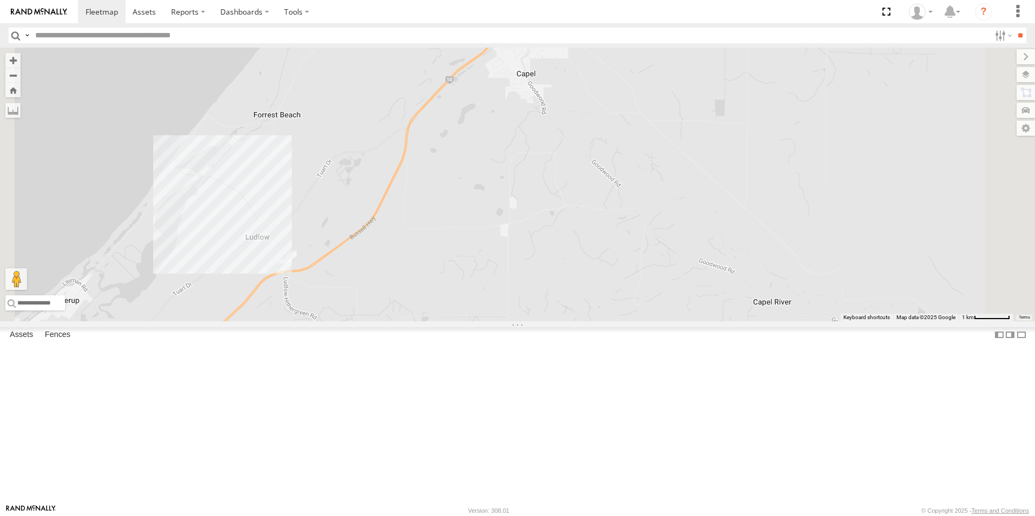
drag, startPoint x: 637, startPoint y: 210, endPoint x: 629, endPoint y: 369, distance: 158.8
click at [629, 322] on div "CV209 - [PERSON_NAME] VP007 TH06 - MRRC Fencing Tractor GR023 - MRRC CV381 - MR…" at bounding box center [517, 185] width 1035 height 274
click at [581, 41] on span "CV345 - [PERSON_NAME]" at bounding box center [541, 38] width 79 height 8
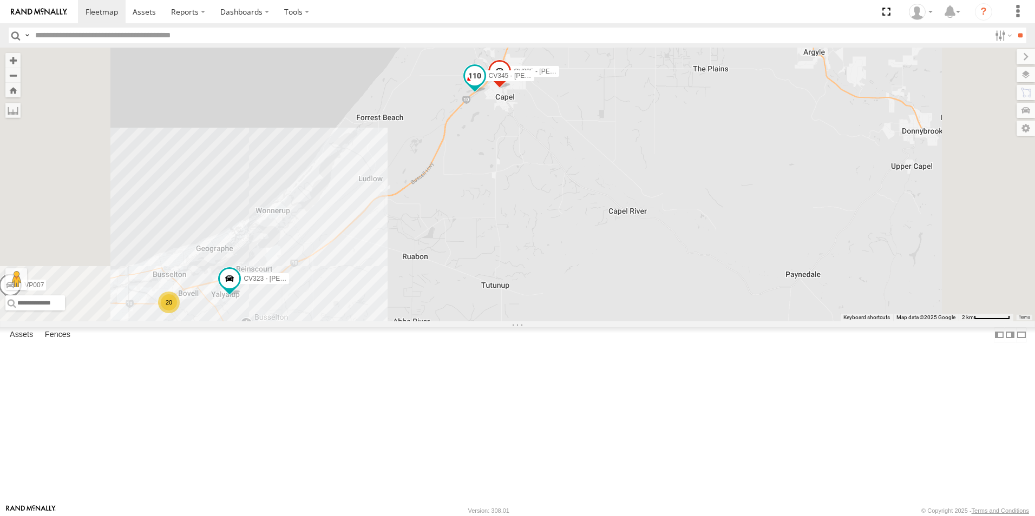
click at [568, 80] on span "CV345 - [PERSON_NAME]" at bounding box center [528, 76] width 79 height 8
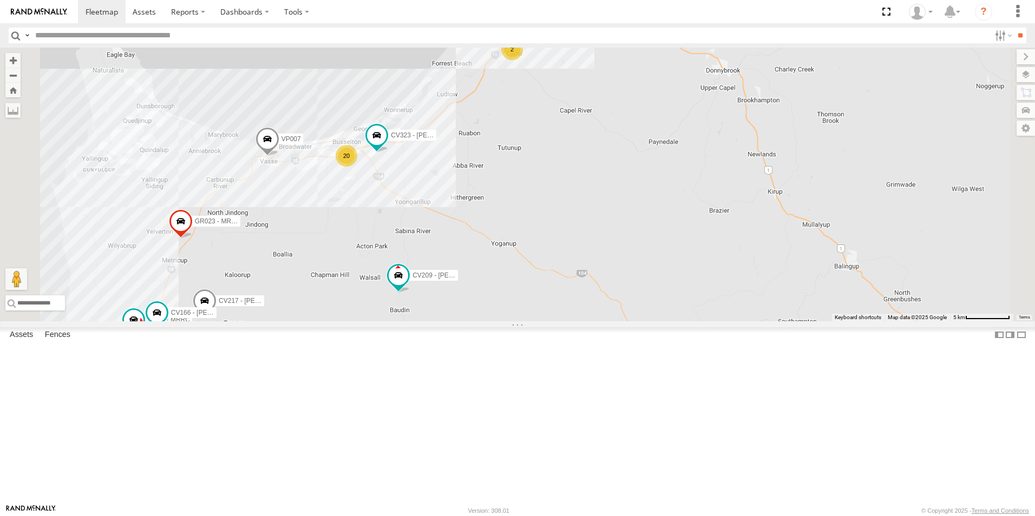
drag, startPoint x: 447, startPoint y: 411, endPoint x: 479, endPoint y: 291, distance: 124.7
click at [479, 291] on div "CV209 - [PERSON_NAME] VP007 TH06 - MRRC Fencing Tractor GR023 - MRRC CV381 - MR…" at bounding box center [517, 185] width 1035 height 274
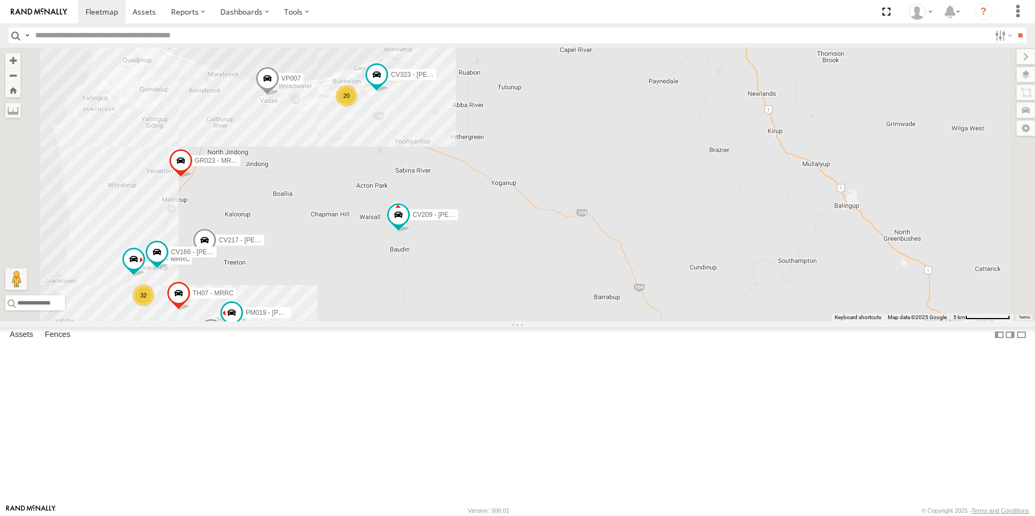
drag, startPoint x: 516, startPoint y: 367, endPoint x: 515, endPoint y: 299, distance: 67.1
click at [515, 299] on div "CV209 - [PERSON_NAME] VP007 TH06 - MRRC Fencing Tractor GR023 - MRRC CV381 - MR…" at bounding box center [517, 185] width 1035 height 274
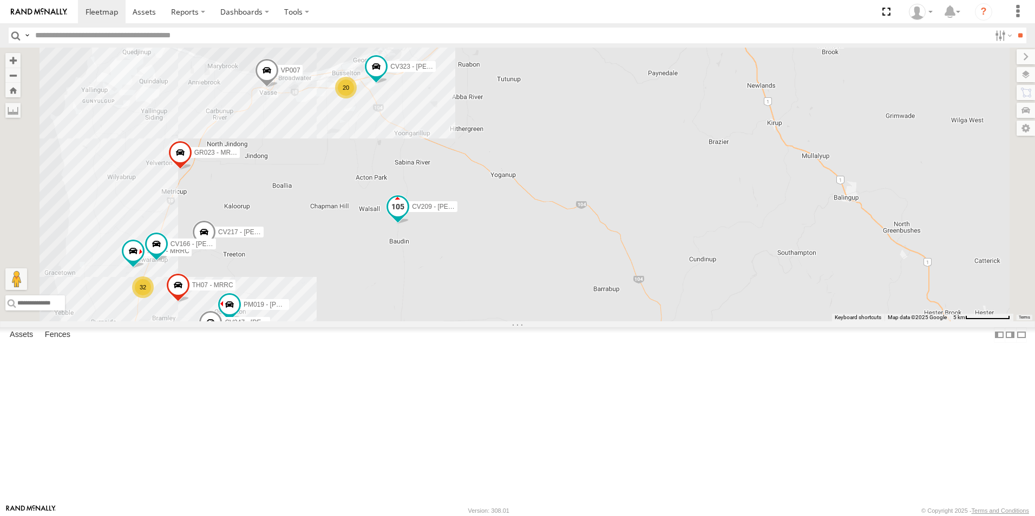
click at [491, 211] on span "CV209 - [PERSON_NAME]" at bounding box center [451, 208] width 79 height 8
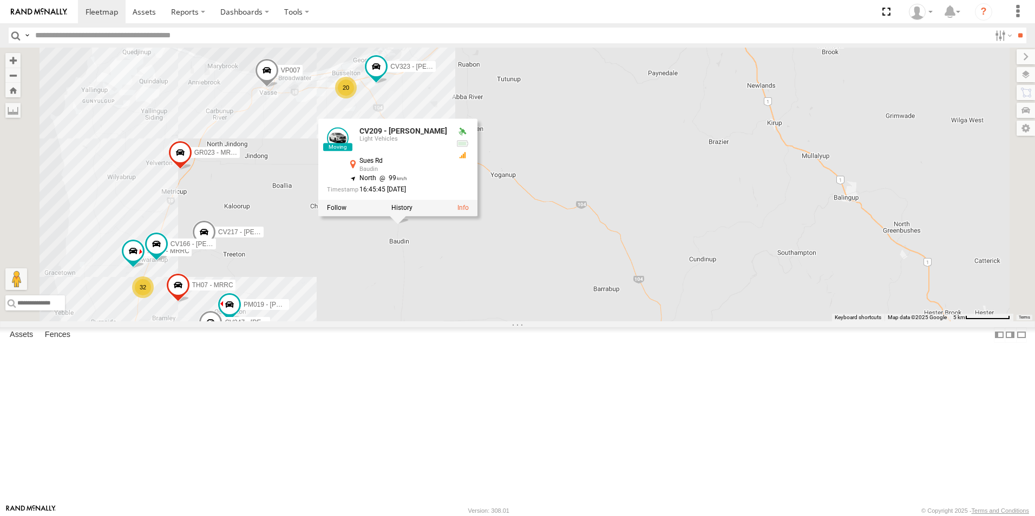
click at [475, 322] on div "CV209 - [PERSON_NAME] VP007 TH06 - MRRC Fencing Tractor GR023 - MRRC CV381 - MR…" at bounding box center [517, 185] width 1035 height 274
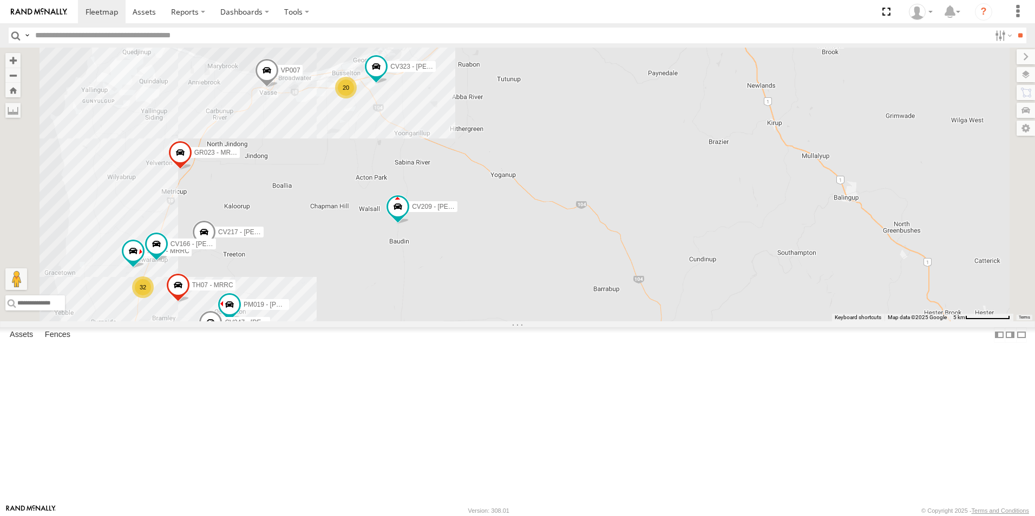
click at [264, 238] on label "CV217 - [PERSON_NAME]" at bounding box center [237, 232] width 54 height 11
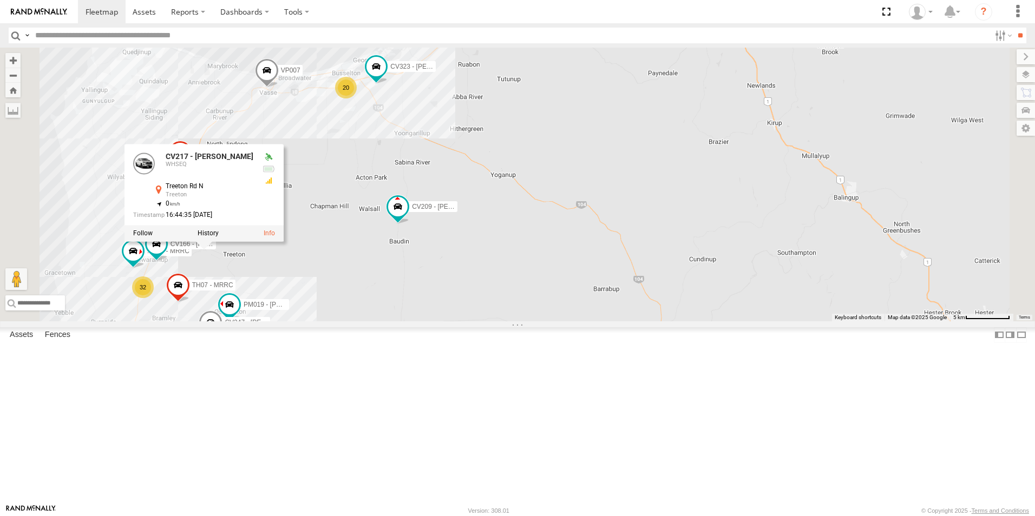
click at [469, 322] on div "CV209 - [PERSON_NAME] VP007 TH06 - MRRC Fencing Tractor GR023 - MRRC CV381 - MR…" at bounding box center [517, 185] width 1035 height 274
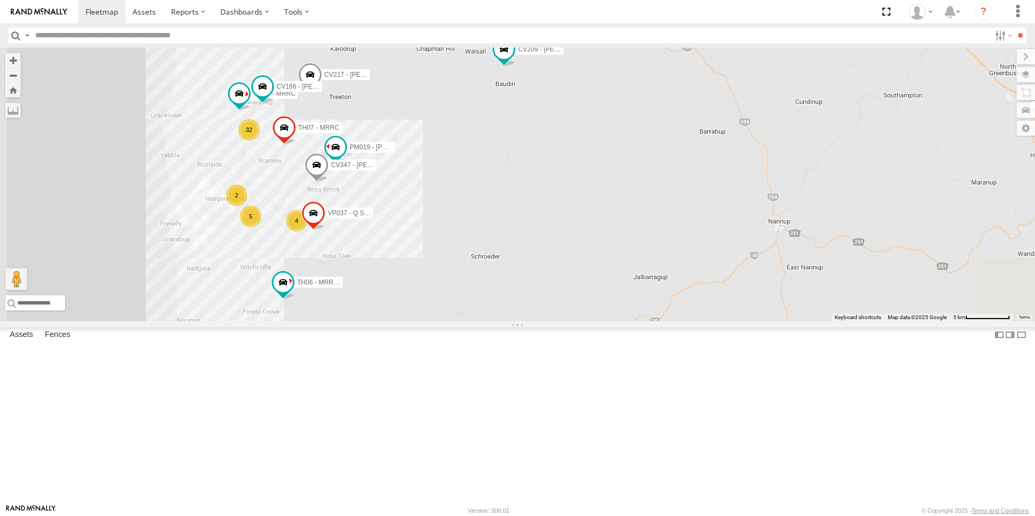
drag, startPoint x: 440, startPoint y: 388, endPoint x: 552, endPoint y: 217, distance: 205.3
click at [552, 217] on div "CV209 - [PERSON_NAME] VP007 TH06 - MRRC Fencing Tractor GR023 - MRRC CV381 - MR…" at bounding box center [517, 185] width 1035 height 274
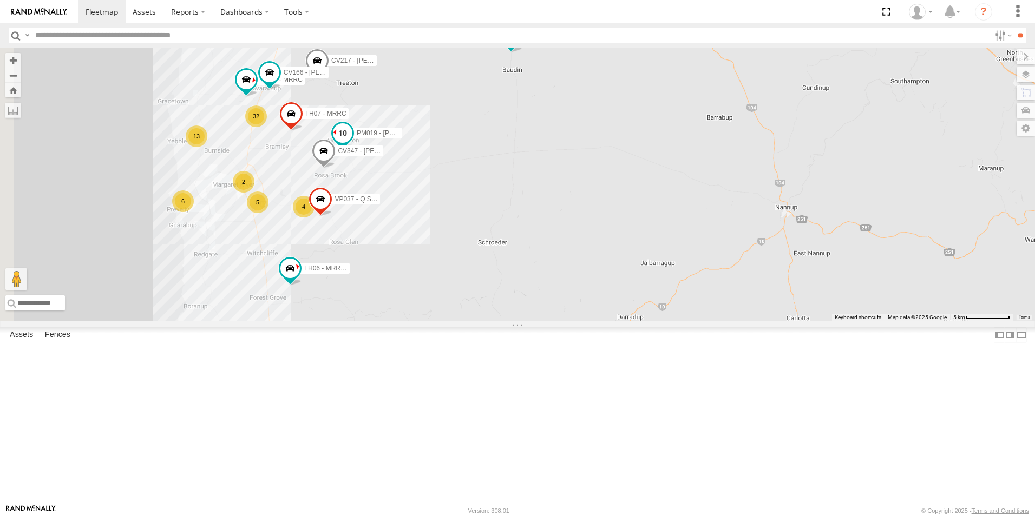
click at [436, 138] on span "PM019 - [PERSON_NAME]" at bounding box center [397, 134] width 80 height 8
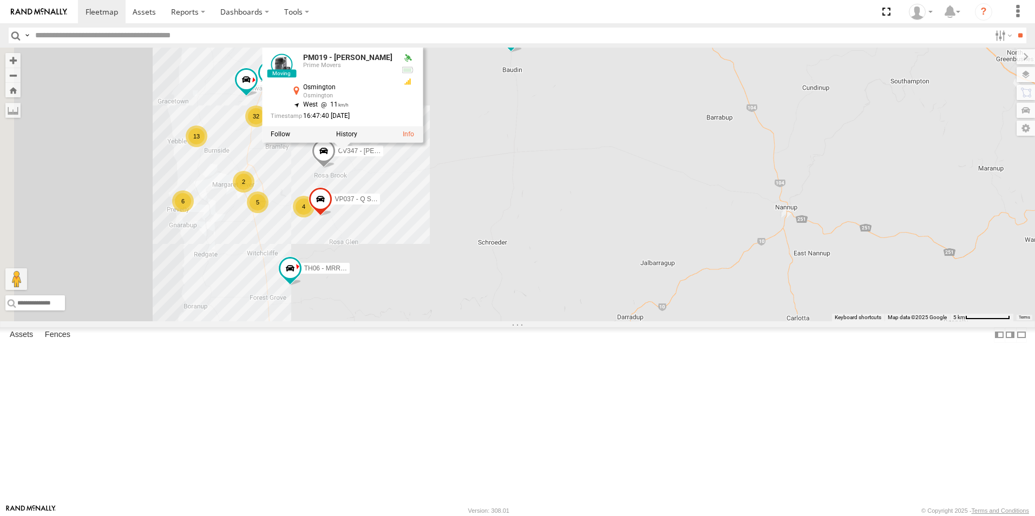
click at [583, 282] on div "CV209 - [PERSON_NAME] VP007 TH06 - MRRC Fencing Tractor GR023 - MRRC CV381 - MR…" at bounding box center [517, 185] width 1035 height 274
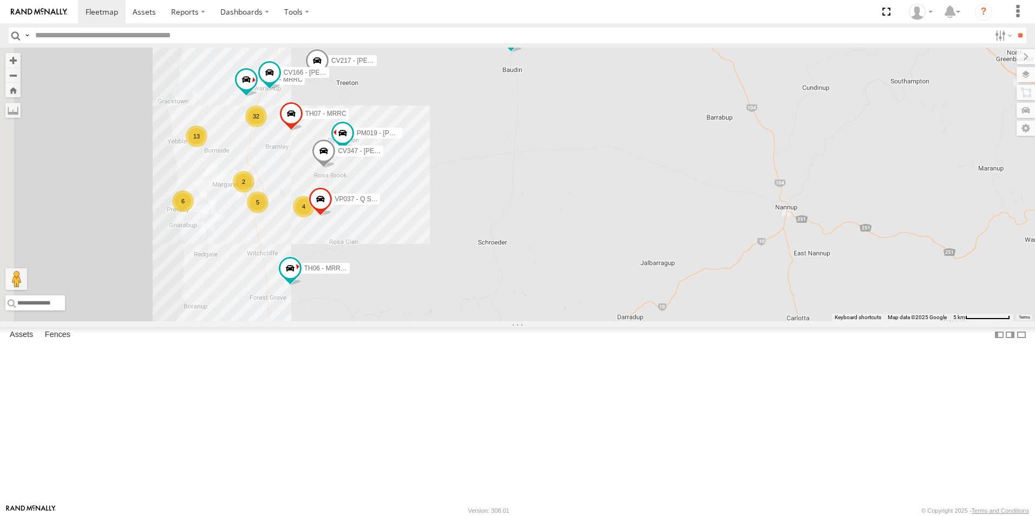
click at [417, 155] on span "CV347 - [PERSON_NAME]" at bounding box center [377, 151] width 79 height 8
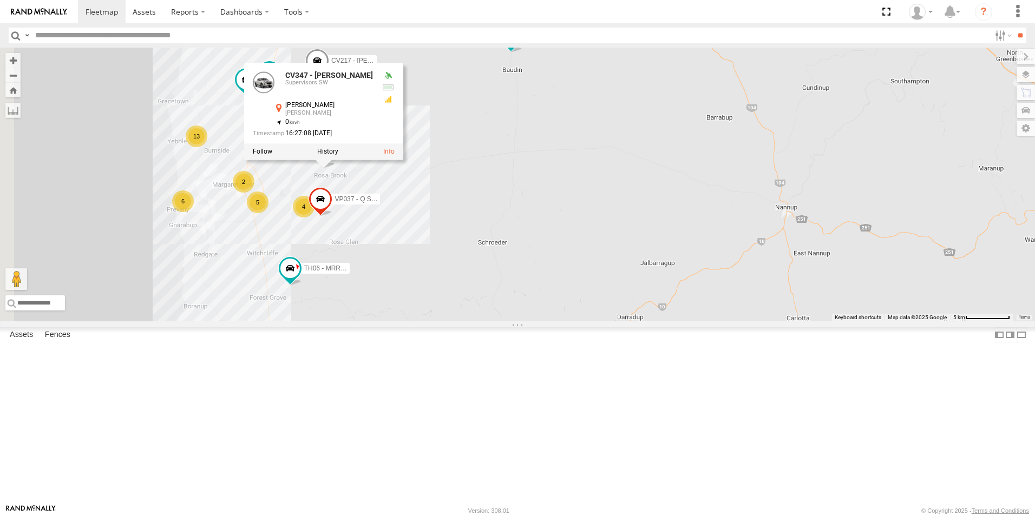
click at [565, 280] on div "CV209 - [PERSON_NAME] VP007 TH06 - MRRC Fencing Tractor GR023 - MRRC CV381 - MR…" at bounding box center [517, 185] width 1035 height 274
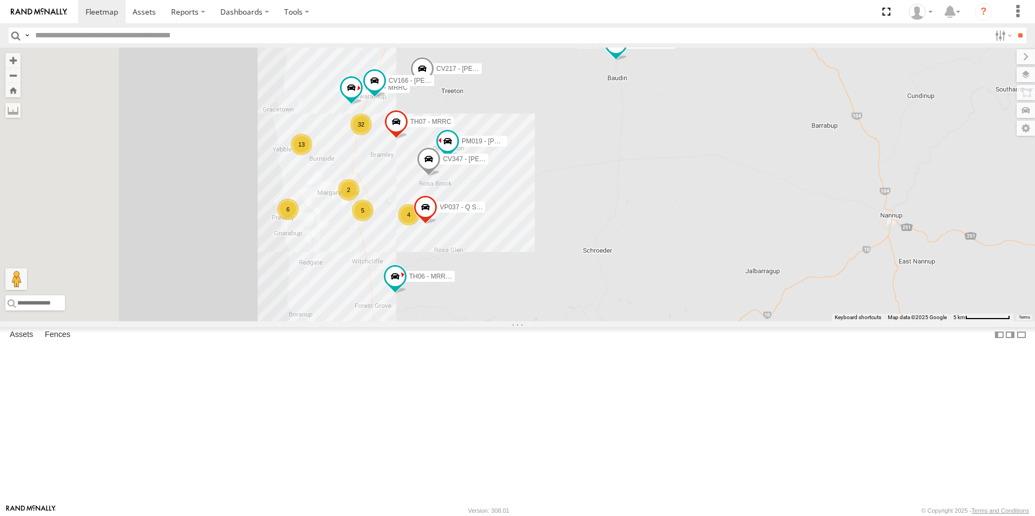
drag, startPoint x: 488, startPoint y: 268, endPoint x: 593, endPoint y: 276, distance: 105.3
click at [593, 276] on div "CV209 - [PERSON_NAME] VP007 TH06 - MRRC Fencing Tractor GR023 - MRRC CV381 - MR…" at bounding box center [517, 185] width 1035 height 274
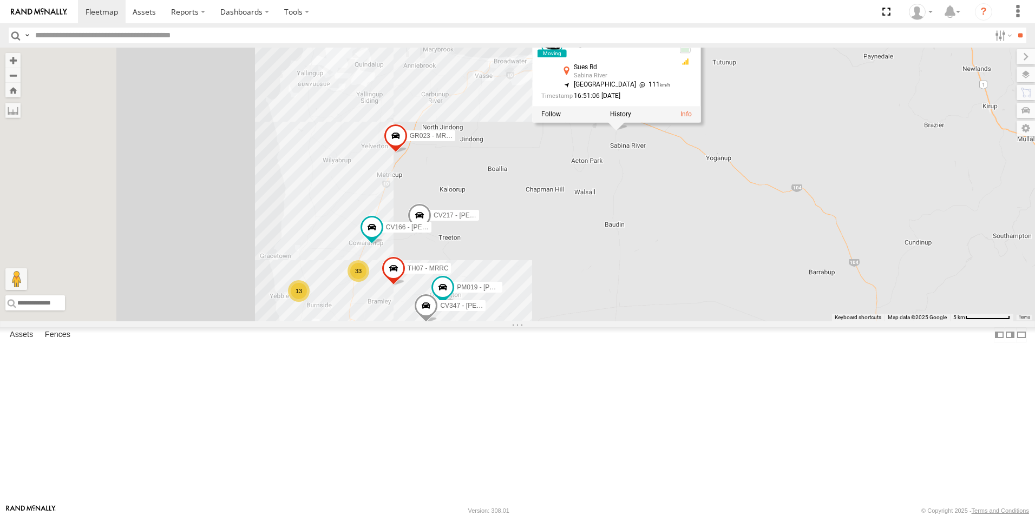
drag, startPoint x: 704, startPoint y: 173, endPoint x: 702, endPoint y: 319, distance: 145.7
click at [702, 319] on div "CV209 - [PERSON_NAME] CV217 - [PERSON_NAME] TH06 - MRRC Fencing Tractor PM019 -…" at bounding box center [517, 185] width 1035 height 274
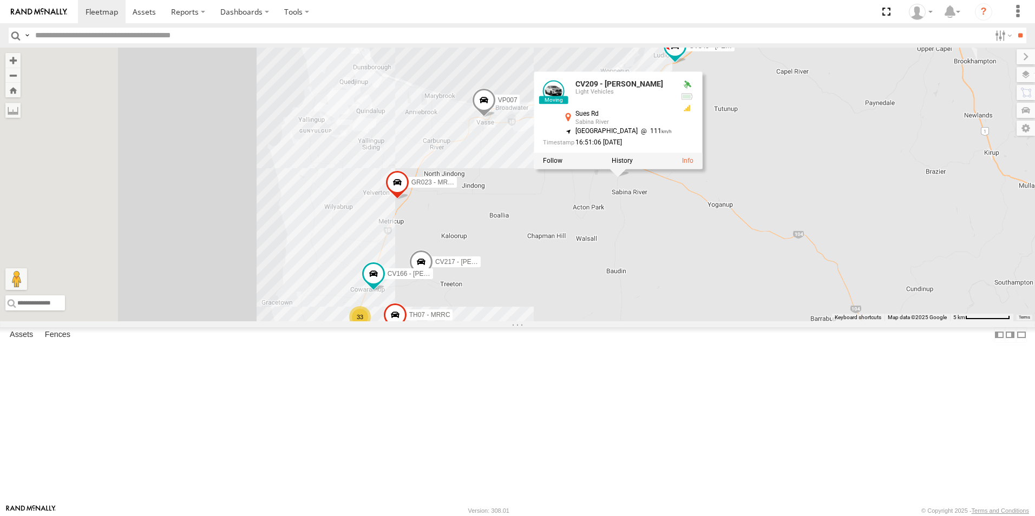
drag, startPoint x: 665, startPoint y: 241, endPoint x: 667, endPoint y: 292, distance: 50.4
click at [667, 292] on div "CV209 - [PERSON_NAME] CV217 - [PERSON_NAME] TH06 - MRRC Fencing Tractor PM019 -…" at bounding box center [517, 185] width 1035 height 274
click at [664, 108] on div "CV209 - [PERSON_NAME] CV217 - [PERSON_NAME] TH06 - MRRC Fencing Tractor PM019 -…" at bounding box center [517, 185] width 1035 height 274
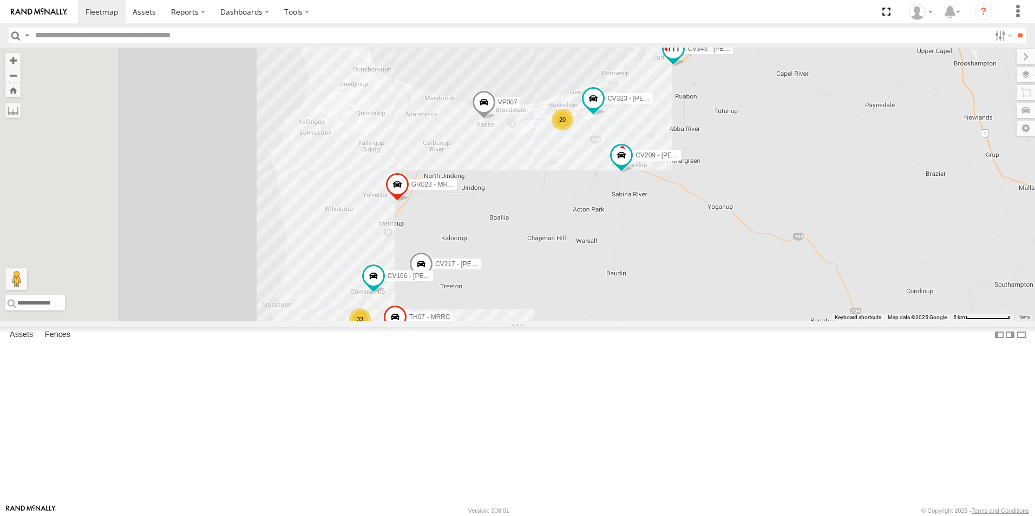
click at [767, 53] on span "CV345 - [PERSON_NAME]" at bounding box center [727, 49] width 79 height 8
click at [572, 148] on div "CV209 - [PERSON_NAME] CV217 - [PERSON_NAME] TH06 - MRRC Fencing Tractor PM019 -…" at bounding box center [517, 185] width 1035 height 274
click at [715, 158] on span "CV209 - [PERSON_NAME]" at bounding box center [675, 154] width 79 height 8
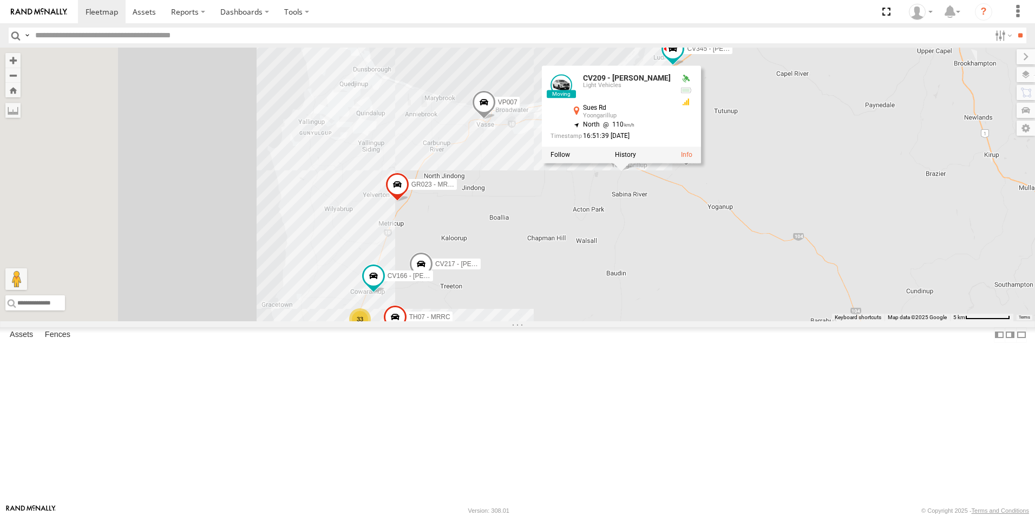
click at [676, 119] on div "CV209 - [PERSON_NAME] CV217 - [PERSON_NAME] TH06 - MRRC Fencing Tractor PM019 -…" at bounding box center [517, 185] width 1035 height 274
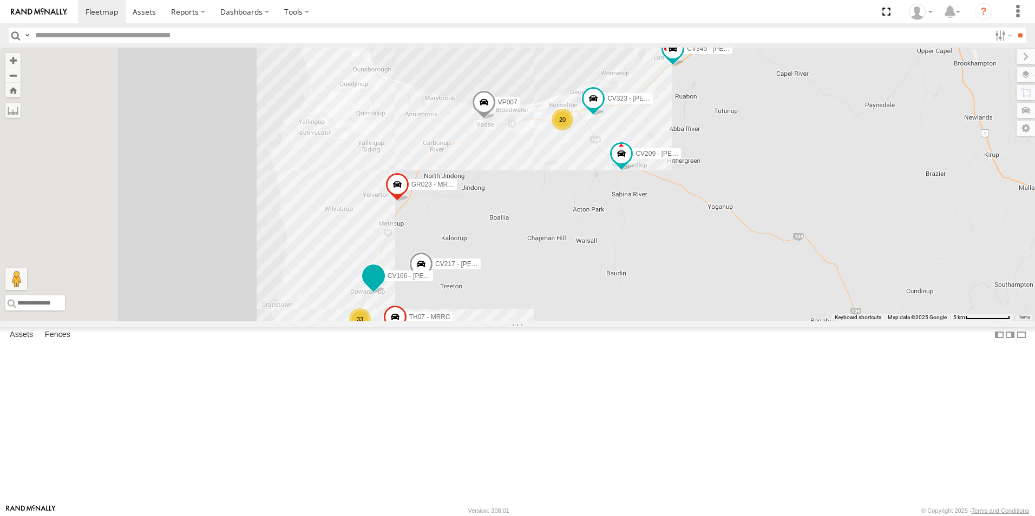
click at [467, 280] on span "CV166 - [PERSON_NAME]" at bounding box center [427, 276] width 79 height 8
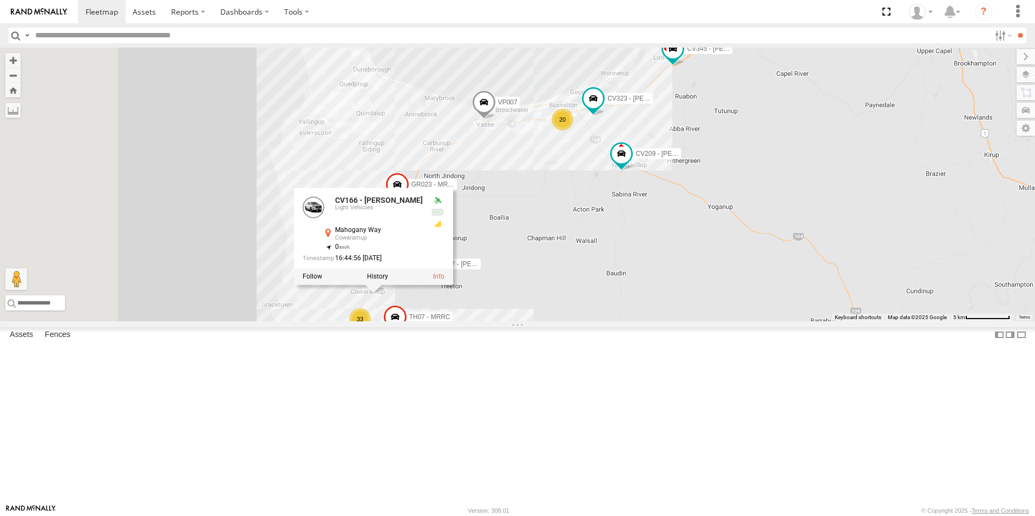
click at [570, 163] on div "CV209 - [PERSON_NAME] CV217 - [PERSON_NAME] TH06 - MRRC Fencing Tractor PM019 -…" at bounding box center [517, 185] width 1035 height 274
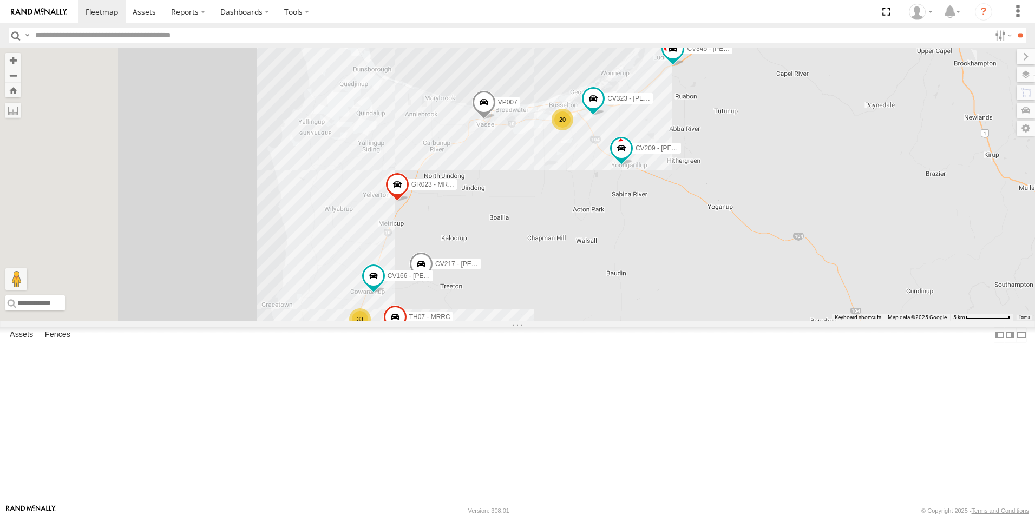
click at [521, 358] on span "CV347 - [PERSON_NAME]" at bounding box center [481, 355] width 79 height 8
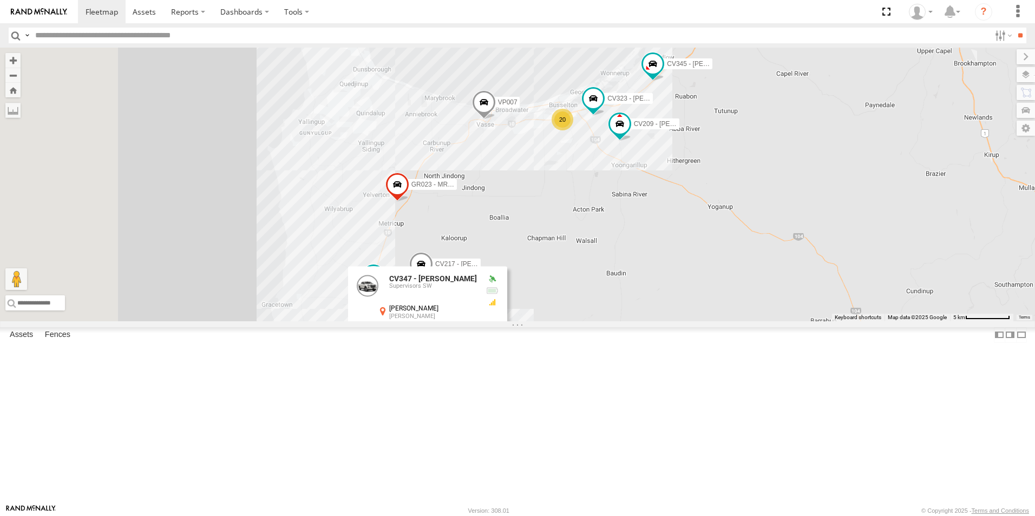
click at [704, 322] on div "CV209 - [PERSON_NAME] CV217 - [PERSON_NAME] TH06 - MRRC Fencing Tractor PM019 -…" at bounding box center [517, 185] width 1035 height 274
click at [746, 68] on span "CV345 - [PERSON_NAME]" at bounding box center [706, 64] width 79 height 8
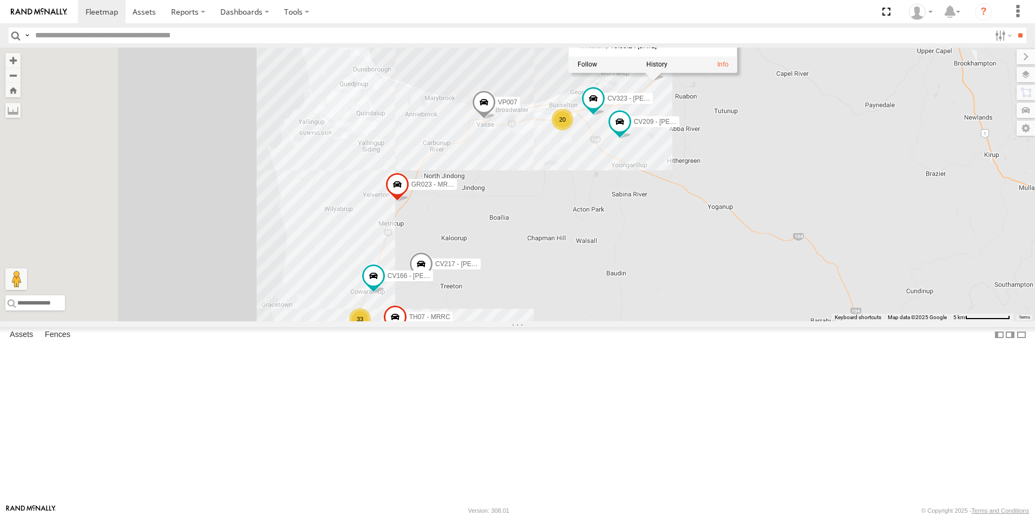
click at [650, 127] on div "CV209 - [PERSON_NAME] CV217 - [PERSON_NAME] TH06 - MRRC Fencing Tractor PM019 -…" at bounding box center [517, 185] width 1035 height 274
click at [652, 105] on div "CV209 - [PERSON_NAME] CV217 - [PERSON_NAME] TH06 - MRRC Fencing Tractor PM019 -…" at bounding box center [517, 185] width 1035 height 274
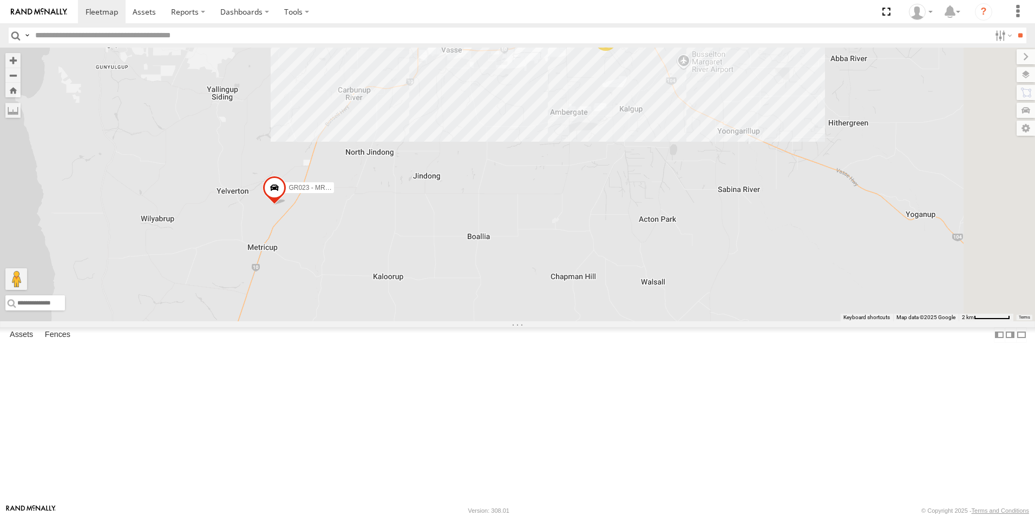
drag, startPoint x: 837, startPoint y: 191, endPoint x: 776, endPoint y: 288, distance: 114.6
click at [776, 288] on div "CV217 - [PERSON_NAME] TH06 - MRRC Fencing Tractor GR023 - MRRC TH07 - MRRC VP00…" at bounding box center [517, 185] width 1035 height 274
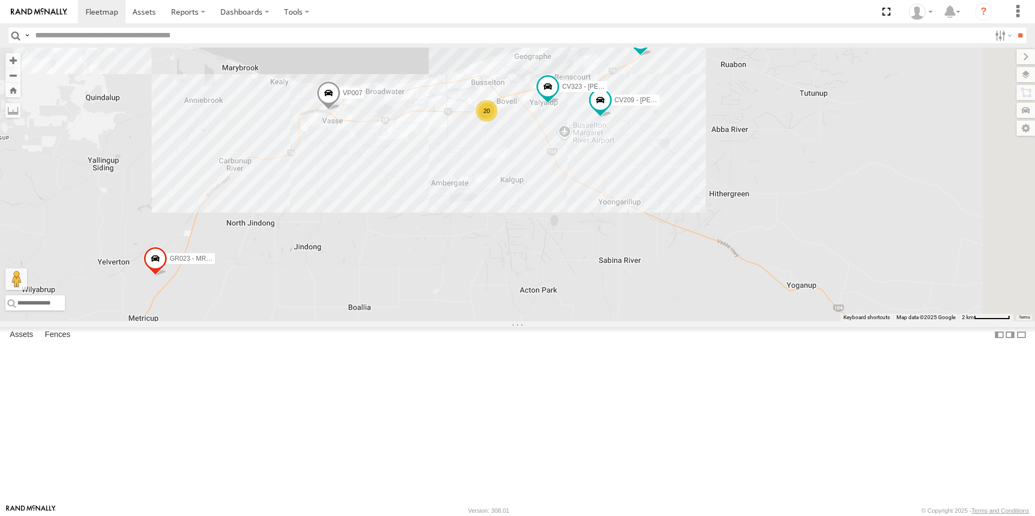
drag, startPoint x: 909, startPoint y: 261, endPoint x: 789, endPoint y: 333, distance: 140.1
click at [789, 322] on div "CV217 - [PERSON_NAME] TH06 - MRRC Fencing Tractor GR023 - MRRC TH07 - MRRC VP00…" at bounding box center [517, 185] width 1035 height 274
click at [734, 43] on span "CV345 - [PERSON_NAME]" at bounding box center [694, 40] width 79 height 8
click at [793, 199] on div "CV217 - [PERSON_NAME] TH06 - MRRC Fencing Tractor GR023 - MRRC TH07 - MRRC VP00…" at bounding box center [517, 185] width 1035 height 274
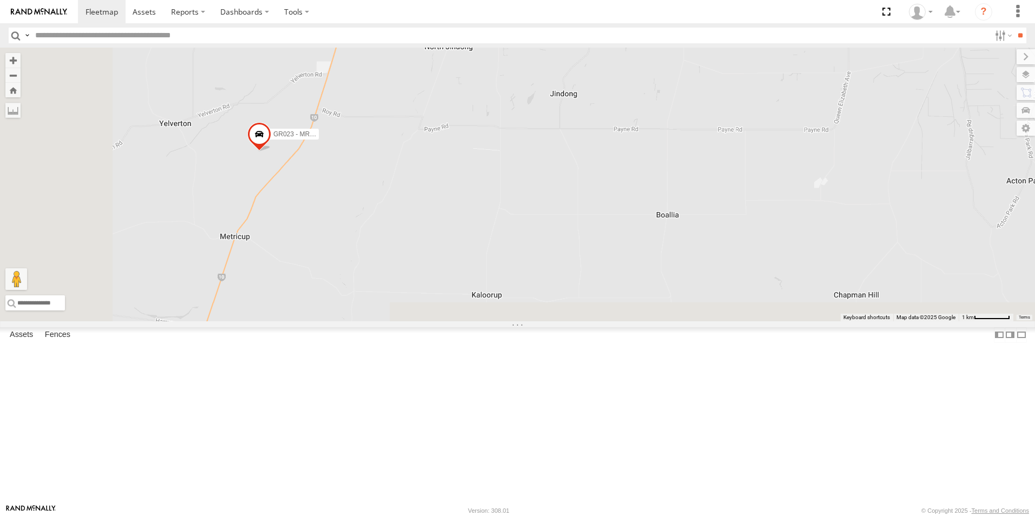
drag, startPoint x: 377, startPoint y: 362, endPoint x: 530, endPoint y: 231, distance: 200.8
click at [530, 231] on div "CV198 - [PERSON_NAME] CV323 - [PERSON_NAME] CV360 - [PERSON_NAME] CV205 - Cam […" at bounding box center [517, 185] width 1035 height 274
drag, startPoint x: 497, startPoint y: 181, endPoint x: 545, endPoint y: 199, distance: 51.4
click at [545, 199] on div "CV198 - [PERSON_NAME] CV323 - [PERSON_NAME] CV360 - [PERSON_NAME] CV205 - Cam […" at bounding box center [517, 185] width 1035 height 274
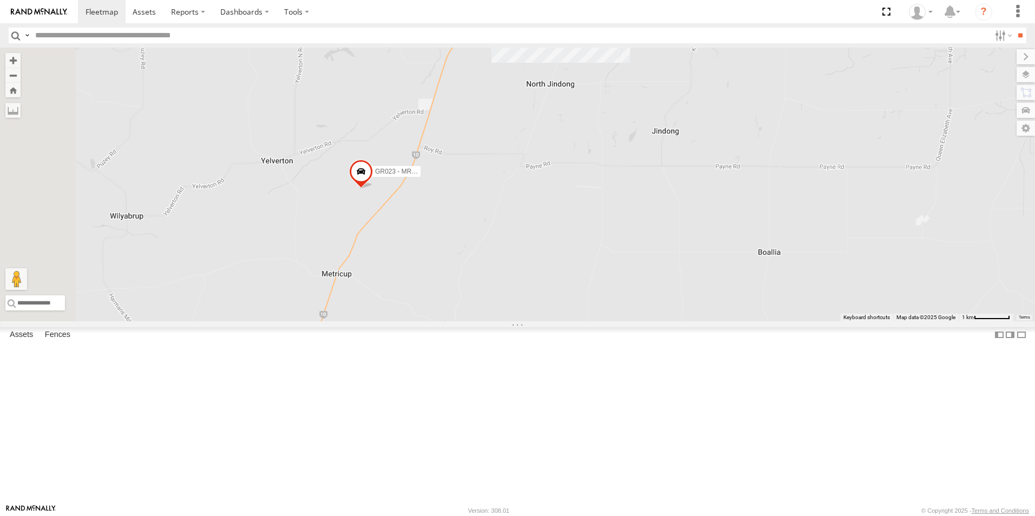
click at [552, 25] on span "CV124 - [PERSON_NAME]" at bounding box center [512, 22] width 79 height 8
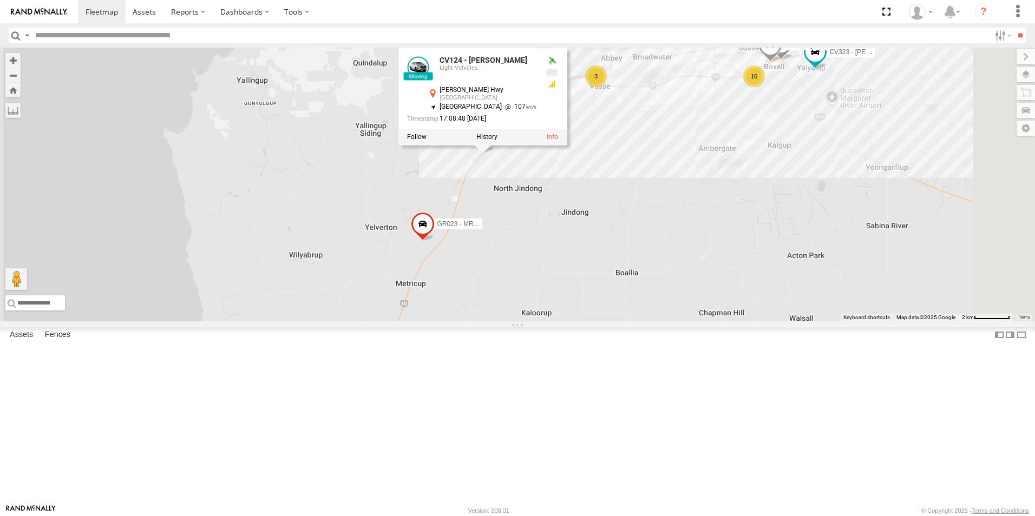
click at [646, 322] on div "CV198 - Erika Sonderegger CV323 - Ash Waters CV360 - Ray McCawley CV205 - Cam C…" at bounding box center [517, 185] width 1035 height 274
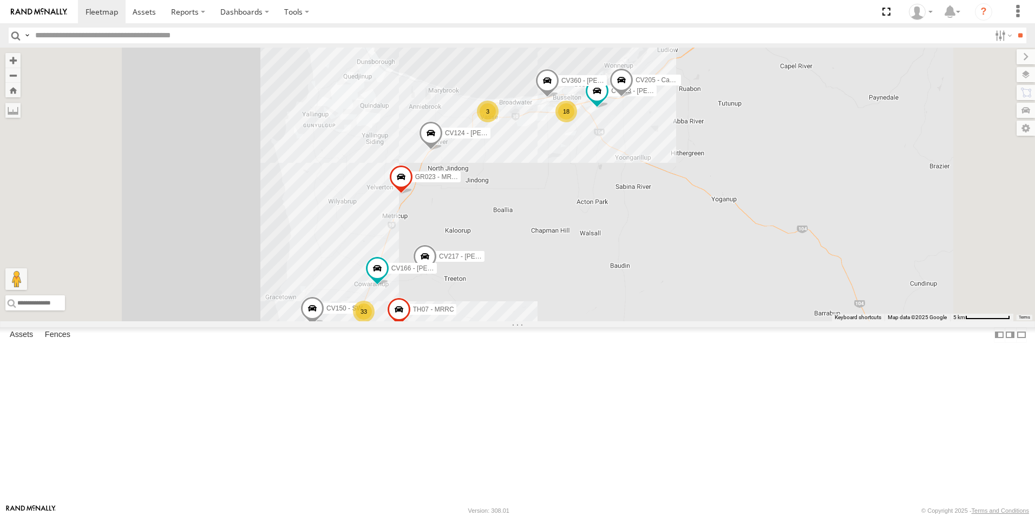
drag, startPoint x: 481, startPoint y: 445, endPoint x: 484, endPoint y: 318, distance: 126.7
click at [484, 318] on div "CV323 - Ash Waters CV360 - Ray McCawley CV205 - Cam Capp CV124 - Matt Green GR0…" at bounding box center [517, 185] width 1035 height 274
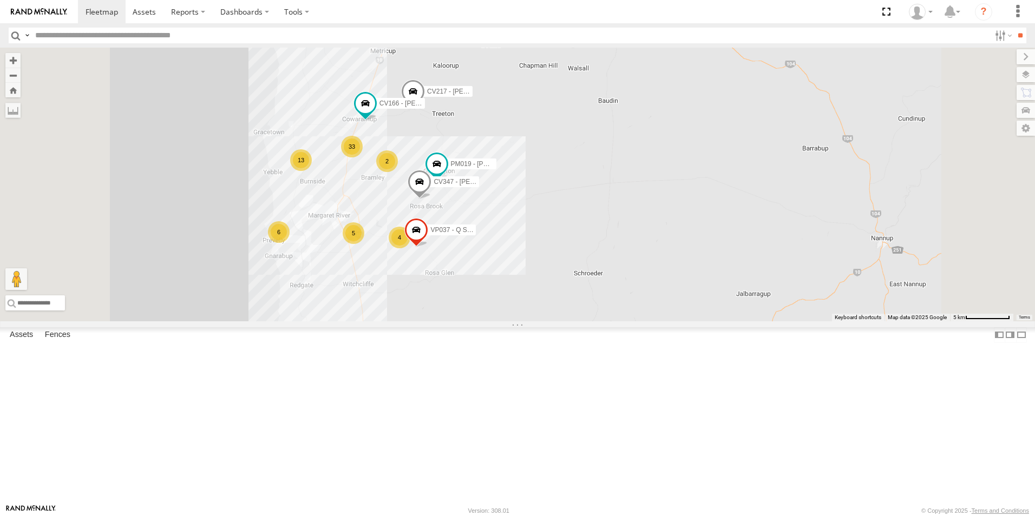
drag, startPoint x: 442, startPoint y: 265, endPoint x: 430, endPoint y: 121, distance: 144.5
click at [430, 121] on div "CV323 - Ash Waters CV360 - Ray McCawley CV205 - Cam Capp CV124 - Matt Green GR0…" at bounding box center [517, 185] width 1035 height 274
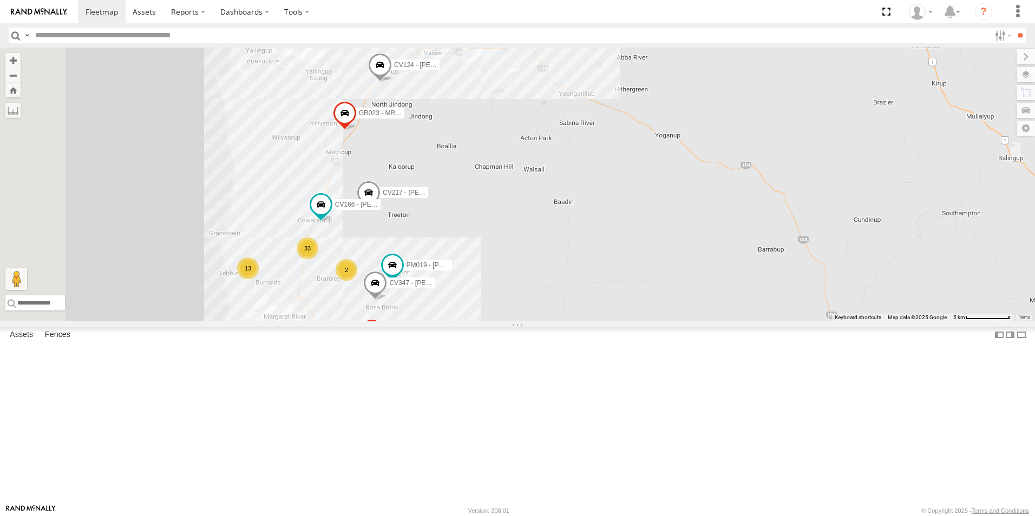
drag, startPoint x: 531, startPoint y: 183, endPoint x: 530, endPoint y: 315, distance: 131.6
click at [530, 315] on div "CV323 - Ash Waters CV360 - Ray McCawley CV205 - Cam Capp CV124 - Matt Green GR0…" at bounding box center [517, 185] width 1035 height 274
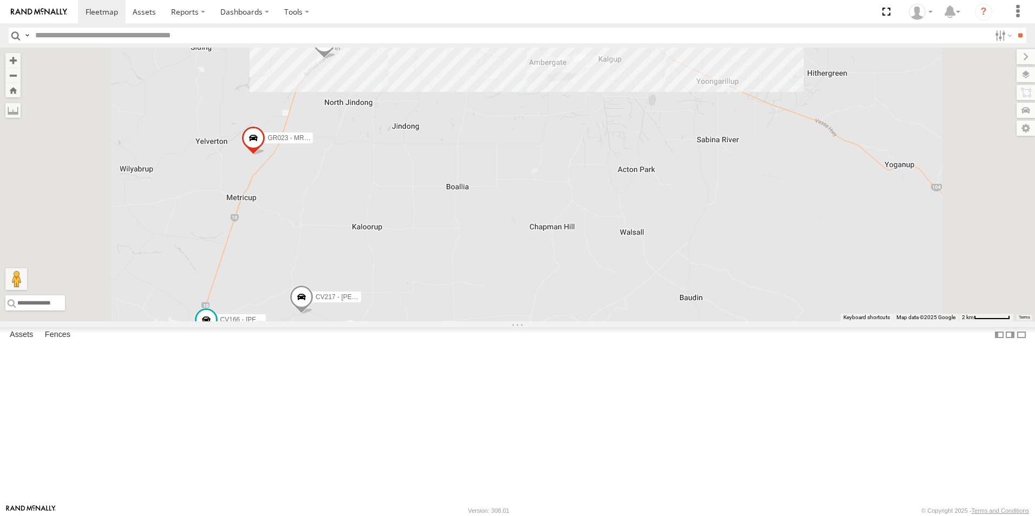
click at [417, 45] on span "CV124 - [PERSON_NAME]" at bounding box center [377, 42] width 79 height 8
click at [507, 207] on div "CV323 - Ash Waters CV360 - Ray McCawley CV205 - Cam Capp CV124 - Matt Green GR0…" at bounding box center [517, 185] width 1035 height 274
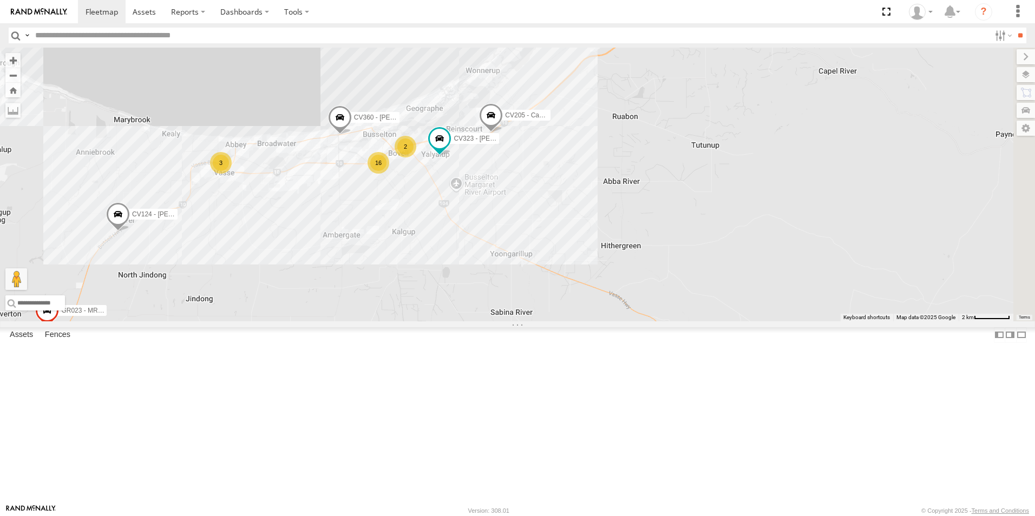
drag, startPoint x: 741, startPoint y: 179, endPoint x: 537, endPoint y: 348, distance: 264.9
click at [537, 322] on div "CV323 - Ash Waters CV360 - Ray McCawley CV205 - Cam Capp CV124 - Matt Green GR0…" at bounding box center [517, 185] width 1035 height 274
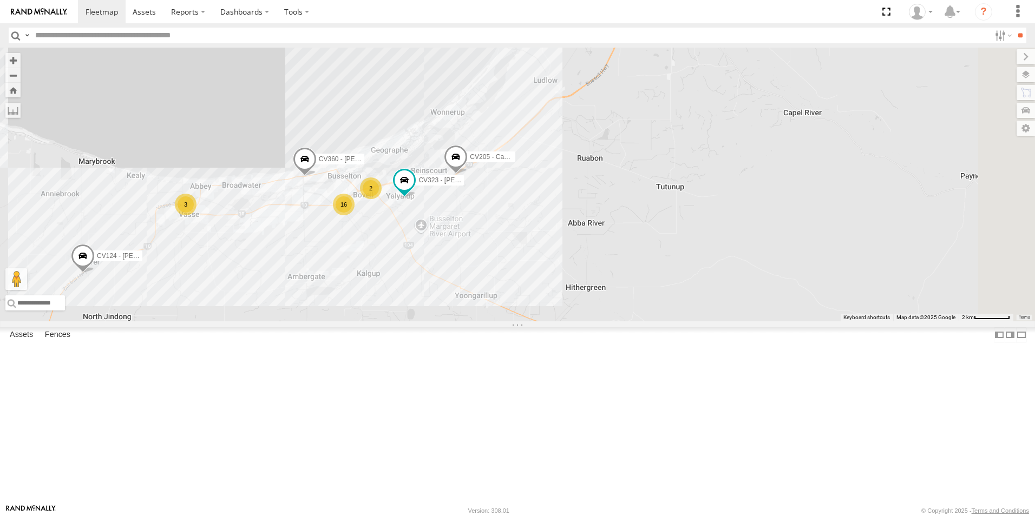
drag, startPoint x: 699, startPoint y: 281, endPoint x: 664, endPoint y: 324, distance: 55.4
click at [664, 322] on div "CV323 - Ash Waters CV360 - Ray McCawley CV205 - Cam Capp CV124 - Matt Green GR0…" at bounding box center [517, 185] width 1035 height 274
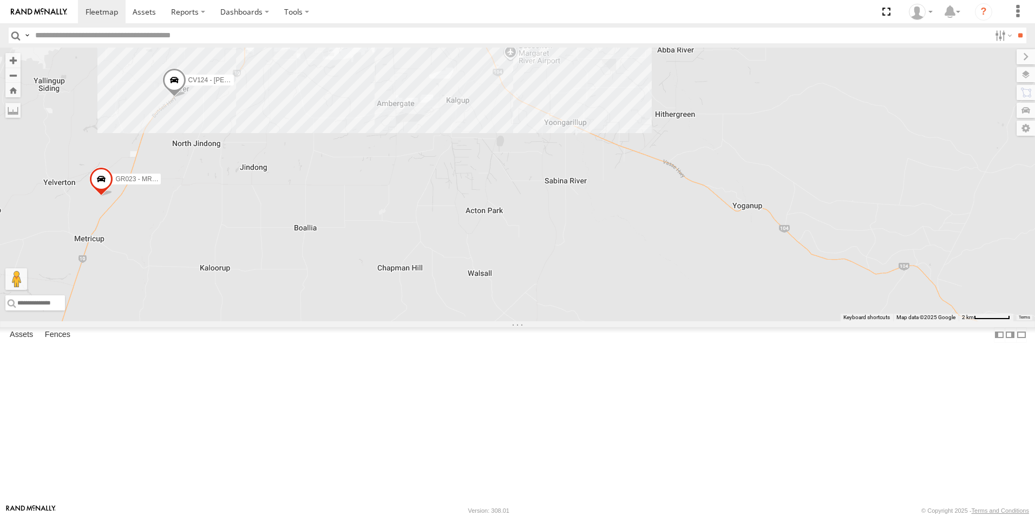
drag, startPoint x: 409, startPoint y: 404, endPoint x: 501, endPoint y: 230, distance: 197.1
click at [501, 230] on div "CV323 - Ash Waters CV360 - Ray McCawley CV205 - Cam Capp CV124 - Matt Green GR0…" at bounding box center [517, 185] width 1035 height 274
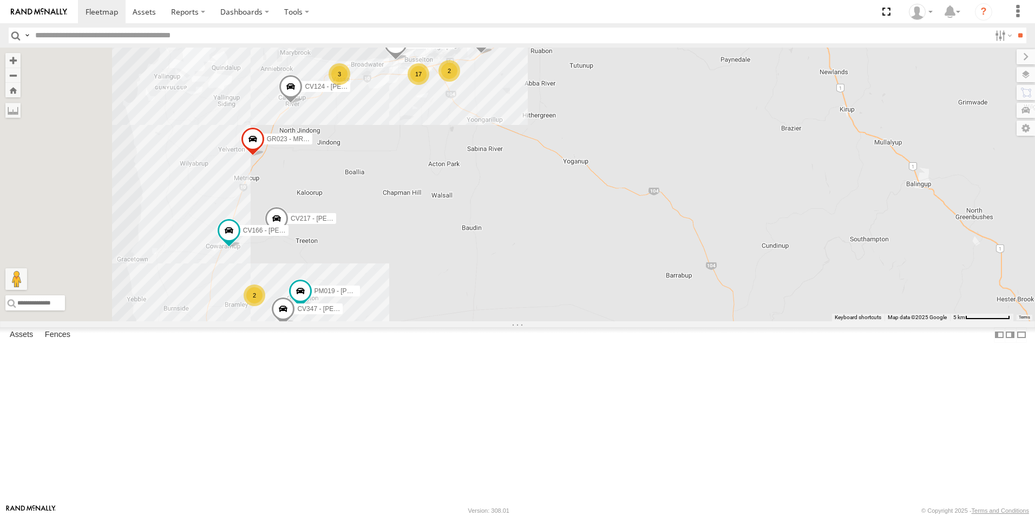
drag, startPoint x: 314, startPoint y: 361, endPoint x: 423, endPoint y: 307, distance: 121.8
click at [289, 237] on span at bounding box center [277, 221] width 24 height 29
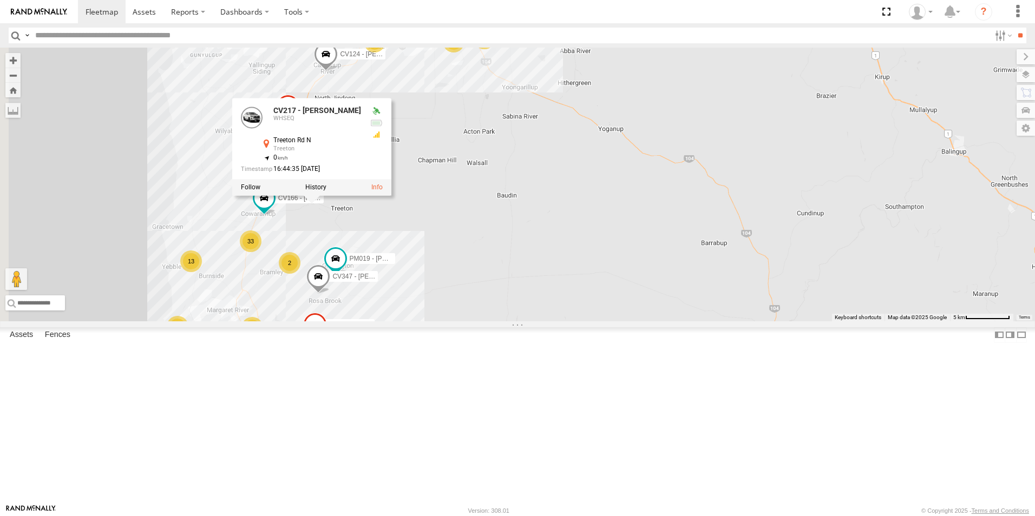
drag, startPoint x: 397, startPoint y: 350, endPoint x: 438, endPoint y: 312, distance: 55.6
click at [438, 312] on div "CV360 - Ray McCawley CV205 - Cam Capp CV124 - Matt Green GR023 - MRRC CV217 - J…" at bounding box center [517, 185] width 1035 height 274
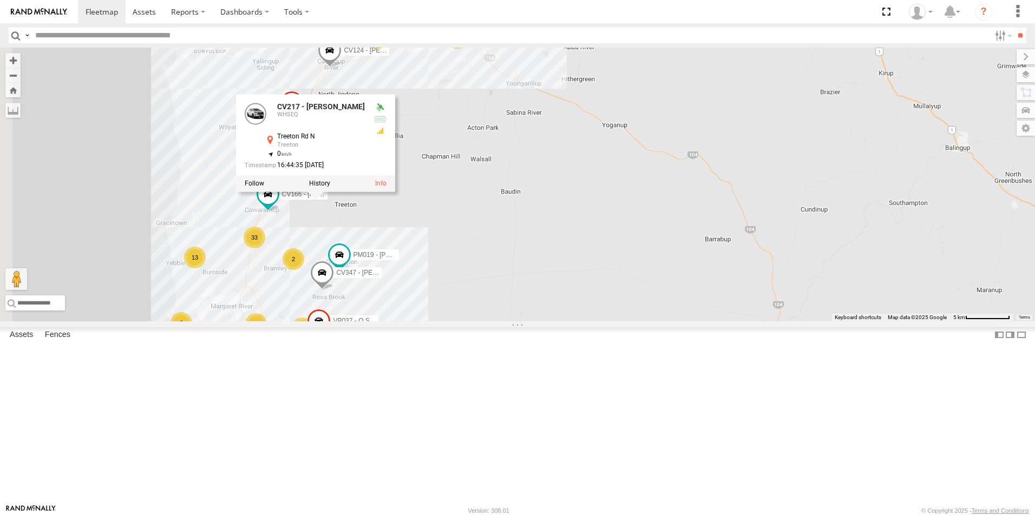
click at [395, 192] on div "CV217 - Jayne Pilmer WHSEQ Treeton Rd N Treeton -33.84158 , 115.16969 0 16:44:3…" at bounding box center [315, 143] width 159 height 97
click at [551, 298] on div "CV360 - Ray McCawley CV205 - Cam Capp CV124 - Matt Green GR023 - MRRC CV217 - J…" at bounding box center [517, 185] width 1035 height 274
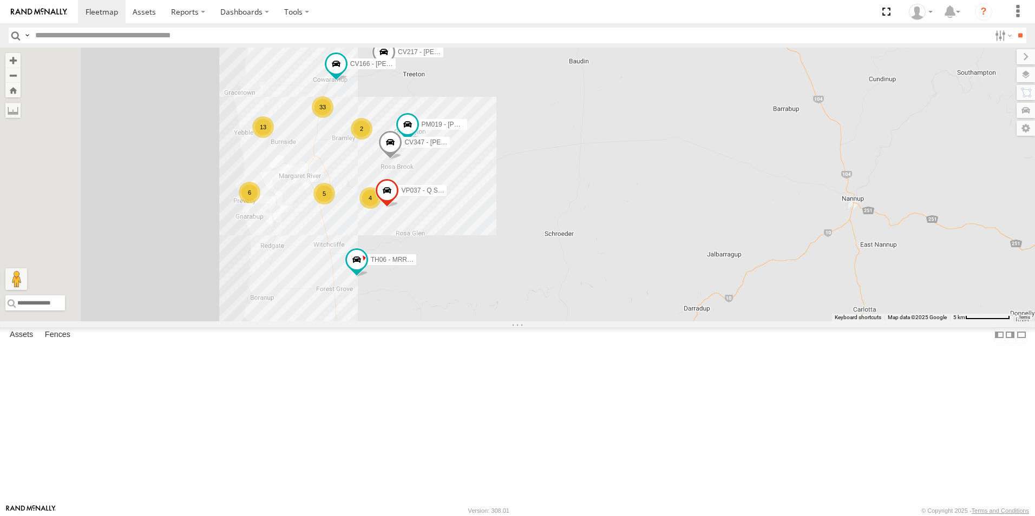
drag, startPoint x: 433, startPoint y: 338, endPoint x: 503, endPoint y: 192, distance: 161.7
click at [503, 192] on div "CV360 - Ray McCawley CV205 - Cam Capp CV124 - Matt Green GR023 - MRRC CV217 - J…" at bounding box center [517, 185] width 1035 height 274
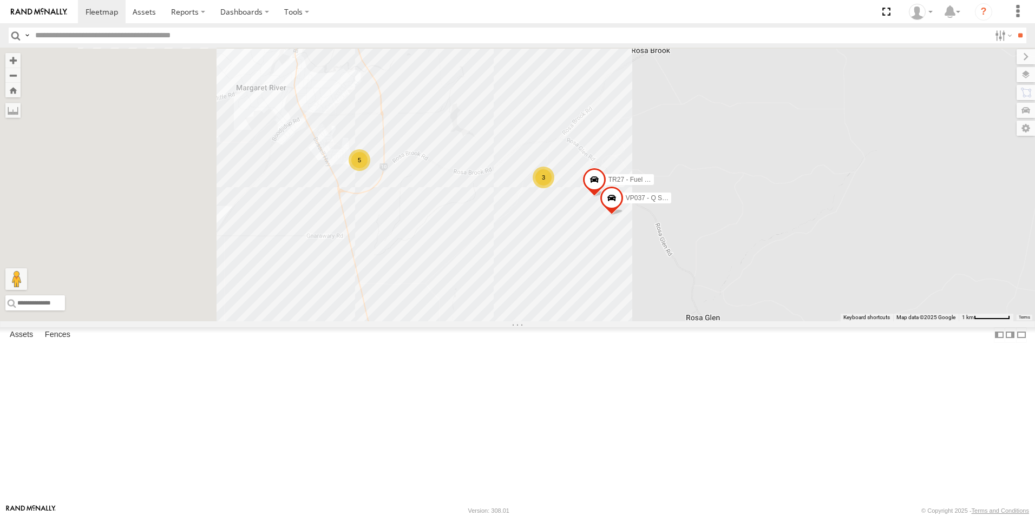
drag, startPoint x: 470, startPoint y: 241, endPoint x: 570, endPoint y: 398, distance: 186.7
click at [570, 322] on div "CV360 - Ray McCawley CV205 - Cam Capp CV124 - Matt Green GR023 - MRRC CV217 - J…" at bounding box center [517, 185] width 1035 height 274
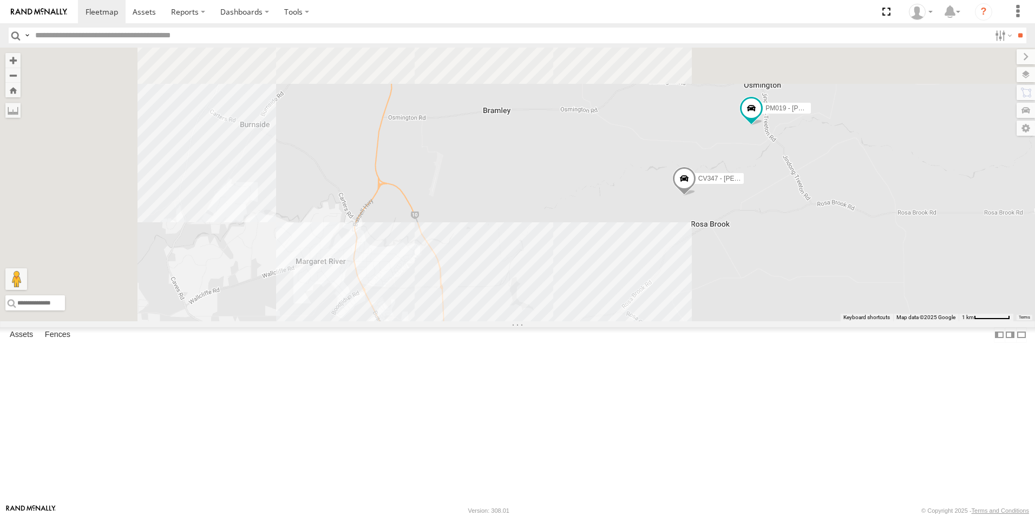
drag, startPoint x: 569, startPoint y: 262, endPoint x: 628, endPoint y: 436, distance: 183.5
click at [628, 322] on div "CV360 - Ray McCawley CV205 - Cam Capp CV124 - Matt Green GR023 - MRRC CV217 - J…" at bounding box center [517, 185] width 1035 height 274
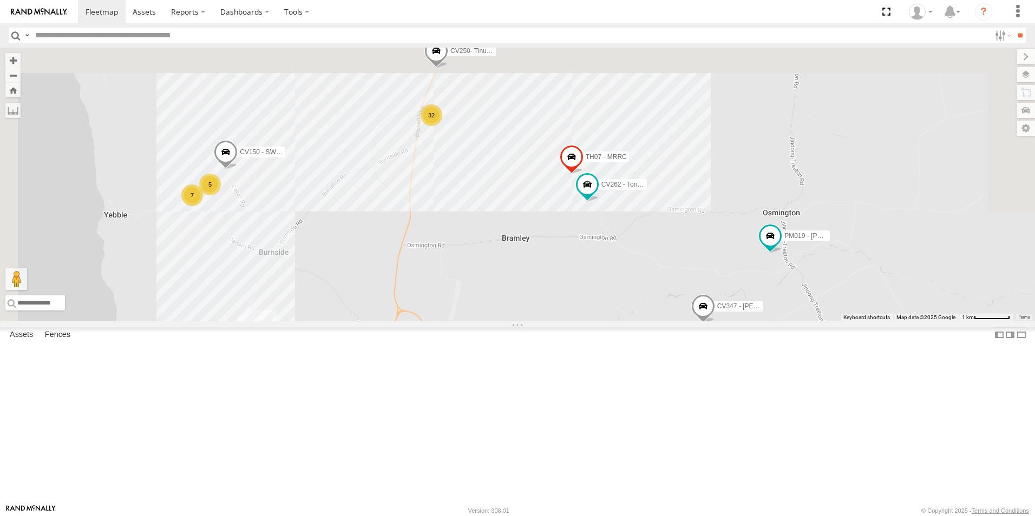
drag, startPoint x: 649, startPoint y: 289, endPoint x: 667, endPoint y: 402, distance: 114.0
click at [667, 322] on div "CV360 - Ray McCawley CV205 - Cam Capp CV124 - Matt Green GR023 - MRRC CV217 - J…" at bounding box center [517, 185] width 1035 height 274
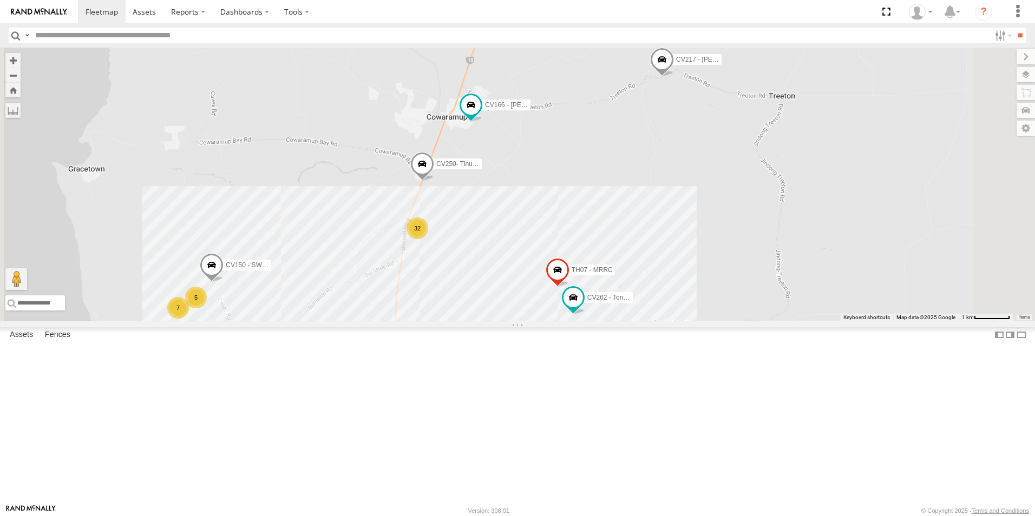
drag, startPoint x: 646, startPoint y: 381, endPoint x: 647, endPoint y: 389, distance: 8.2
click at [647, 322] on div "CV360 - Ray McCawley CV205 - Cam Capp CV124 - Matt Green GR023 - MRRC CV217 - J…" at bounding box center [517, 185] width 1035 height 274
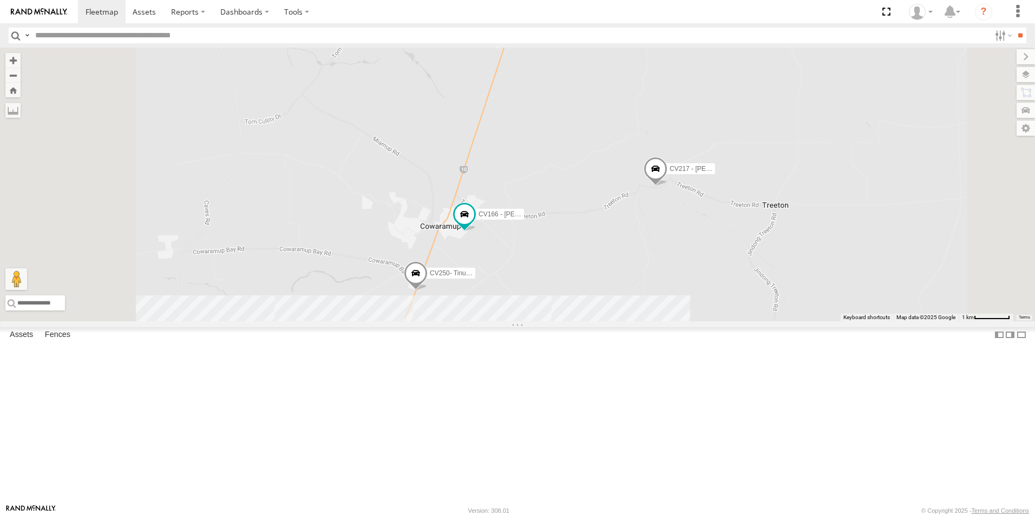
drag, startPoint x: 630, startPoint y: 246, endPoint x: 636, endPoint y: 364, distance: 118.7
click at [636, 322] on div "CV360 - Ray McCawley CV205 - Cam Capp CV124 - Matt Green GR023 - MRRC CV217 - J…" at bounding box center [517, 185] width 1035 height 274
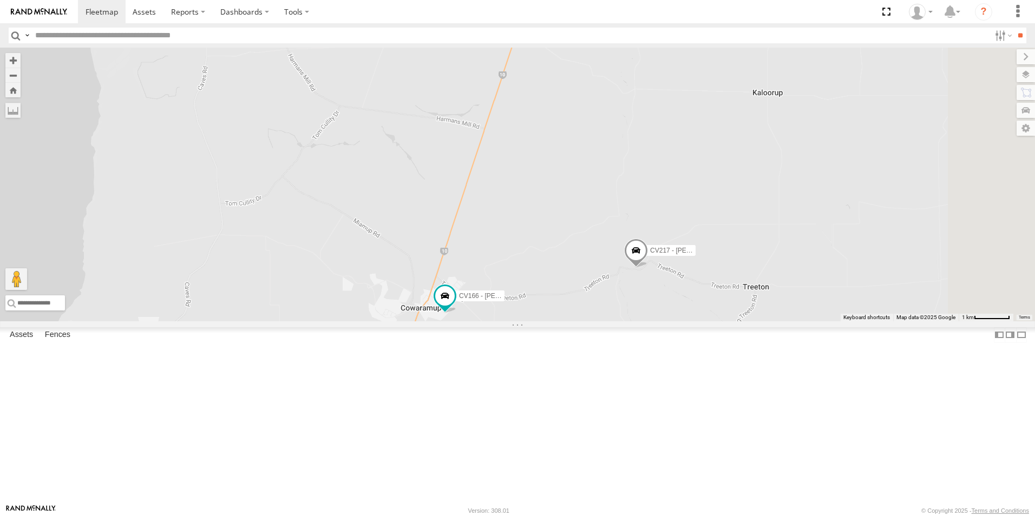
drag, startPoint x: 683, startPoint y: 237, endPoint x: 649, endPoint y: 318, distance: 88.1
click at [649, 318] on div "CV360 - Ray McCawley CV205 - Cam Capp CV124 - Matt Green GR023 - MRRC CV217 - J…" at bounding box center [517, 185] width 1035 height 274
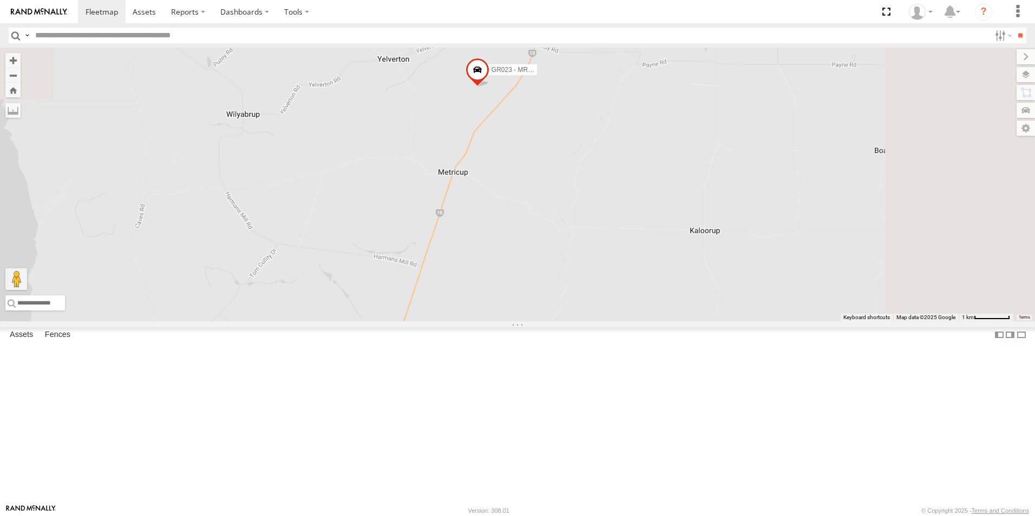
drag, startPoint x: 650, startPoint y: 322, endPoint x: 631, endPoint y: 351, distance: 35.3
click at [631, 322] on div "CV360 - Ray McCawley CV205 - Cam Capp CV124 - Matt Green GR023 - MRRC CV217 - J…" at bounding box center [517, 185] width 1035 height 274
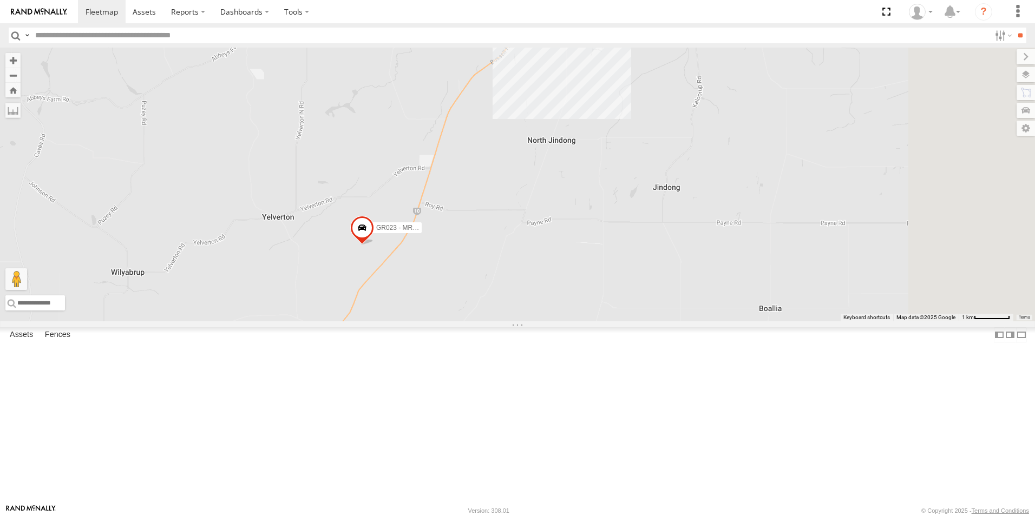
drag, startPoint x: 642, startPoint y: 275, endPoint x: 531, endPoint y: 390, distance: 160.0
click at [545, 322] on div "CV360 - Ray McCawley CV205 - Cam Capp CV124 - Matt Green GR023 - MRRC CV217 - J…" at bounding box center [517, 185] width 1035 height 274
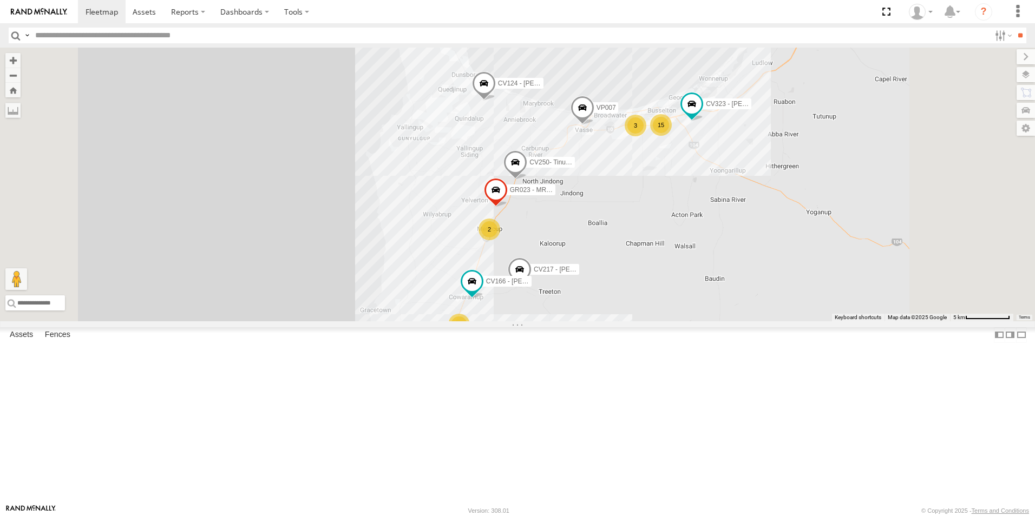
drag, startPoint x: 587, startPoint y: 414, endPoint x: 598, endPoint y: 318, distance: 96.9
click at [598, 319] on div "CV250- Tinus Spangeberg GR023 - MRRC VP007 CV323 - Ash Waters CV124 - Matt Gree…" at bounding box center [517, 185] width 1035 height 274
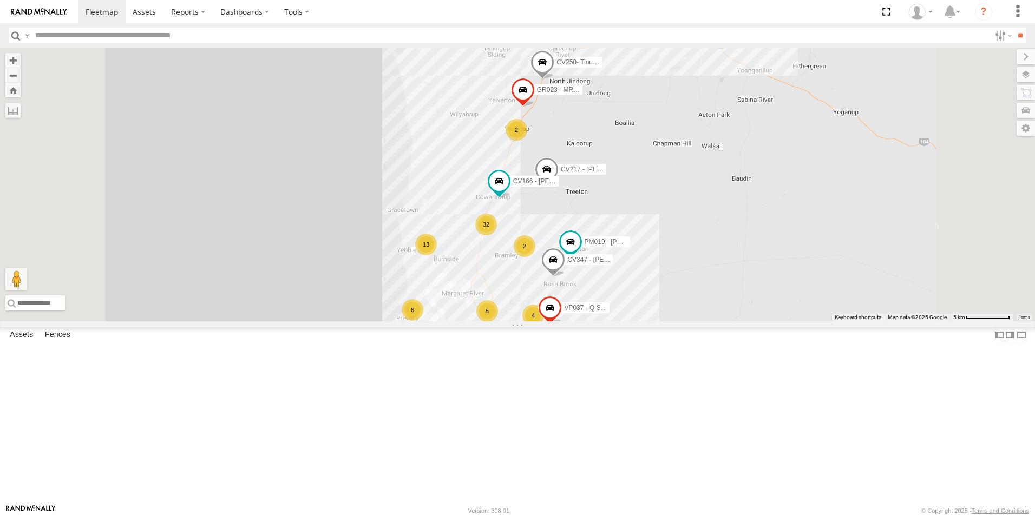
drag, startPoint x: 603, startPoint y: 381, endPoint x: 626, endPoint y: 306, distance: 78.1
click at [497, 236] on div "32" at bounding box center [486, 225] width 22 height 22
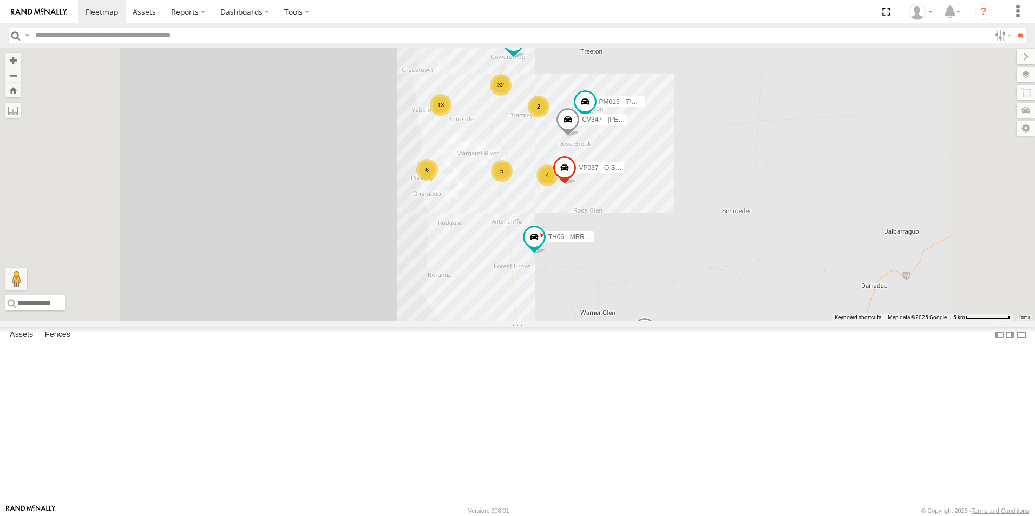
drag, startPoint x: 743, startPoint y: 400, endPoint x: 736, endPoint y: 342, distance: 58.9
click at [736, 322] on div "CV250- Tinus Spangeberg GR023 - MRRC VP007 CV323 - Ash Waters CV124 - Matt Gree…" at bounding box center [517, 185] width 1035 height 274
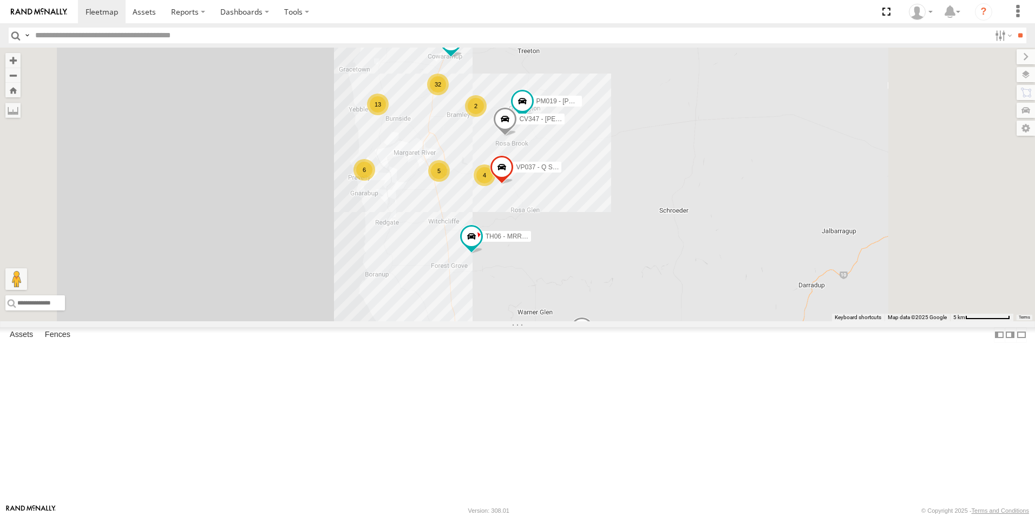
drag, startPoint x: 732, startPoint y: 365, endPoint x: 584, endPoint y: 356, distance: 149.2
click at [584, 322] on div "CV250- Tinus Spangeberg GR023 - MRRC VP007 CV323 - Ash Waters CV124 - Matt Gree…" at bounding box center [517, 185] width 1035 height 274
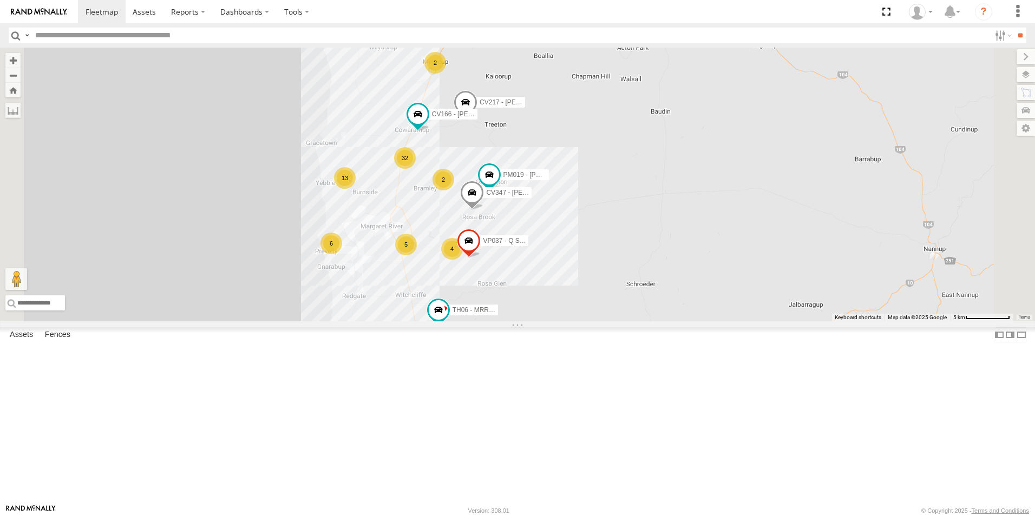
drag, startPoint x: 539, startPoint y: 202, endPoint x: 577, endPoint y: 287, distance: 93.3
click at [577, 287] on div "CV250- Tinus Spangeberg GR023 - MRRC VP007 CV323 - Ash Waters CV124 - Matt Gree…" at bounding box center [517, 185] width 1035 height 274
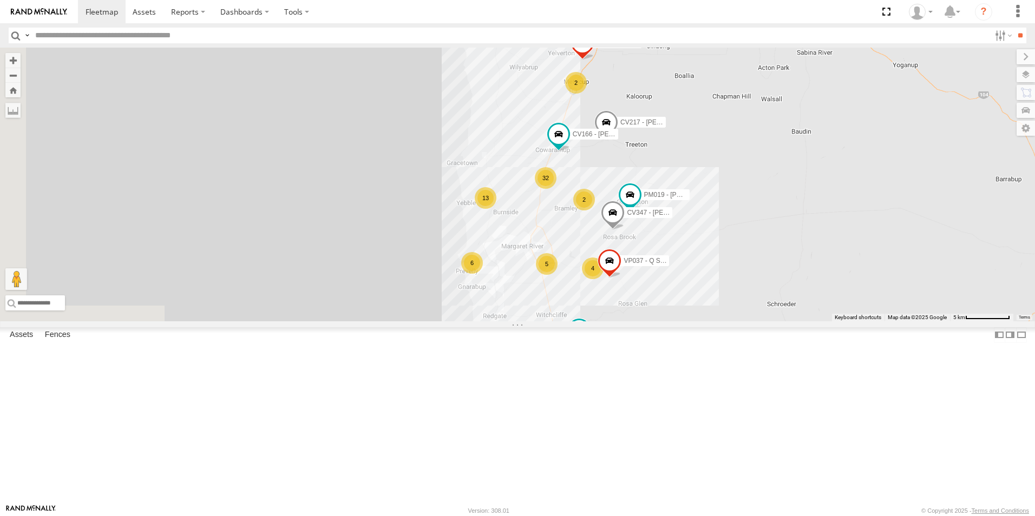
drag, startPoint x: 597, startPoint y: 244, endPoint x: 740, endPoint y: 264, distance: 143.8
click at [740, 264] on div "CV250- Tinus Spangeberg GR023 - MRRC VP007 CV323 - Ash Waters CV124 - Matt Gree…" at bounding box center [517, 185] width 1035 height 274
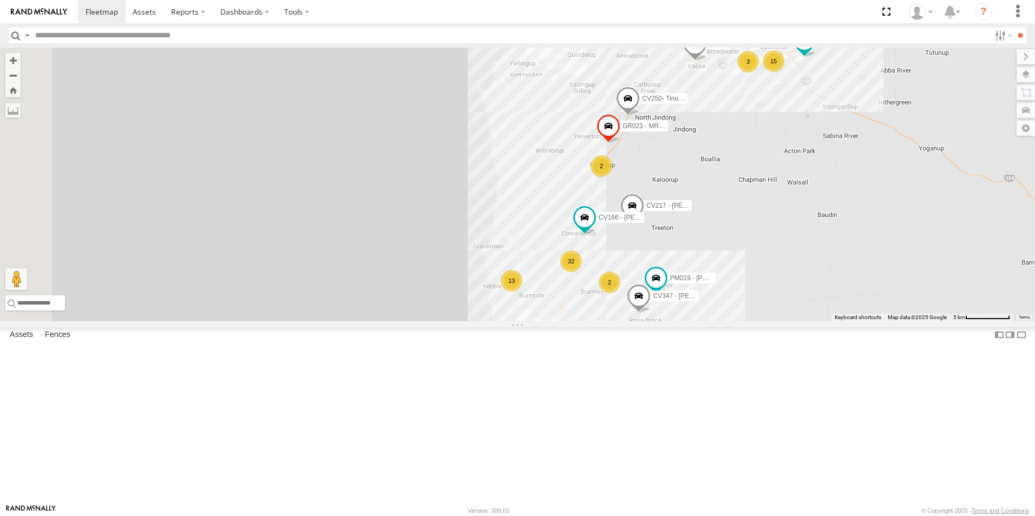
drag, startPoint x: 776, startPoint y: 240, endPoint x: 791, endPoint y: 316, distance: 76.7
click at [791, 316] on div "CV250- Tinus Spangeberg GR023 - MRRC VP007 CV323 - Ash Waters CV124 - Matt Gree…" at bounding box center [517, 185] width 1035 height 274
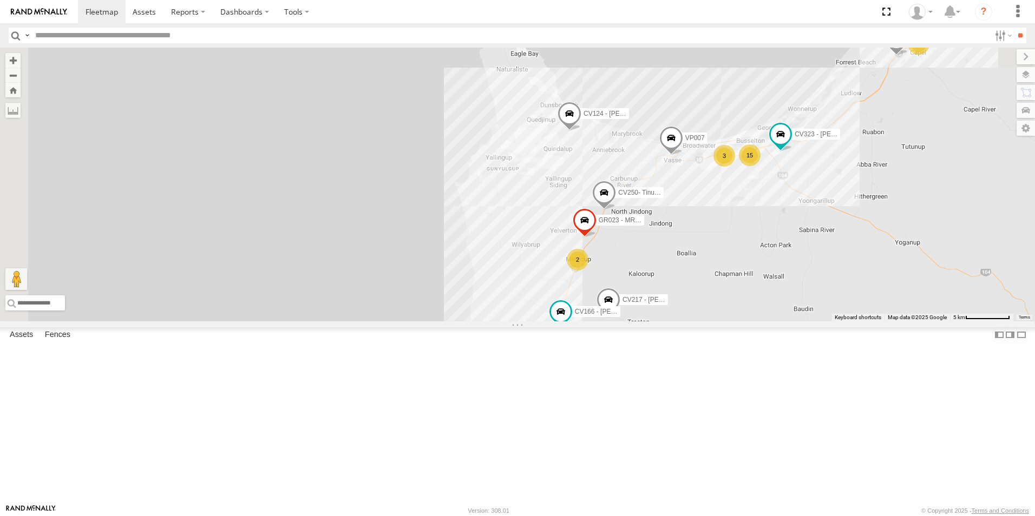
drag, startPoint x: 748, startPoint y: 238, endPoint x: 711, endPoint y: 280, distance: 56.0
click at [711, 282] on div "CV250- Tinus Spangeberg GR023 - MRRC VP007 CV323 - Ash Waters CV124 - Matt Gree…" at bounding box center [517, 185] width 1035 height 274
click at [739, 211] on div "CV250- Tinus Spangeberg GR023 - MRRC VP007 CV323 - Ash Waters CV124 - Matt Gree…" at bounding box center [517, 185] width 1035 height 274
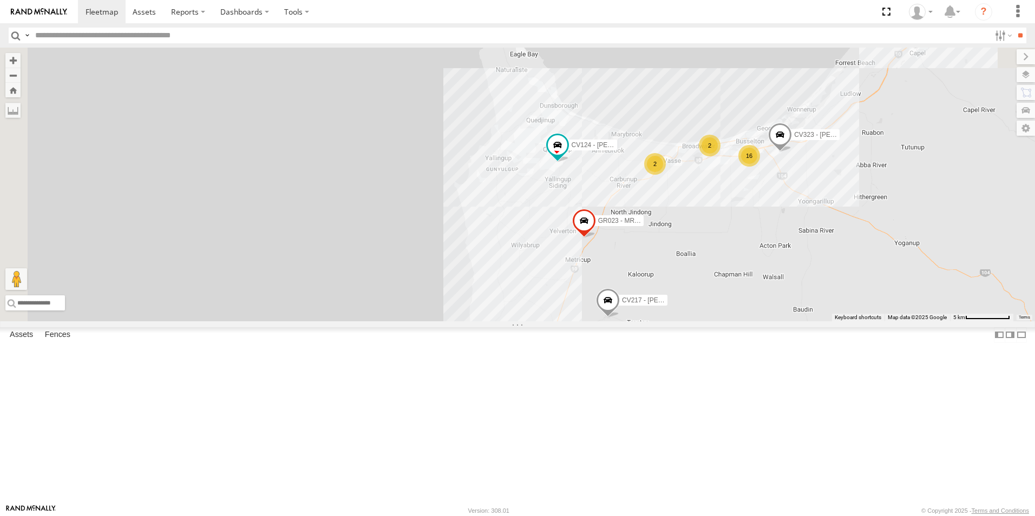
click at [101, 40] on input "text" at bounding box center [510, 36] width 959 height 16
type input "**********"
click at [1014, 28] on input "**" at bounding box center [1020, 36] width 12 height 16
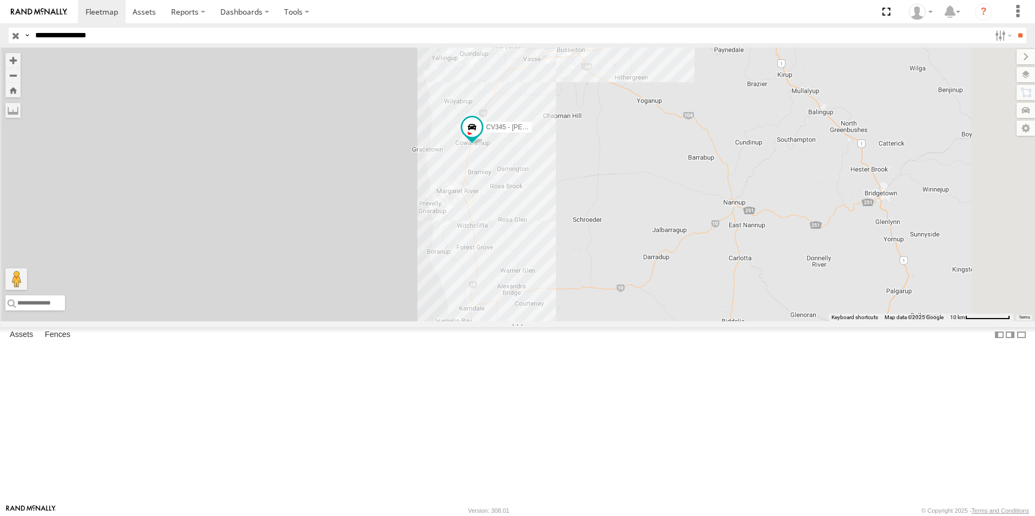
drag, startPoint x: 660, startPoint y: 446, endPoint x: 592, endPoint y: 251, distance: 207.0
click at [592, 251] on div "CV345 - [PERSON_NAME]" at bounding box center [517, 185] width 1035 height 274
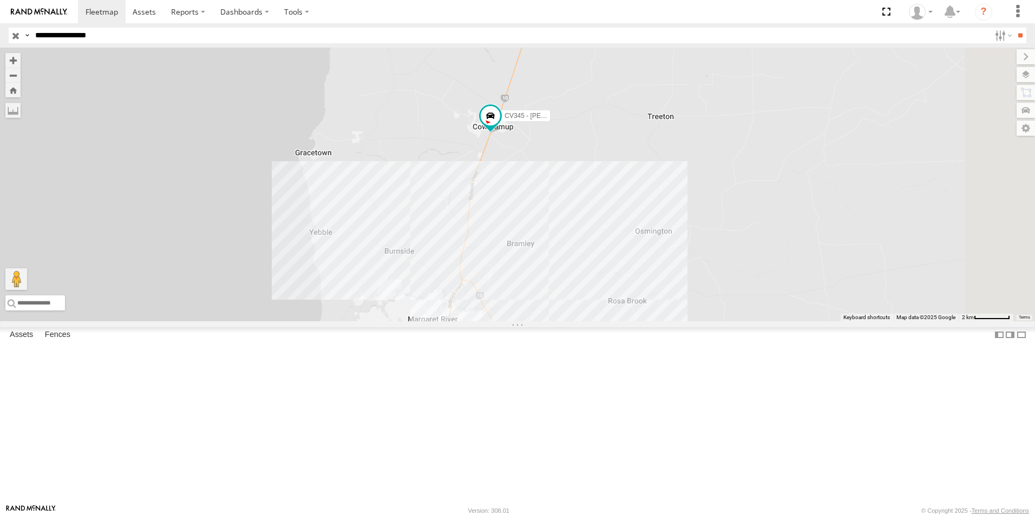
drag, startPoint x: 706, startPoint y: 257, endPoint x: 678, endPoint y: 296, distance: 47.8
click at [678, 296] on div "CV345 - [PERSON_NAME]" at bounding box center [517, 185] width 1035 height 274
